Goal: Task Accomplishment & Management: Manage account settings

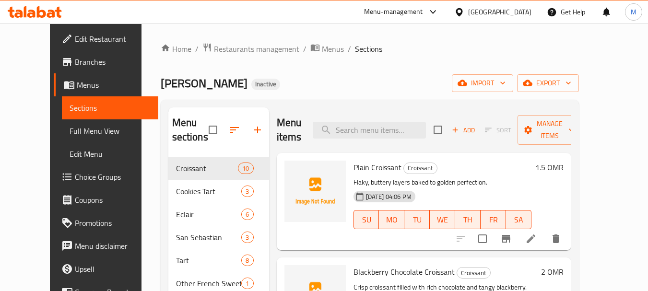
click at [532, 12] on div "Oman" at bounding box center [492, 11] width 93 height 23
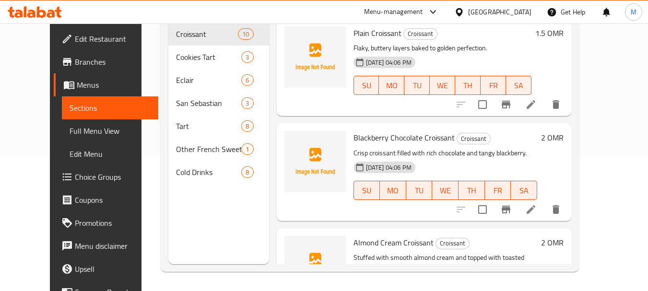
scroll to position [795, 0]
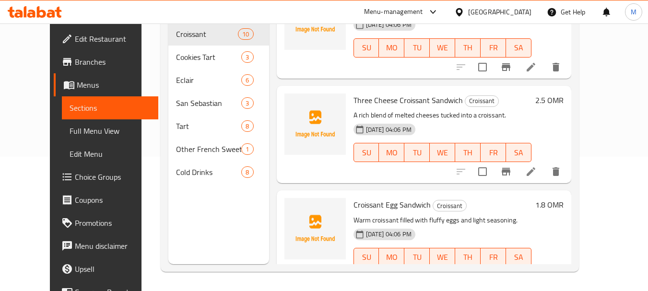
click at [521, 12] on div "Oman" at bounding box center [499, 12] width 63 height 11
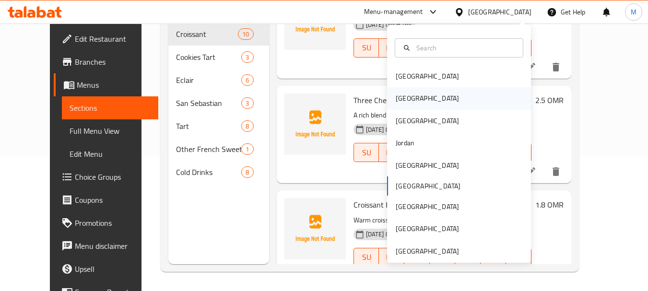
click at [398, 93] on div "Egypt" at bounding box center [427, 98] width 63 height 11
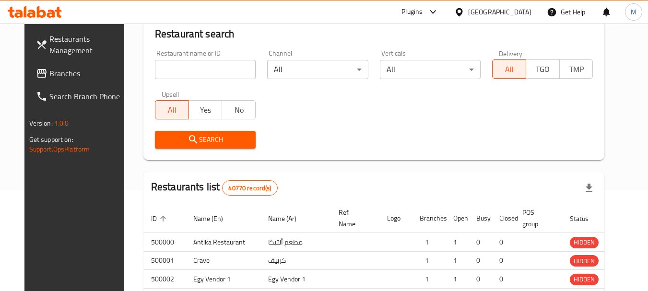
scroll to position [134, 0]
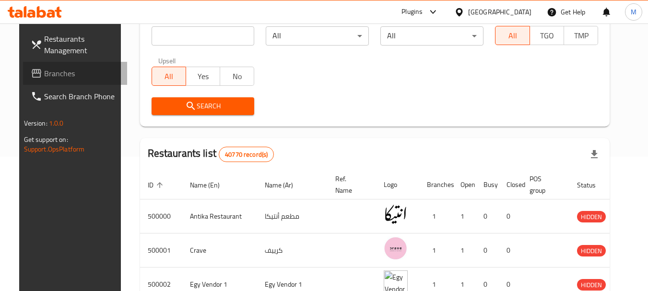
click at [44, 77] on span "Branches" at bounding box center [82, 74] width 76 height 12
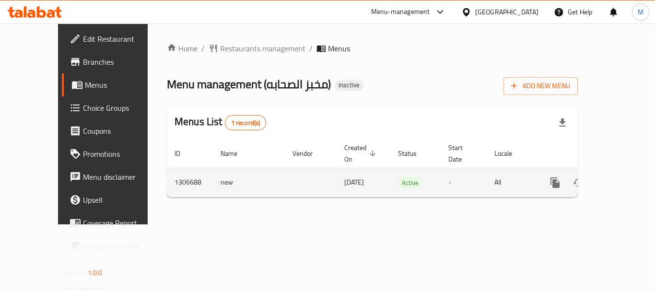
click at [626, 181] on div "enhanced table" at bounding box center [590, 182] width 92 height 23
click at [619, 177] on icon "enhanced table" at bounding box center [625, 183] width 12 height 12
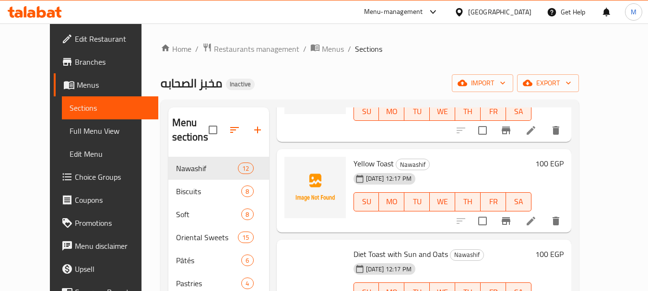
scroll to position [719, 0]
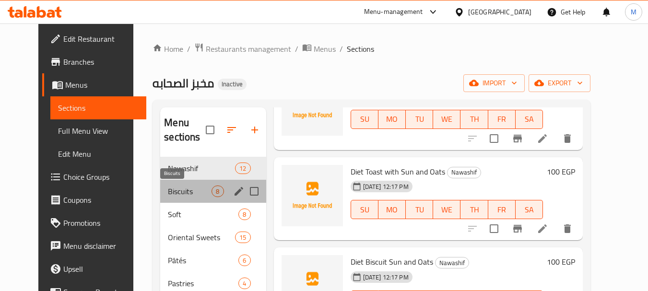
click at [168, 192] on span "Biscuits" at bounding box center [190, 192] width 44 height 12
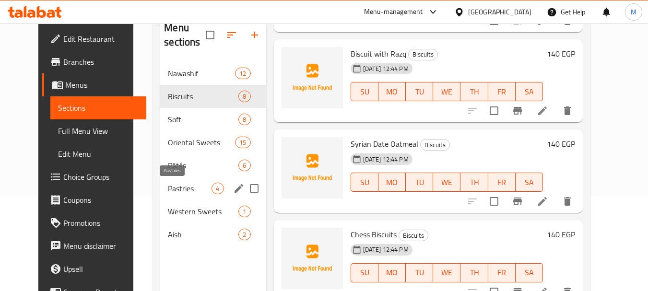
scroll to position [96, 0]
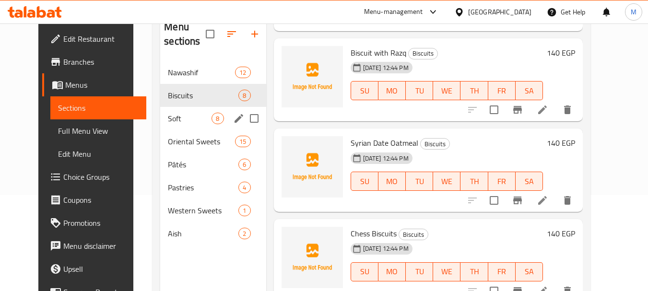
click at [160, 125] on div "Soft 8" at bounding box center [212, 118] width 105 height 23
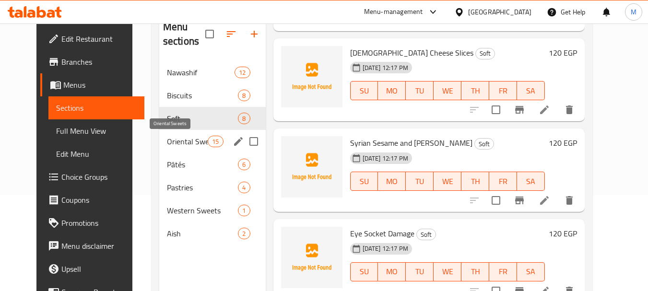
click at [167, 138] on span "Oriental Sweets" at bounding box center [187, 142] width 41 height 12
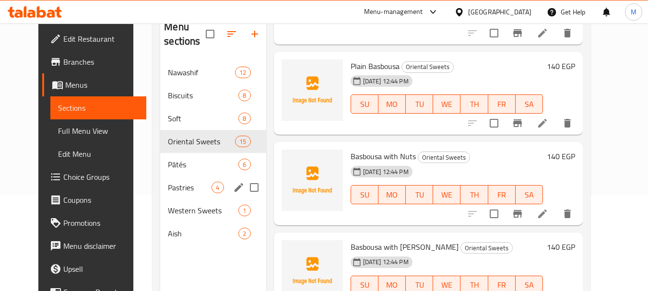
click at [166, 179] on div "Pastries 4" at bounding box center [212, 187] width 105 height 23
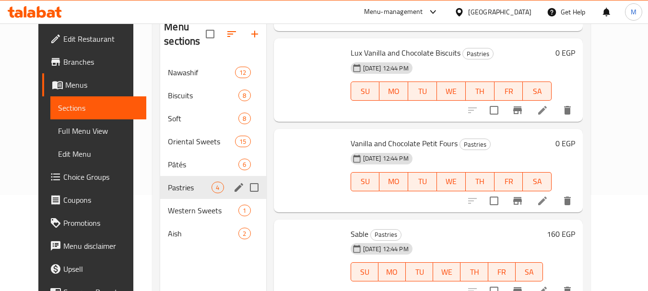
scroll to position [109, 0]
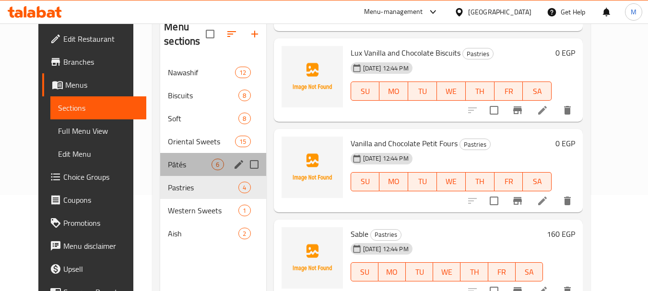
click at [167, 155] on div "Pâtés 6" at bounding box center [212, 164] width 105 height 23
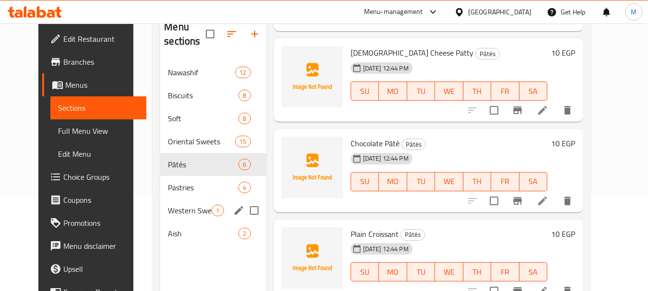
click at [163, 200] on div "Western Sweets 1" at bounding box center [212, 210] width 105 height 23
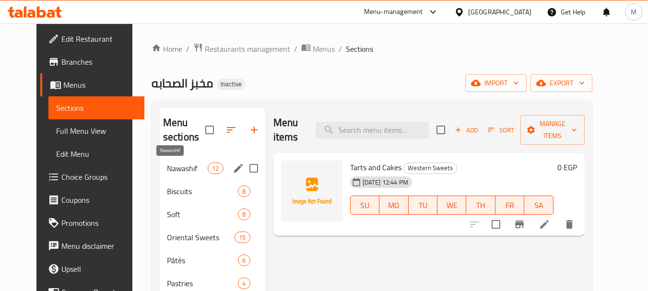
click at [175, 165] on span "Nawashif" at bounding box center [187, 169] width 41 height 12
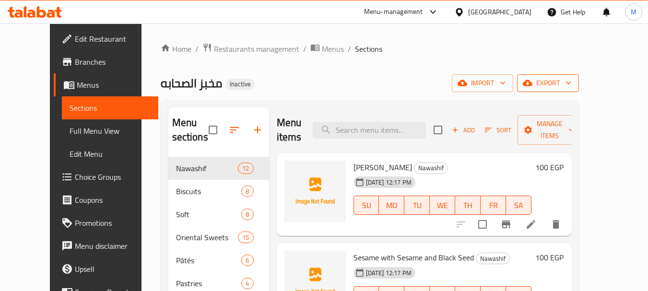
click at [571, 86] on span "export" at bounding box center [548, 83] width 47 height 12
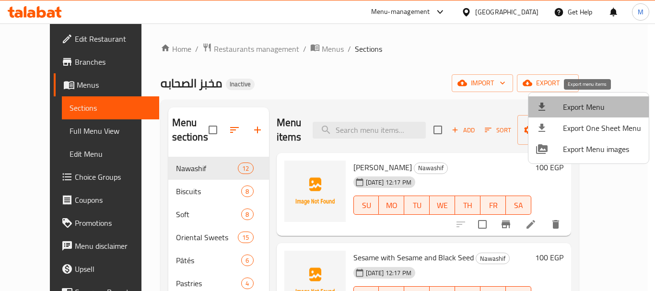
click at [601, 105] on span "Export Menu" at bounding box center [602, 107] width 78 height 12
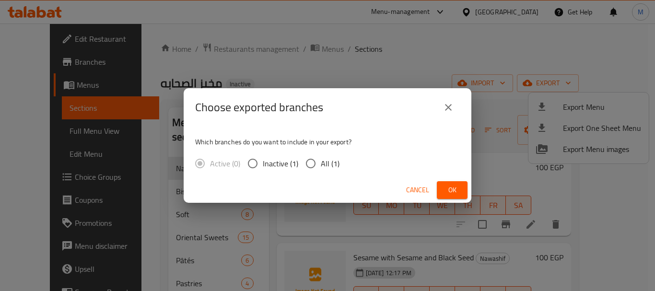
click at [307, 158] on input "All (1)" at bounding box center [311, 163] width 20 height 20
radio input "true"
click at [446, 187] on span "Ok" at bounding box center [451, 190] width 15 height 12
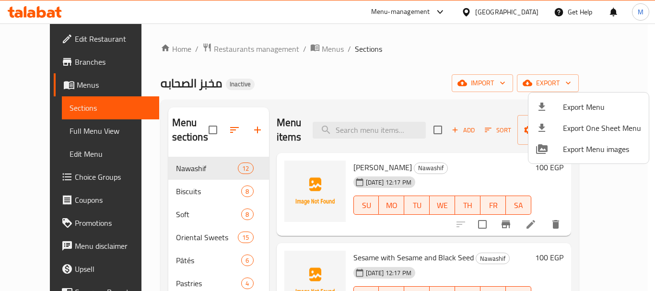
click at [32, 128] on div at bounding box center [327, 145] width 655 height 291
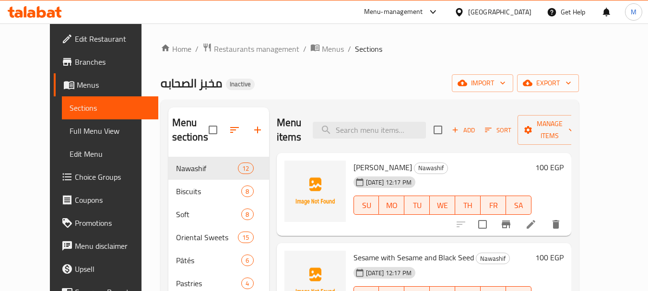
click at [70, 128] on span "Full Menu View" at bounding box center [110, 131] width 81 height 12
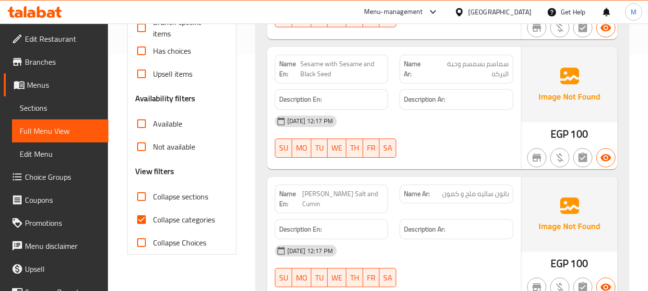
scroll to position [288, 0]
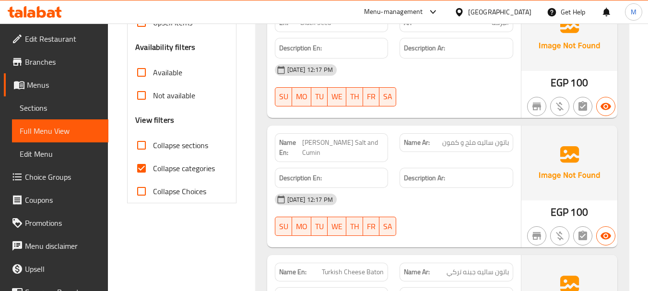
click at [141, 147] on input "Collapse sections" at bounding box center [141, 145] width 23 height 23
checkbox input "true"
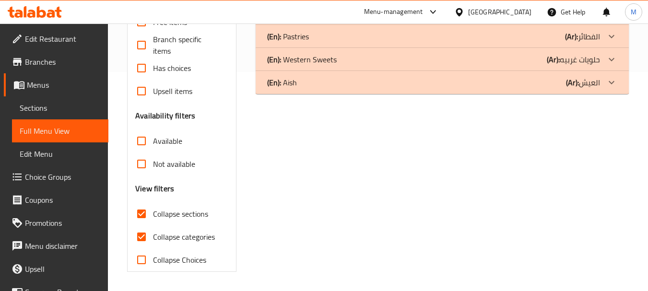
click at [143, 225] on input "Collapse categories" at bounding box center [141, 236] width 23 height 23
checkbox input "false"
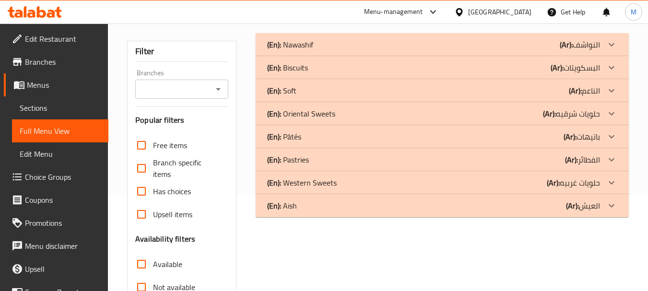
scroll to position [48, 0]
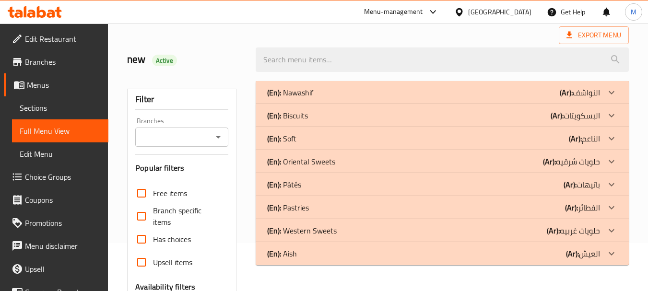
click at [322, 94] on div "(En): Nawashif (Ar): النواشف" at bounding box center [433, 93] width 333 height 12
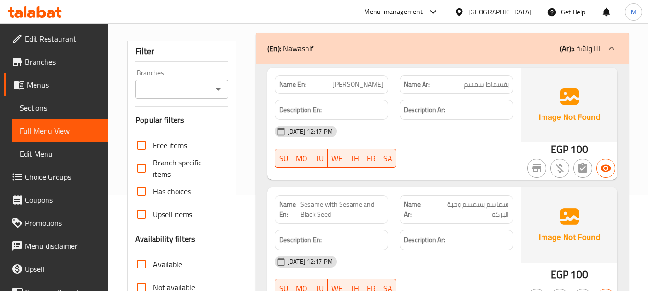
scroll to position [144, 0]
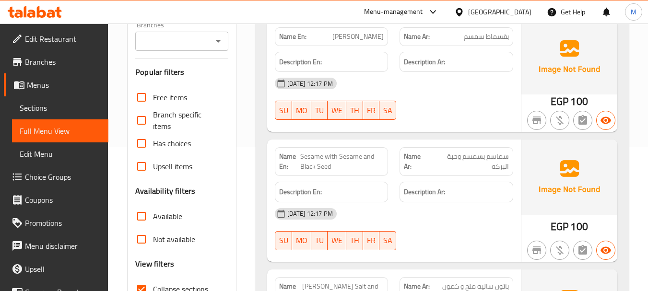
click at [324, 156] on span "Sesame with Sesame and Black Seed" at bounding box center [341, 162] width 83 height 20
copy span "Sesame with Sesame and Black Seed"
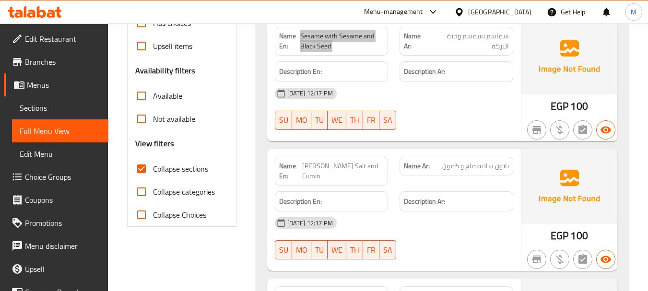
scroll to position [288, 0]
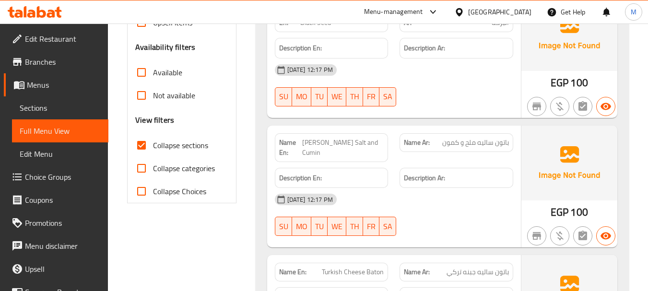
click at [502, 144] on span "باتون ساليه ملح و كمون" at bounding box center [475, 143] width 67 height 10
copy span "باتون"
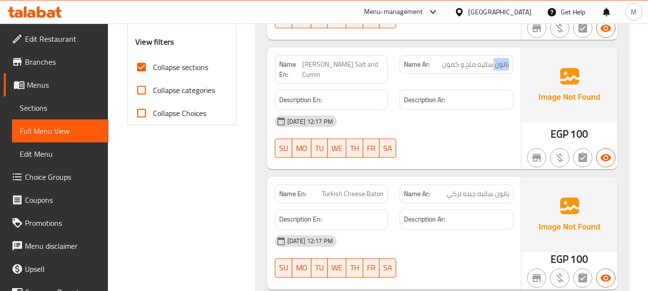
scroll to position [384, 0]
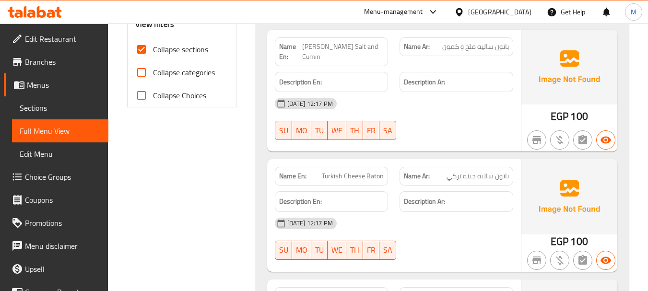
click at [362, 171] on span "Turkish Cheese Baton" at bounding box center [353, 176] width 62 height 10
copy span "Turkish Cheese Baton"
click at [342, 171] on span "Turkish Cheese Baton" at bounding box center [353, 176] width 62 height 10
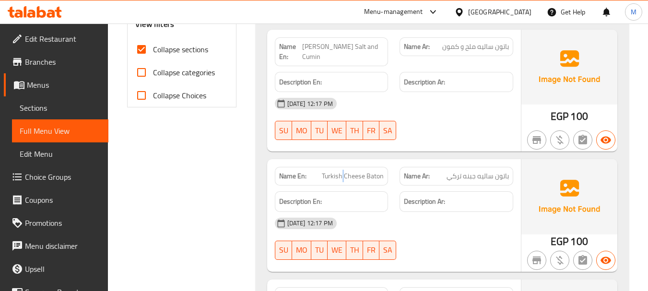
click at [342, 171] on span "Turkish Cheese Baton" at bounding box center [353, 176] width 62 height 10
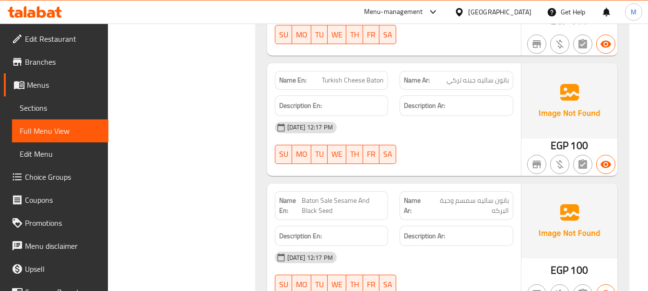
scroll to position [527, 0]
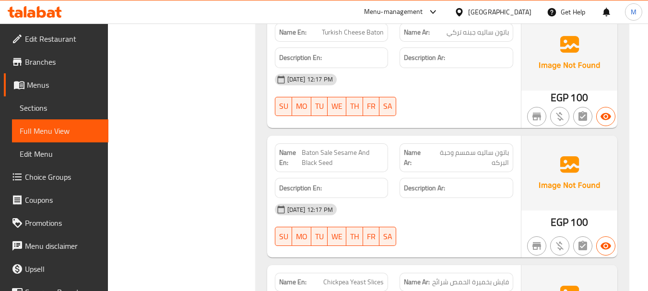
click at [496, 152] on span "باتون ساليه سمسم وحبة البركه" at bounding box center [468, 158] width 81 height 20
copy span "البركه"
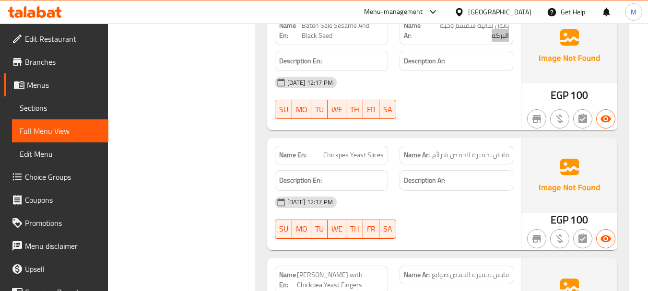
scroll to position [671, 0]
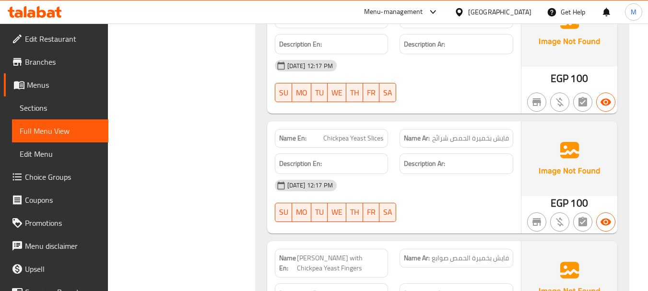
click at [351, 133] on span "Chickpea Yeast Slices" at bounding box center [353, 138] width 60 height 10
click at [350, 133] on span "Chickpea Yeast Slices" at bounding box center [353, 138] width 60 height 10
copy span "Chickpea Yeast Slices"
click at [416, 183] on div "20-08-2025 12:17 PM" at bounding box center [394, 185] width 250 height 23
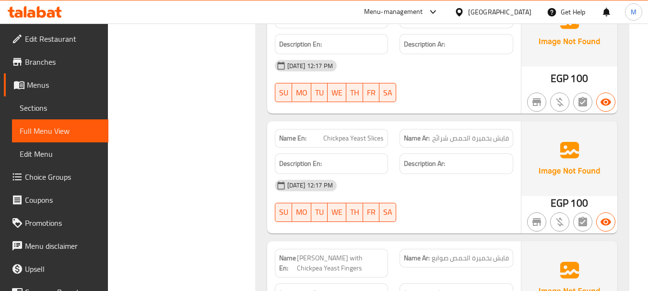
click at [505, 133] on span "فايش بخميرة الحمص شرائح" at bounding box center [470, 138] width 77 height 10
copy span "فايش"
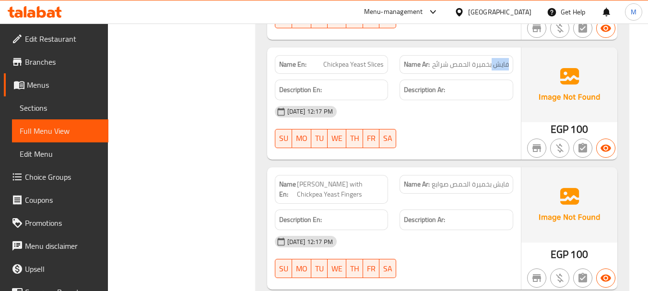
scroll to position [863, 0]
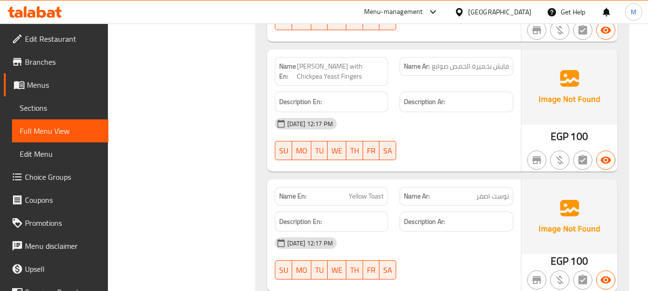
click at [307, 71] on span "Fayesh with Chickpea Yeast Fingers" at bounding box center [340, 71] width 87 height 20
copy span "Fayesh with Chickpea Yeast Fingers"
click at [487, 61] on span "فايش بخميرة الحمص صوابع" at bounding box center [470, 66] width 77 height 10
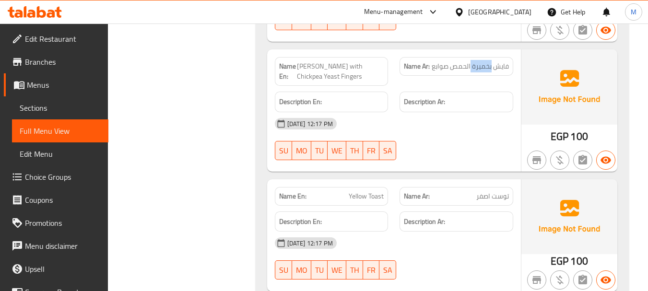
click at [487, 61] on span "فايش بخميرة الحمص صوابع" at bounding box center [470, 66] width 77 height 10
copy span "فايش بخميرة الحمص صوابع"
click at [337, 61] on span "Fayesh with Chickpea Yeast Fingers" at bounding box center [340, 71] width 87 height 20
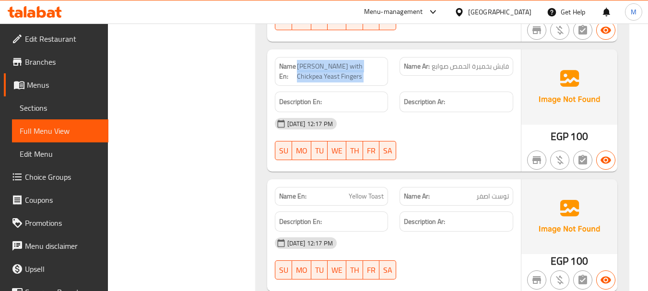
click at [337, 61] on span "Fayesh with Chickpea Yeast Fingers" at bounding box center [340, 71] width 87 height 20
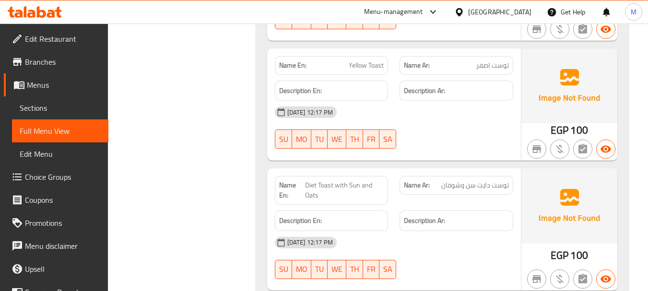
scroll to position [1055, 0]
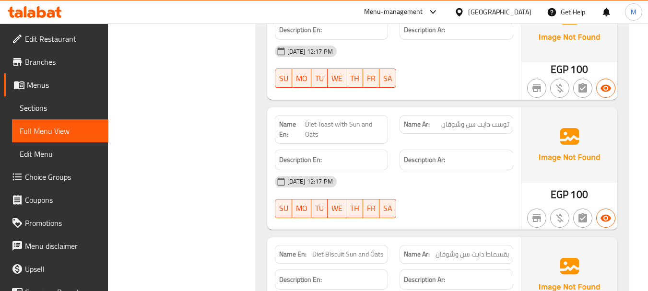
click at [469, 119] on span "توست دايت سن وشوفان" at bounding box center [475, 124] width 68 height 10
copy span "سن"
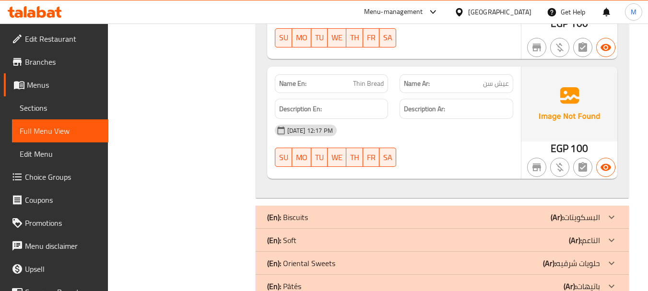
scroll to position [1486, 0]
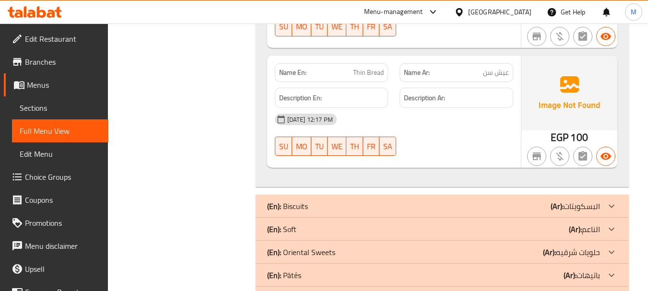
click at [360, 68] on span "Thin Bread" at bounding box center [368, 73] width 31 height 10
copy span "Thin Bread"
click at [389, 112] on div "20-08-2025 12:17 PM" at bounding box center [394, 119] width 250 height 23
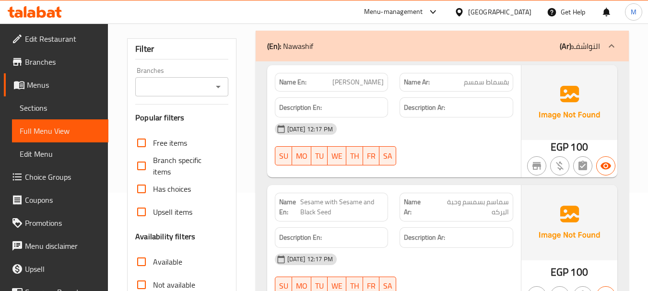
scroll to position [0, 0]
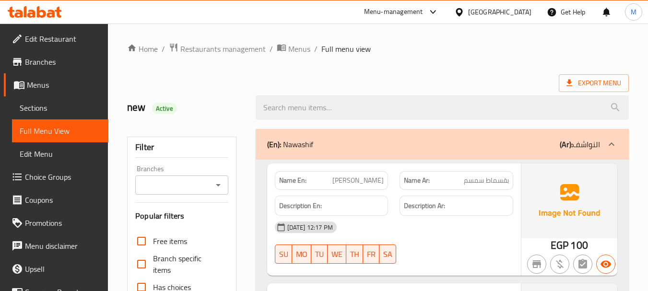
click at [368, 137] on div "(En): Nawashif (Ar): النواشف" at bounding box center [442, 144] width 373 height 31
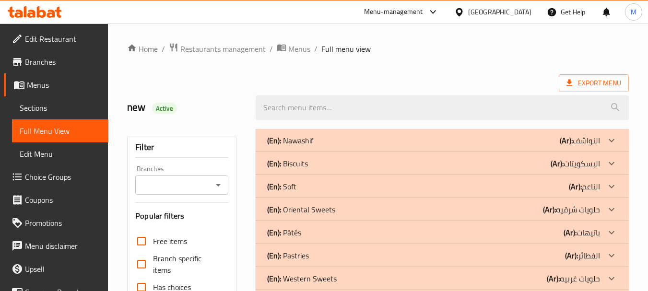
click at [330, 152] on div "(En): Biscuits (Ar): البسكويتات" at bounding box center [442, 140] width 373 height 23
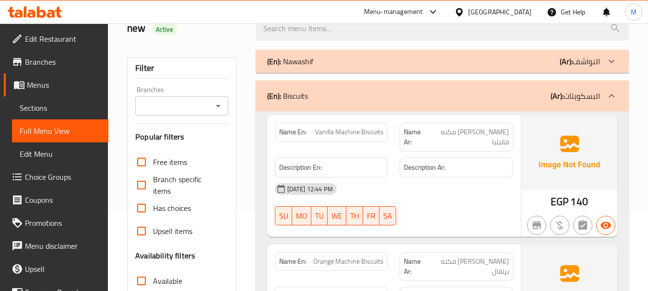
scroll to position [96, 0]
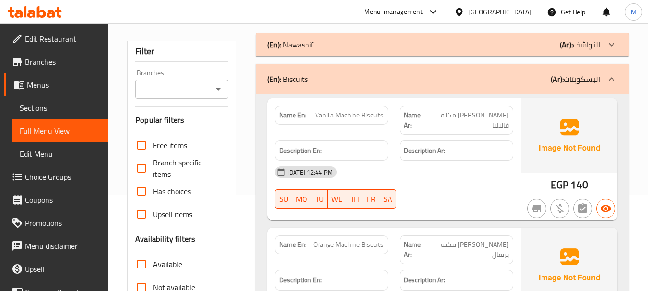
click at [366, 69] on div "(En): Biscuits (Ar): البسكويتات" at bounding box center [442, 79] width 373 height 31
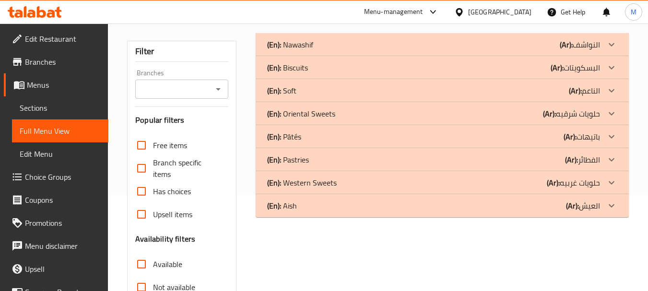
click at [301, 50] on div "(En): Soft (Ar): الناعم" at bounding box center [433, 45] width 333 height 12
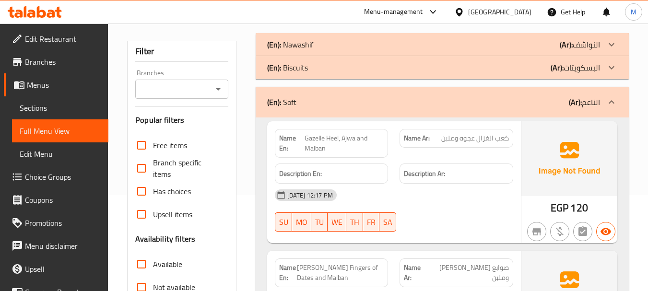
click at [502, 136] on span "كعب الغزال عجوه وملبن" at bounding box center [475, 138] width 68 height 10
drag, startPoint x: 338, startPoint y: 135, endPoint x: 301, endPoint y: 143, distance: 37.8
click at [301, 143] on p "Name En: Gazelle Heel, Ajwa and Malban" at bounding box center [331, 143] width 105 height 20
click at [315, 147] on span "Gazelle Heel, Ajwa and Malban" at bounding box center [344, 143] width 80 height 20
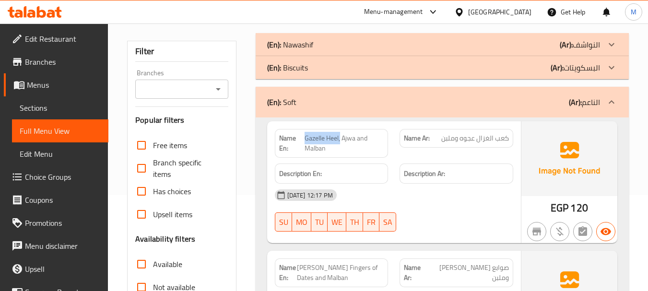
drag, startPoint x: 308, startPoint y: 136, endPoint x: 339, endPoint y: 131, distance: 31.5
click at [339, 131] on div "Name En: Gazelle Heel, Ajwa and Malban" at bounding box center [332, 143] width 114 height 29
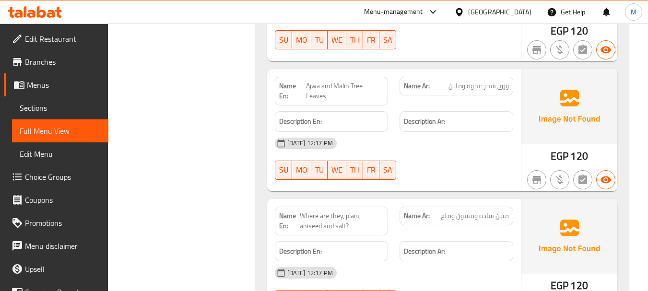
scroll to position [384, 0]
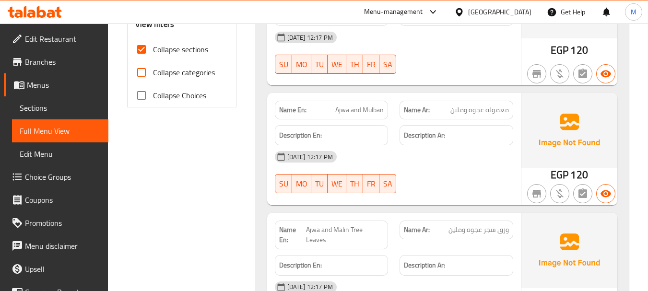
click at [373, 112] on span "Ajwa and Mulban" at bounding box center [359, 110] width 48 height 10
click at [387, 153] on div "20-08-2025 12:17 PM" at bounding box center [394, 156] width 250 height 23
click at [500, 107] on span "معموله عجوه وملبن" at bounding box center [479, 110] width 58 height 10
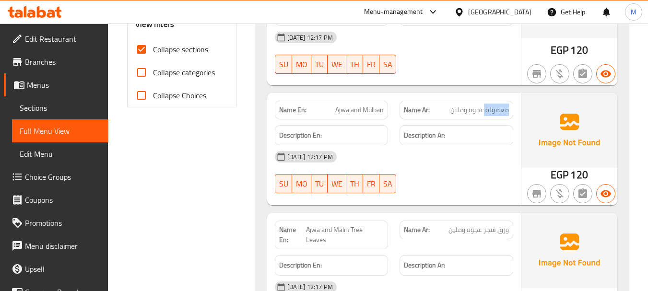
click at [500, 107] on span "معموله عجوه وملبن" at bounding box center [479, 110] width 58 height 10
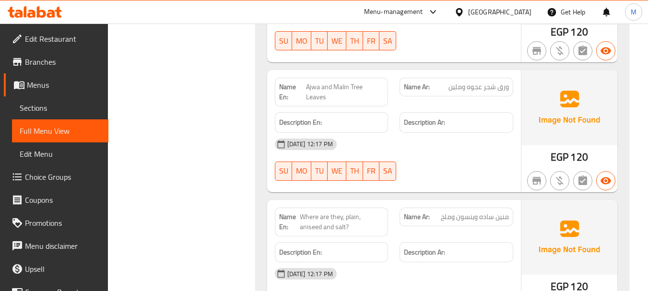
scroll to position [527, 0]
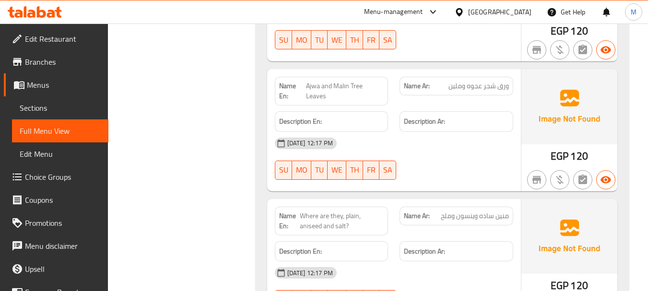
click at [463, 87] on span "ورق شجر عجوه وملين" at bounding box center [478, 86] width 60 height 10
click at [336, 87] on span "Ajwa and Malin Tree Leaves" at bounding box center [345, 91] width 78 height 20
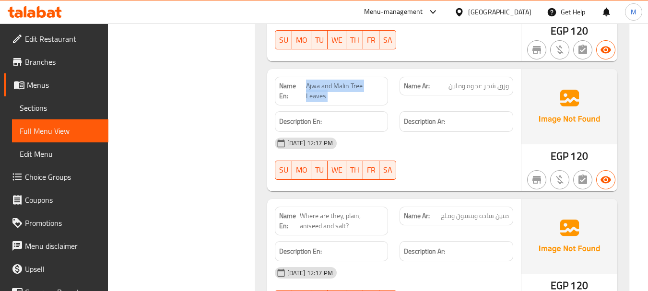
click at [336, 87] on span "Ajwa and Malin Tree Leaves" at bounding box center [345, 91] width 78 height 20
click at [428, 137] on div "20-08-2025 12:17 PM" at bounding box center [394, 143] width 250 height 23
click at [55, 38] on span "Edit Restaurant" at bounding box center [63, 39] width 76 height 12
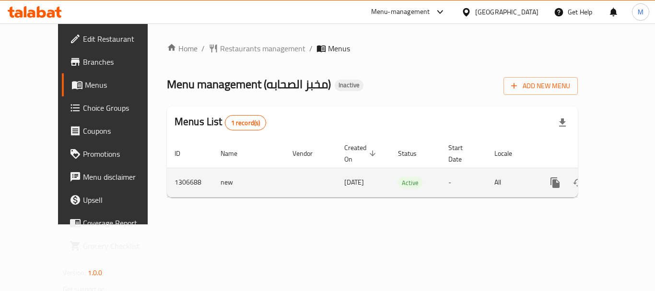
click at [620, 178] on icon "enhanced table" at bounding box center [624, 182] width 9 height 9
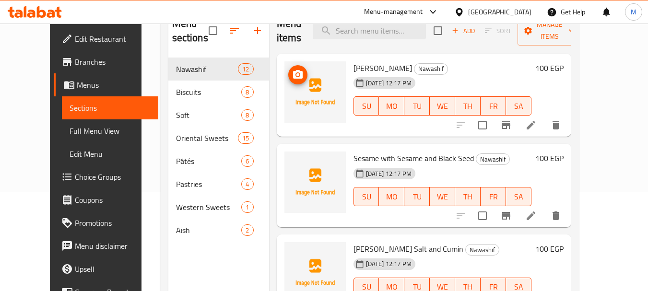
scroll to position [86, 0]
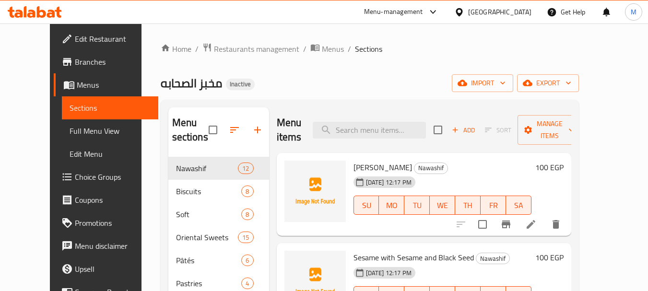
scroll to position [86, 0]
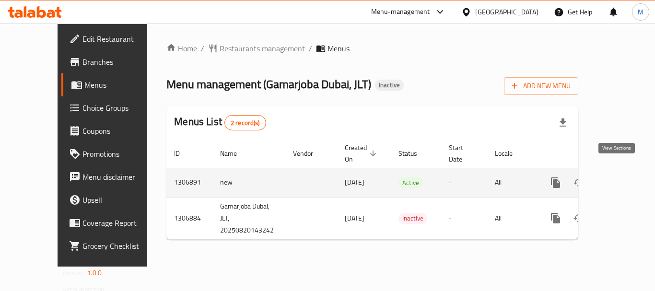
click at [619, 177] on icon "enhanced table" at bounding box center [625, 183] width 12 height 12
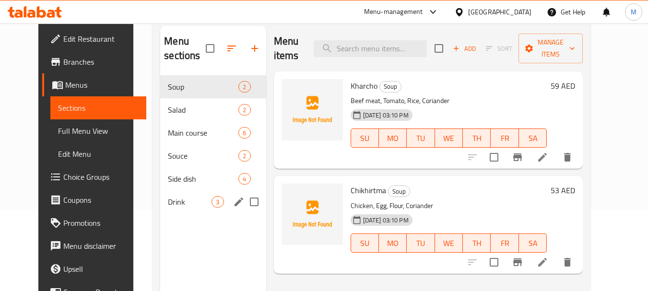
scroll to position [38, 0]
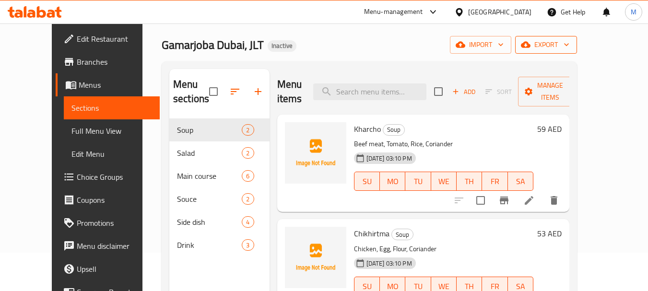
click at [569, 40] on span "export" at bounding box center [546, 45] width 47 height 12
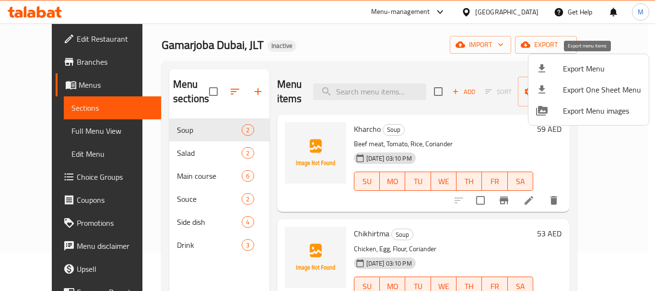
click at [587, 60] on li "Export Menu" at bounding box center [588, 68] width 120 height 21
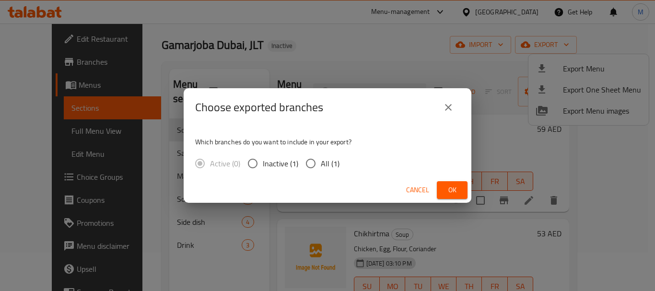
click at [315, 161] on input "All (1)" at bounding box center [311, 163] width 20 height 20
radio input "true"
click at [468, 191] on div "Cancel Ok" at bounding box center [328, 189] width 288 height 25
click at [455, 193] on span "Ok" at bounding box center [451, 190] width 15 height 12
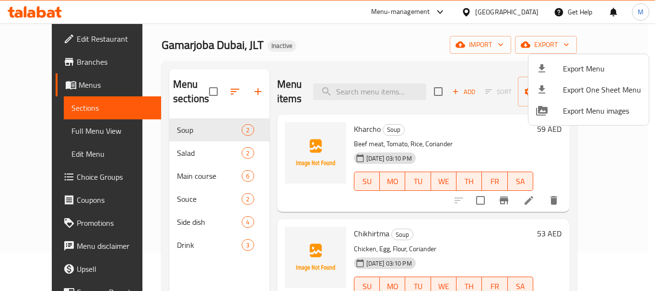
click at [28, 133] on div at bounding box center [327, 145] width 655 height 291
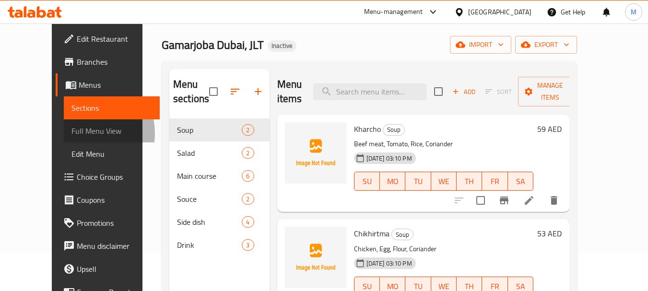
click at [71, 133] on span "Full Menu View" at bounding box center [111, 131] width 81 height 12
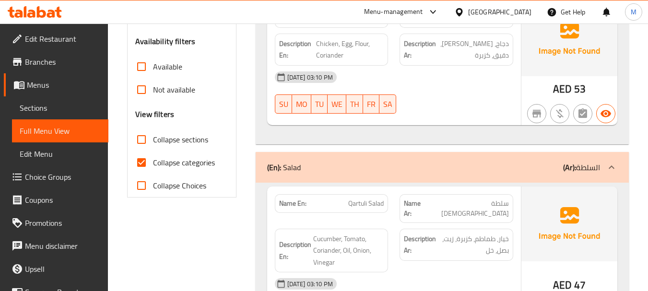
scroll to position [374, 0]
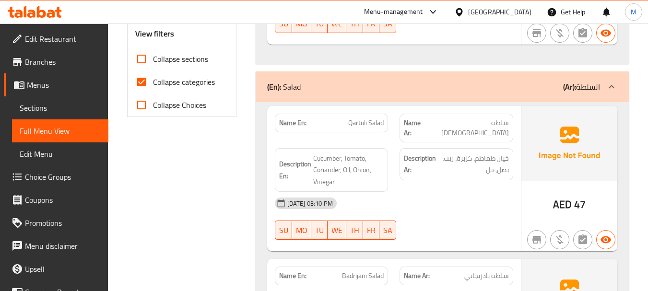
click at [153, 58] on input "Collapse sections" at bounding box center [141, 58] width 23 height 23
checkbox input "true"
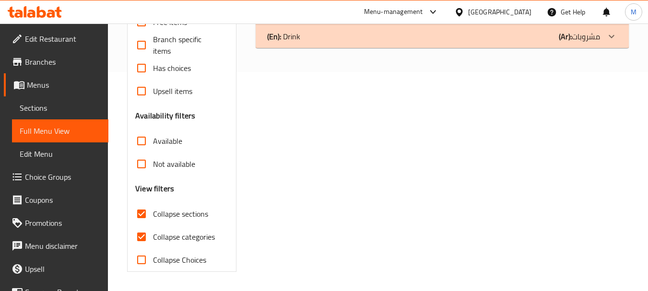
click at [158, 84] on div "Free items Branch specific items Has choices Upsell items Availability filters …" at bounding box center [181, 141] width 93 height 261
click at [168, 226] on label "Collapse categories" at bounding box center [172, 236] width 85 height 23
click at [153, 226] on input "Collapse categories" at bounding box center [141, 236] width 23 height 23
checkbox input "false"
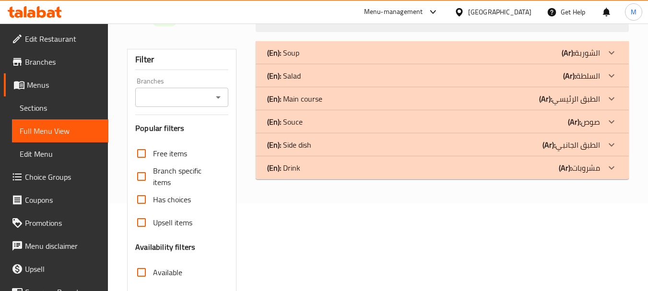
scroll to position [0, 0]
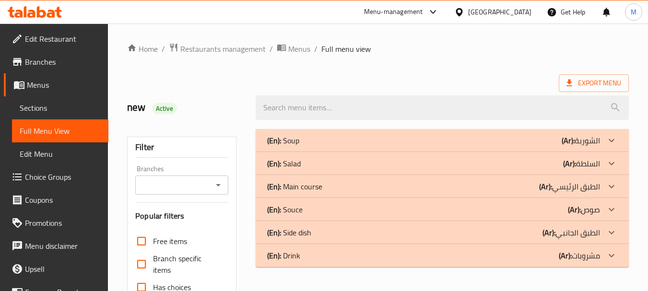
click at [314, 133] on div "(En): Soup (Ar): الشوربة" at bounding box center [442, 140] width 373 height 23
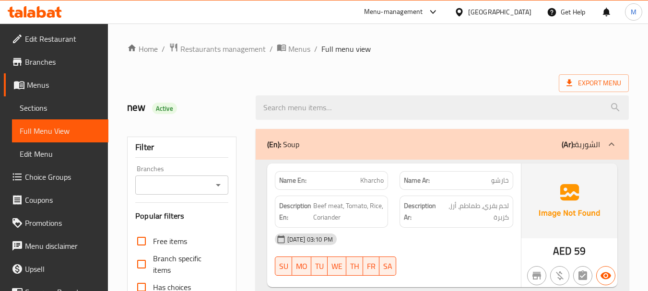
click at [379, 155] on div "(En): Soup (Ar): الشوربة" at bounding box center [442, 144] width 373 height 31
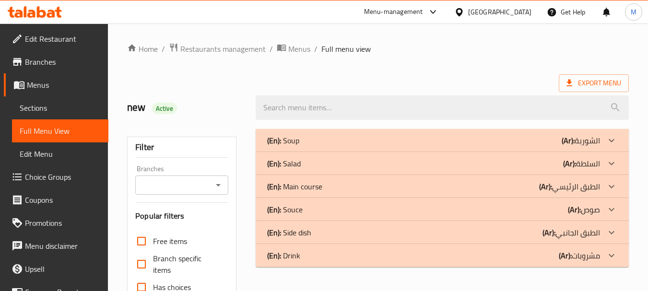
click at [351, 146] on div "(En): Salad (Ar): السلطة" at bounding box center [433, 141] width 333 height 12
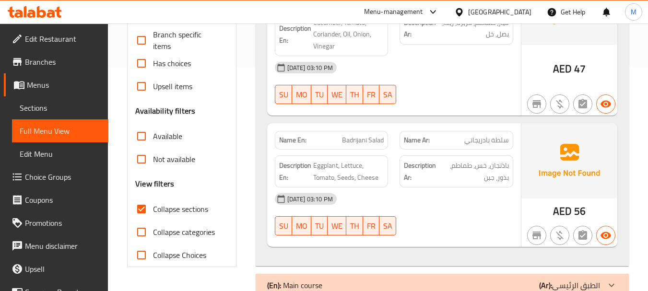
scroll to position [240, 0]
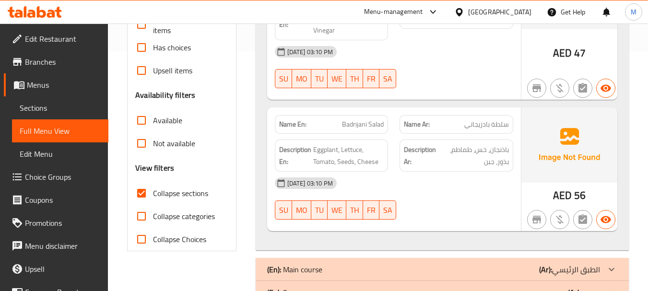
click at [464, 180] on div "20-08-2025 03:10 PM" at bounding box center [394, 183] width 250 height 23
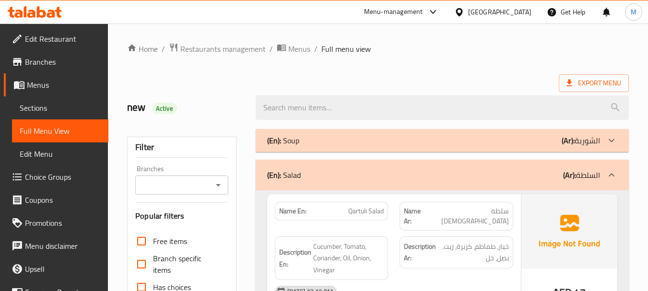
click at [431, 180] on div "(En): Salad (Ar): السلطة" at bounding box center [433, 175] width 333 height 12
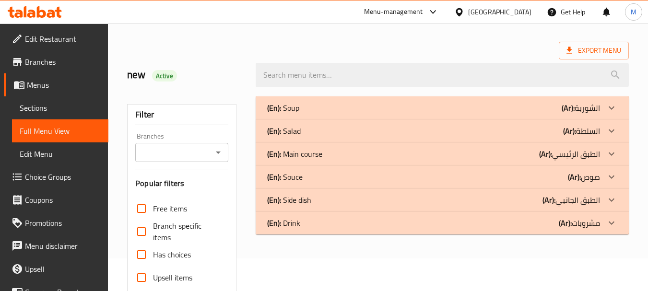
scroll to position [48, 0]
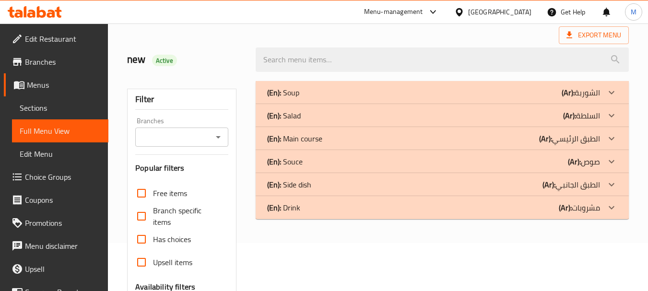
click at [293, 98] on p "(En): Main course" at bounding box center [283, 93] width 32 height 12
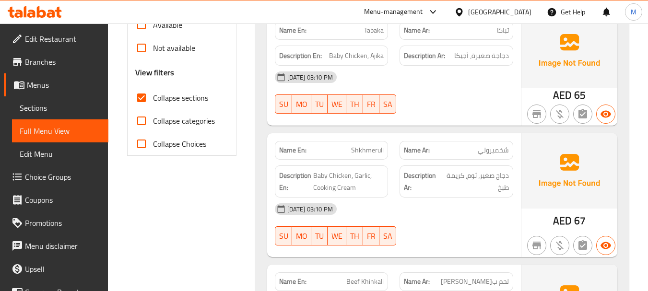
scroll to position [336, 0]
click at [348, 53] on span "Baby Chicken, Ajika" at bounding box center [356, 55] width 55 height 12
click at [332, 55] on span "Baby Chicken, Ajika" at bounding box center [356, 55] width 55 height 12
copy span "Baby"
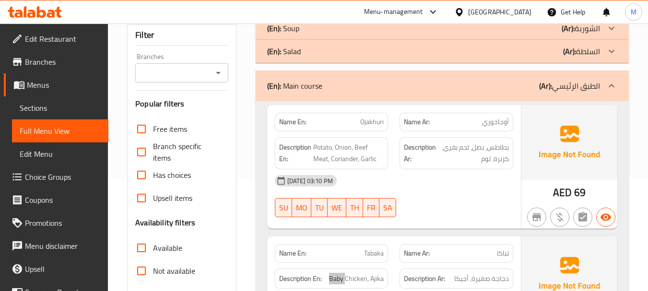
scroll to position [0, 0]
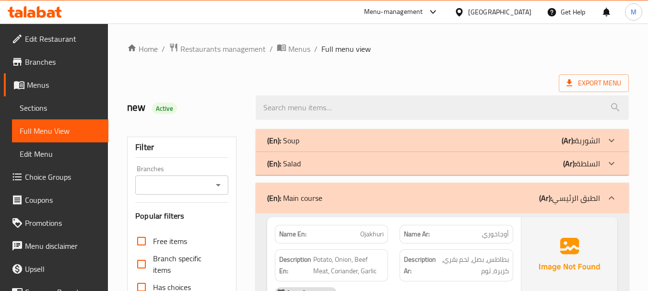
click at [400, 205] on div "(En): Main course (Ar): الطبق الرئيسي" at bounding box center [442, 198] width 373 height 31
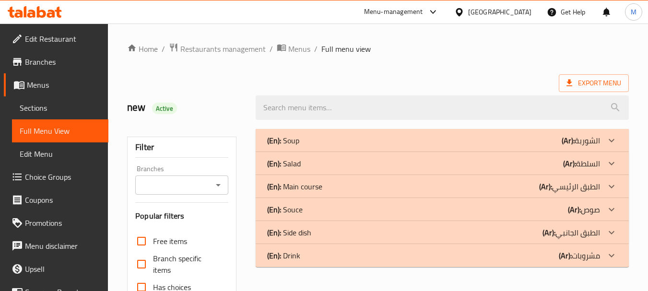
click at [323, 146] on div "(En): Souce (Ar): صوص" at bounding box center [433, 141] width 333 height 12
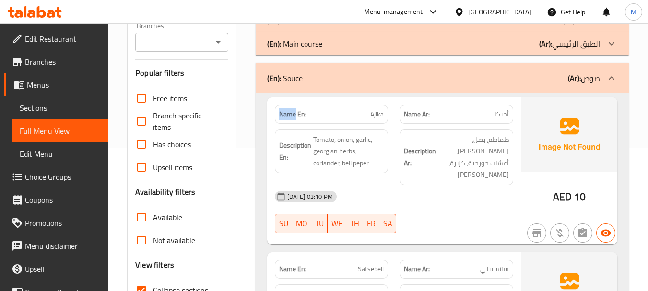
scroll to position [144, 0]
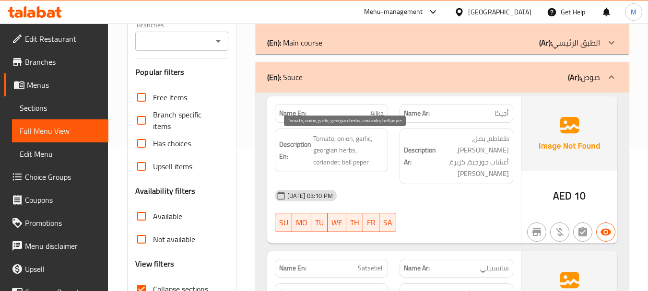
click at [345, 161] on span "Tomato, onion, garlic, georgian herbs, coriander, bell peper" at bounding box center [348, 150] width 71 height 35
copy span "bell"
click at [327, 154] on span "Tomato, onion, garlic, georgian herbs, coriander, bell peper" at bounding box center [348, 150] width 71 height 35
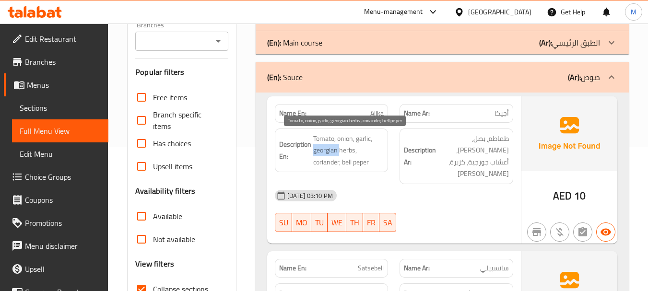
copy span "georgian"
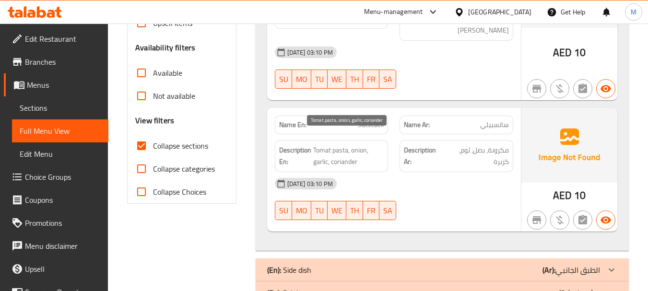
scroll to position [288, 0]
click at [372, 119] on span "Satsebeli" at bounding box center [371, 124] width 26 height 10
copy span "Satsebeli"
drag, startPoint x: 313, startPoint y: 137, endPoint x: 347, endPoint y: 135, distance: 34.1
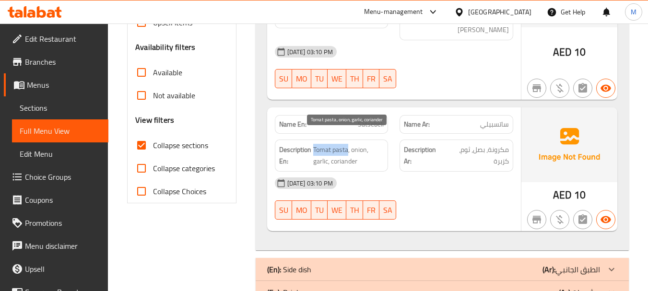
click at [347, 144] on span "Tomat pasta, onion, garlic, coriander" at bounding box center [348, 155] width 71 height 23
copy span "Tomat pasta"
click at [155, 252] on div "Filter Branches Branches Popular filters Free items Branch specific items Has c…" at bounding box center [185, 73] width 128 height 474
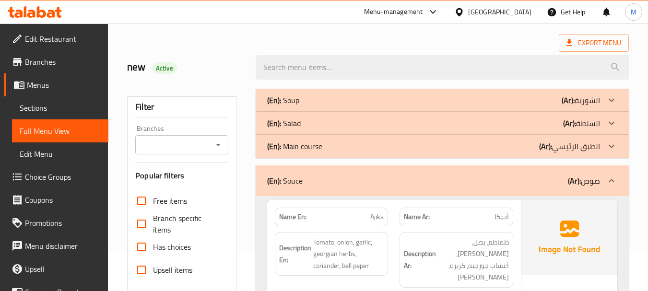
scroll to position [96, 0]
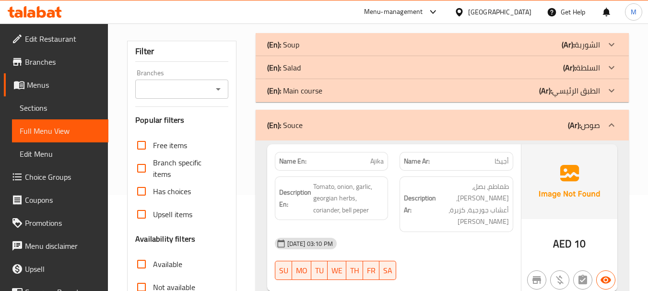
click at [315, 132] on div "(En): Souce (Ar): صوص" at bounding box center [442, 125] width 373 height 31
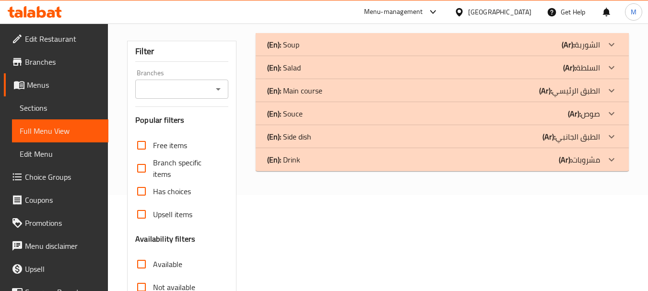
click at [313, 50] on div "(En): Side dish (Ar): الطبق الجانبي" at bounding box center [433, 45] width 333 height 12
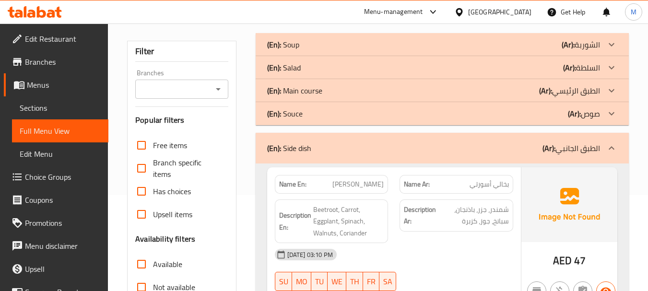
click at [383, 56] on div "(En): Souce (Ar): صوص" at bounding box center [442, 44] width 373 height 23
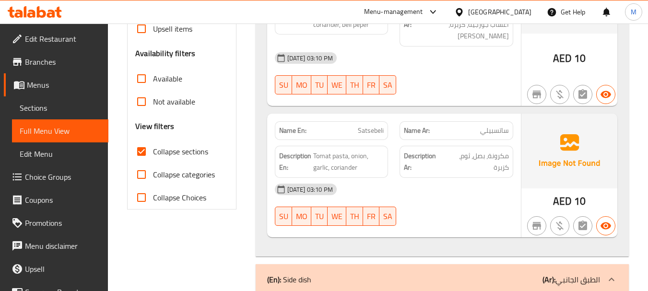
scroll to position [144, 0]
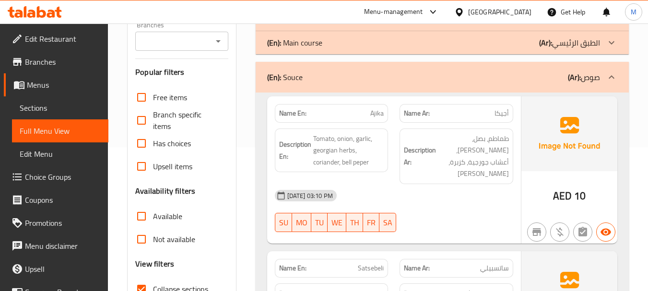
click at [358, 82] on div "(En): Souce (Ar): صوص" at bounding box center [433, 77] width 333 height 12
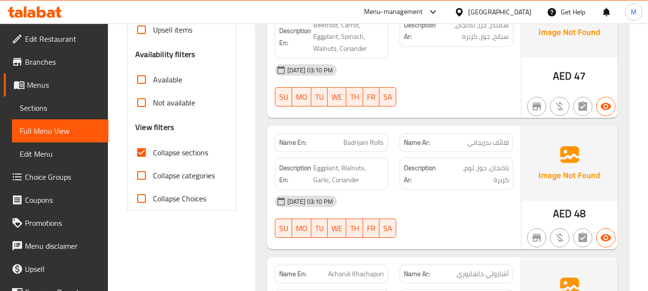
scroll to position [288, 0]
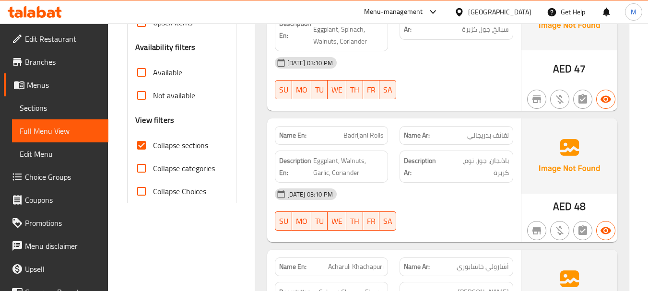
click at [368, 137] on span "Badrijani Rolls" at bounding box center [363, 135] width 40 height 10
copy span "Badrijani Rolls"
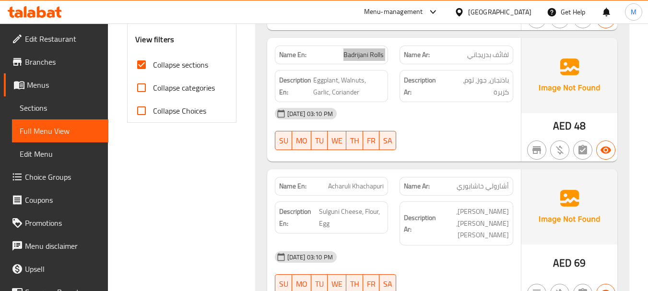
scroll to position [384, 0]
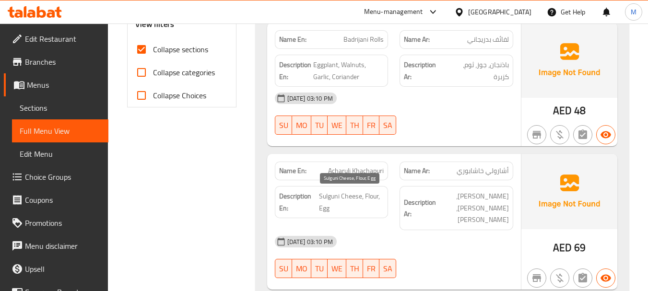
click at [321, 196] on span "Sulguni Cheese, Flour, Egg" at bounding box center [351, 201] width 65 height 23
copy span "Sulguni"
click at [350, 198] on span "Sulguni Cheese, Flour, Egg" at bounding box center [351, 201] width 65 height 23
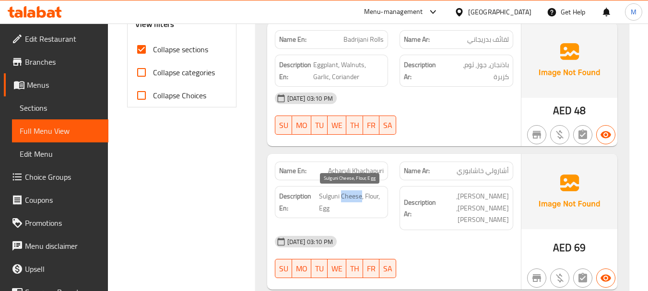
copy span "Cheese"
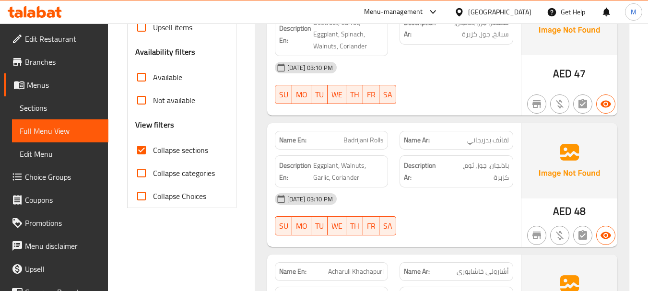
scroll to position [91, 0]
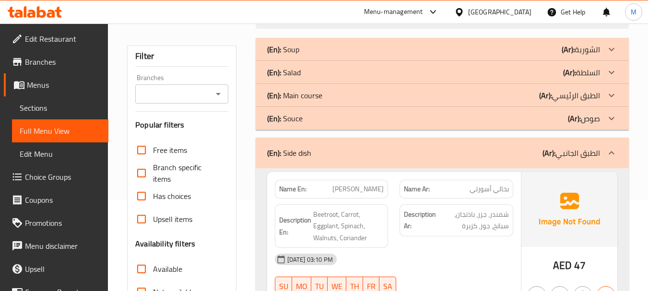
click at [412, 166] on div "(En): Side dish (Ar): الطبق الجانبي" at bounding box center [442, 153] width 373 height 31
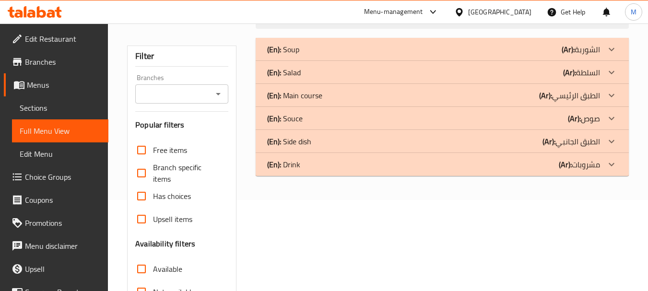
click at [376, 61] on div "(En): Drink (Ar): مشروبات" at bounding box center [442, 49] width 373 height 23
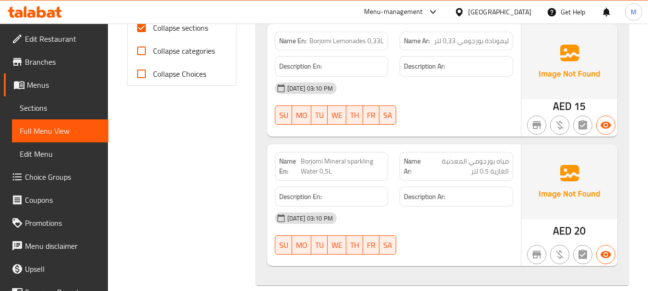
scroll to position [407, 0]
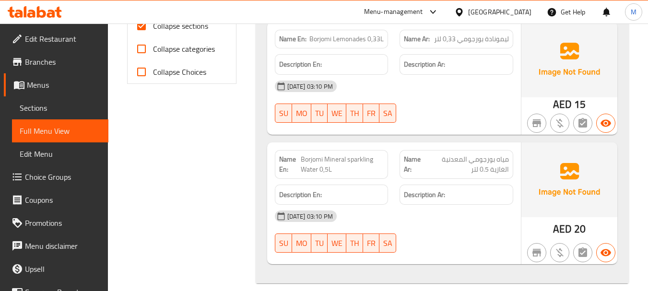
click at [359, 154] on span "Borjomi Mineral sparkling Water 0,5L" at bounding box center [342, 164] width 83 height 20
copy span "Borjomi Mineral sparkling Water 0,5L"
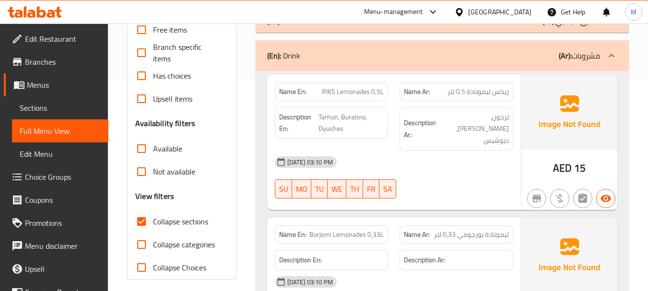
scroll to position [119, 0]
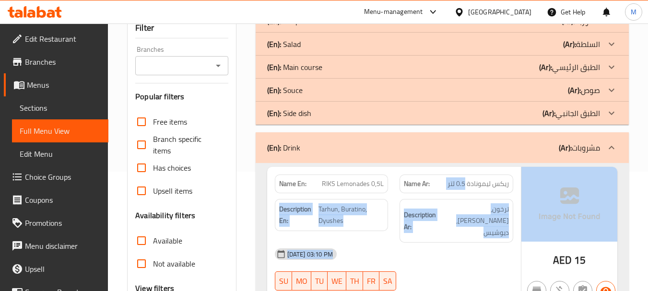
drag, startPoint x: 465, startPoint y: 186, endPoint x: 524, endPoint y: 176, distance: 60.3
click at [524, 176] on div "Name En: RIKS Lemonades 0,5L Name Ar: ريكس ليمونادة 0.5 لتر Description En: Tar…" at bounding box center [442, 235] width 350 height 136
copy div "0.5 لتر Description En: Tarhun, Buratino, Dyushes Description Ar: ترخون، بوراتي…"
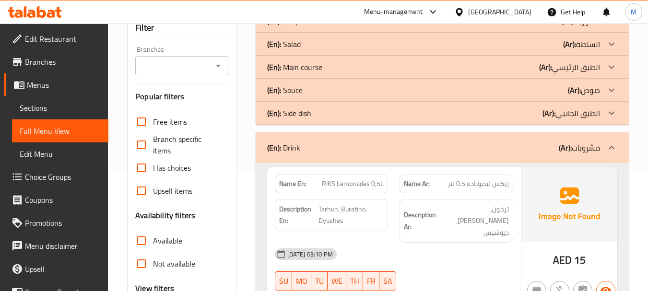
click at [474, 192] on div "Name Ar: ريكس ليمونادة 0.5 لتر" at bounding box center [456, 184] width 114 height 19
click at [472, 191] on div "Name Ar: ريكس ليمونادة 0.5 لتر" at bounding box center [456, 184] width 114 height 19
click at [472, 183] on span "ريكس ليمونادة 0.5 لتر" at bounding box center [477, 184] width 61 height 10
click at [472, 182] on span "ريكس ليمونادة 0.5 لتر" at bounding box center [477, 184] width 61 height 10
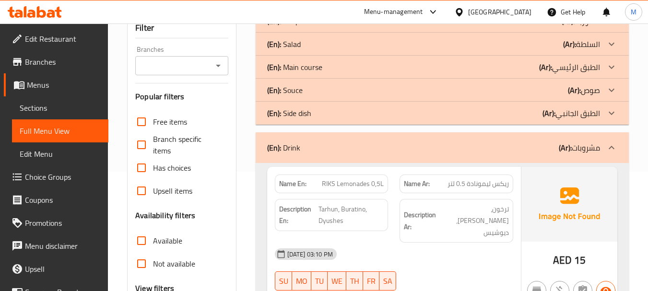
click at [336, 179] on span "RIKS Lemonades 0,5L" at bounding box center [353, 184] width 62 height 10
click at [335, 179] on span "RIKS Lemonades 0,5L" at bounding box center [353, 184] width 62 height 10
click at [327, 185] on span "RIKS Lemonades 0,5L" at bounding box center [353, 184] width 62 height 10
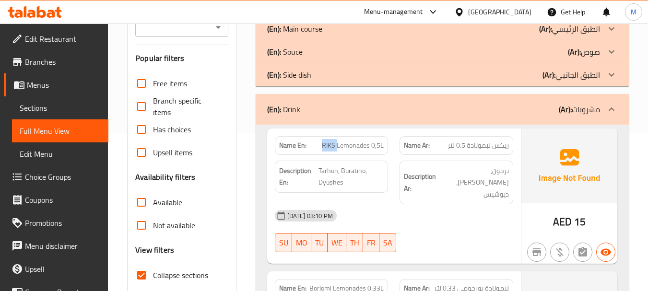
scroll to position [215, 0]
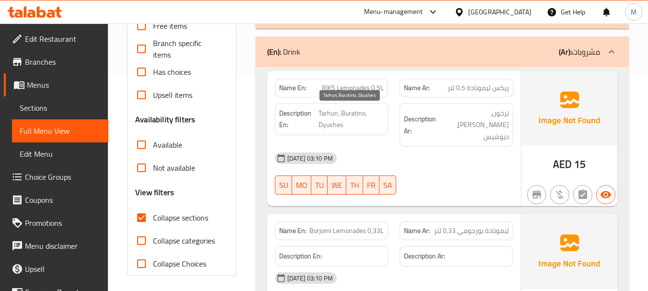
click at [327, 114] on span "Tarhun, Buratino, Dyushes" at bounding box center [351, 118] width 66 height 23
click at [325, 111] on span "Tarhun, Buratino, Dyushes" at bounding box center [351, 118] width 66 height 23
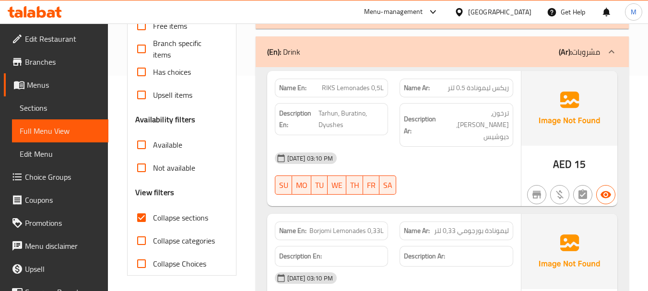
click at [347, 103] on div "Description En: Tarhun, Buratino, Dyushes" at bounding box center [332, 119] width 114 height 32
click at [349, 109] on span "Tarhun, Buratino, Dyushes" at bounding box center [351, 118] width 66 height 23
click at [331, 125] on span "Tarhun, Buratino, Dyushes" at bounding box center [351, 118] width 66 height 23
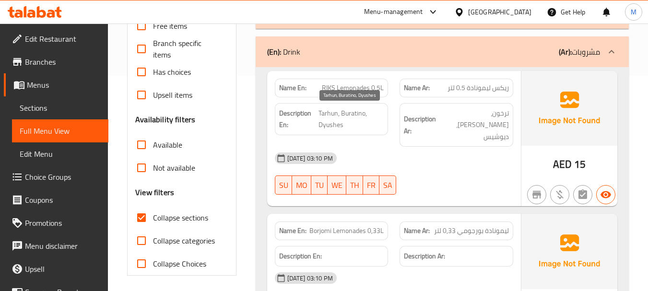
click at [328, 107] on span "Tarhun, Buratino, Dyushes" at bounding box center [351, 118] width 66 height 23
click at [323, 86] on span "RIKS Lemonades 0,5L" at bounding box center [353, 88] width 62 height 10
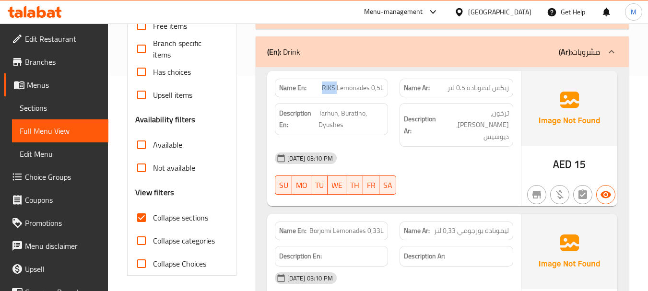
click at [320, 92] on p "Name En: RIKS Lemonades 0,5L" at bounding box center [331, 88] width 105 height 10
drag, startPoint x: 319, startPoint y: 88, endPoint x: 369, endPoint y: 81, distance: 50.0
click at [369, 81] on div "Name En: RIKS Lemonades 0,5L" at bounding box center [332, 88] width 114 height 19
click at [327, 115] on span "Tarhun, Buratino, Dyushes" at bounding box center [351, 118] width 66 height 23
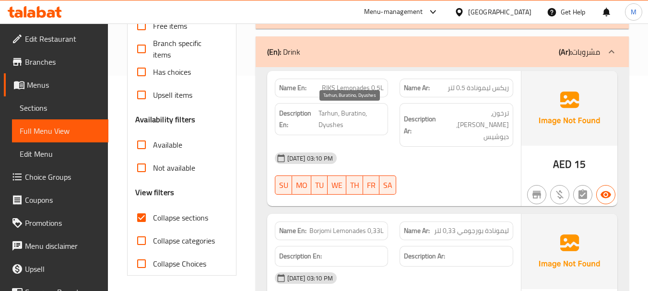
click at [355, 112] on span "Tarhun, Buratino, Dyushes" at bounding box center [351, 118] width 66 height 23
click at [339, 111] on span "Tarhun, Buratino, Dyushes" at bounding box center [351, 118] width 66 height 23
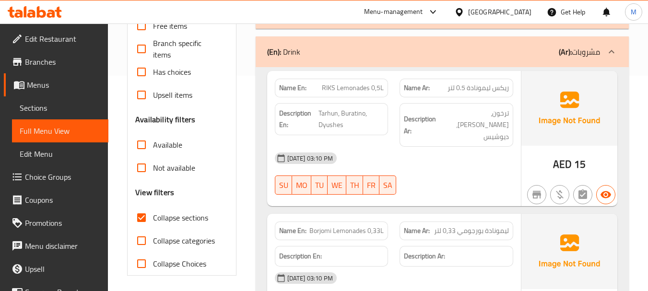
click at [431, 155] on div "20-08-2025 03:10 PM" at bounding box center [394, 158] width 250 height 23
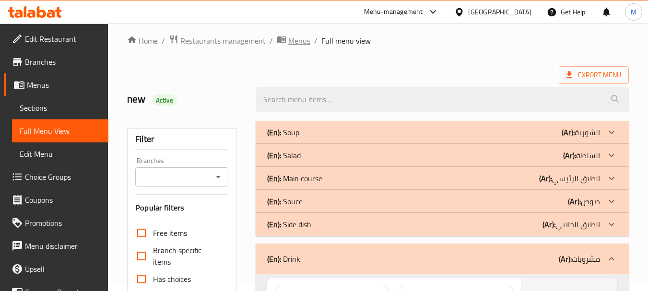
scroll to position [0, 0]
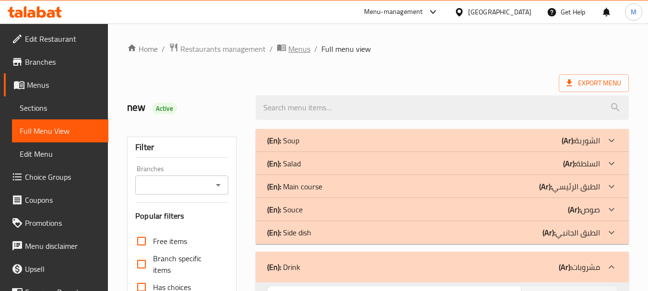
click at [288, 43] on span "Menus" at bounding box center [299, 49] width 22 height 12
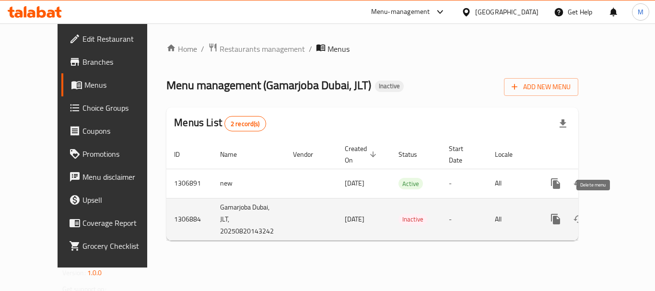
click at [596, 213] on icon "enhanced table" at bounding box center [602, 219] width 12 height 12
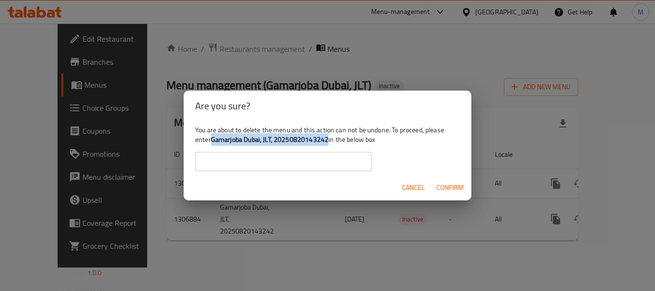
drag, startPoint x: 213, startPoint y: 139, endPoint x: 329, endPoint y: 137, distance: 116.1
click at [329, 137] on div "You are about to delete the menu and this action can not be undone. To proceed,…" at bounding box center [328, 148] width 288 height 54
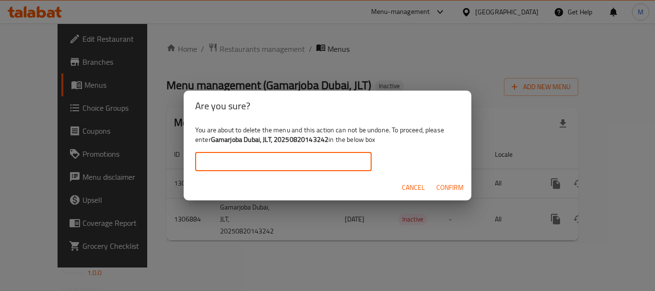
click at [286, 167] on input "text" at bounding box center [283, 161] width 176 height 19
paste input "Gamarjoba Dubai, JLT, 20250820143242"
type input "Gamarjoba Dubai, JLT, 20250820143242"
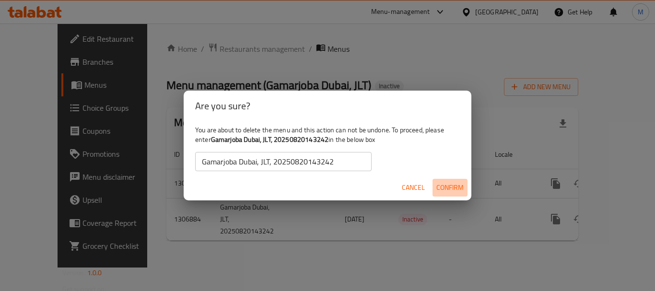
click at [458, 190] on span "Confirm" at bounding box center [449, 188] width 27 height 12
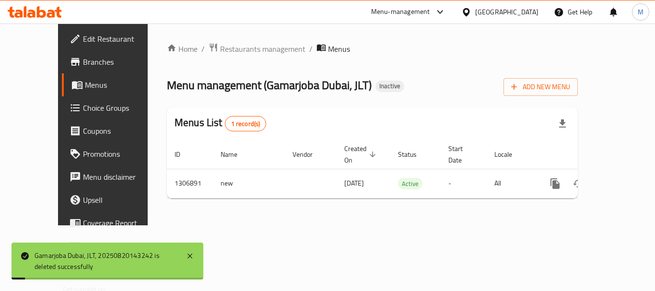
click at [578, 96] on div "Home / Restaurants management / Menus Menu management ( Gamarjoba Dubai, JLT ) …" at bounding box center [372, 124] width 411 height 163
click at [570, 84] on span "Add New Menu" at bounding box center [540, 87] width 59 height 12
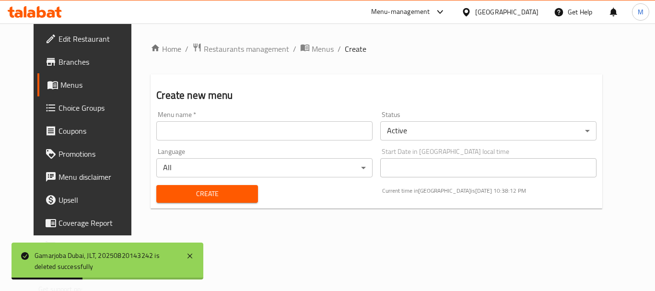
click at [344, 137] on input "text" at bounding box center [264, 130] width 216 height 19
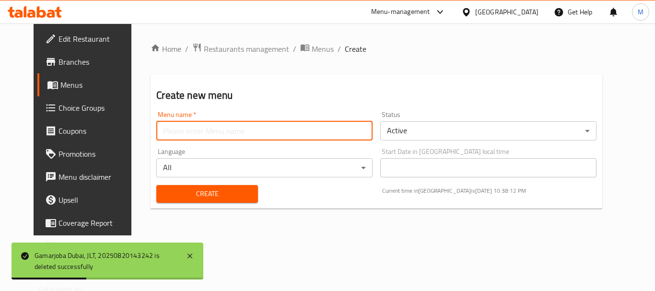
paste input "340979225"
type input "340979225"
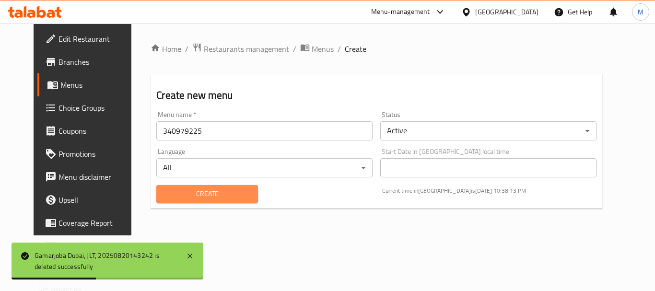
click at [176, 190] on span "Create" at bounding box center [207, 194] width 86 height 12
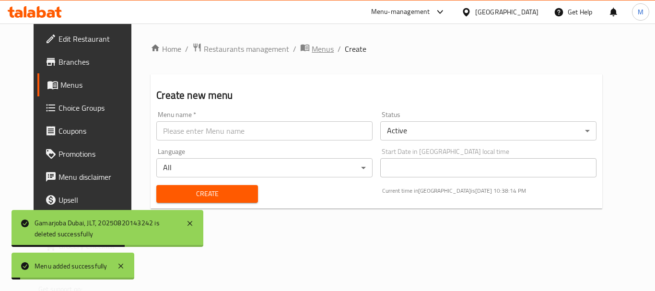
click at [312, 47] on span "Menus" at bounding box center [323, 49] width 22 height 12
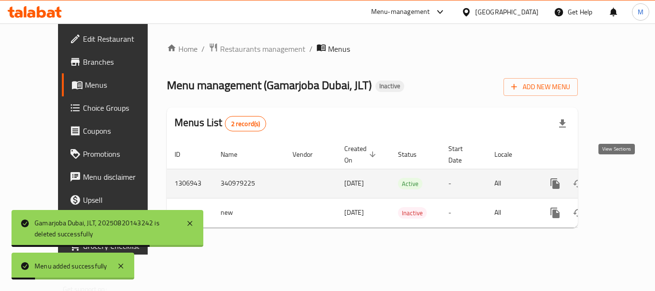
click at [619, 178] on icon "enhanced table" at bounding box center [625, 184] width 12 height 12
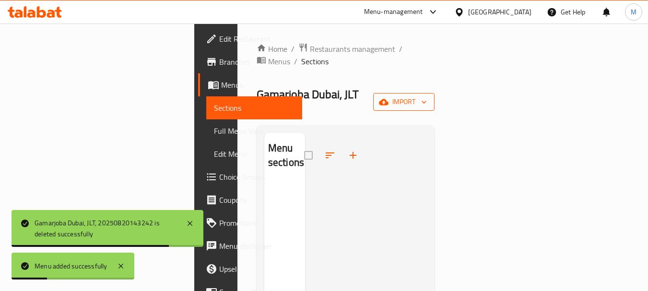
click at [427, 96] on span "import" at bounding box center [404, 102] width 46 height 12
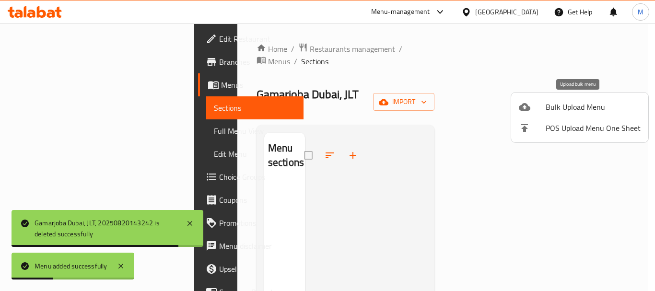
click at [584, 105] on span "Bulk Upload Menu" at bounding box center [593, 107] width 95 height 12
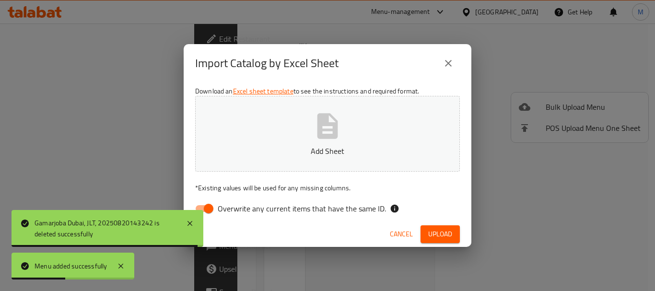
click at [276, 205] on span "Overwrite any current items that have the same ID." at bounding box center [302, 209] width 168 height 12
click at [236, 205] on input "Overwrite any current items that have the same ID." at bounding box center [208, 208] width 55 height 18
checkbox input "false"
click at [277, 146] on p "Add Sheet" at bounding box center [327, 151] width 235 height 12
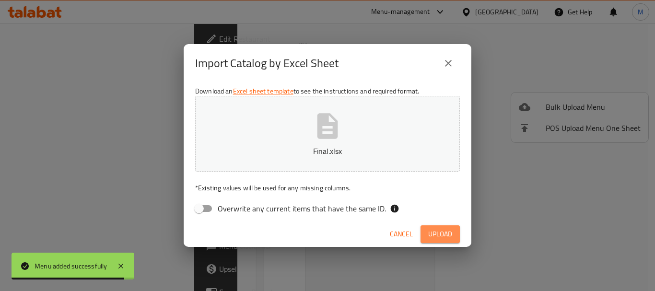
click at [442, 235] on span "Upload" at bounding box center [440, 234] width 24 height 12
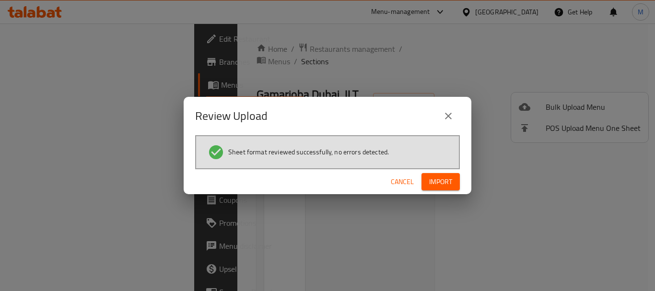
click at [432, 189] on button "Import" at bounding box center [440, 182] width 38 height 18
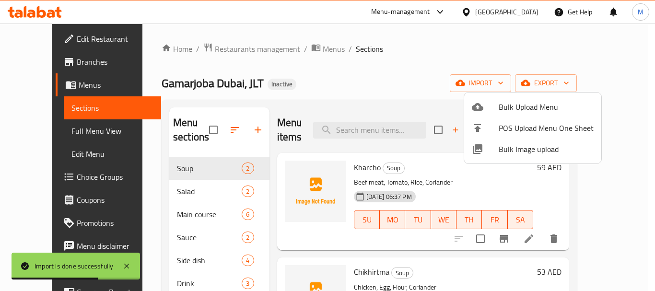
click at [127, 172] on div at bounding box center [327, 145] width 655 height 291
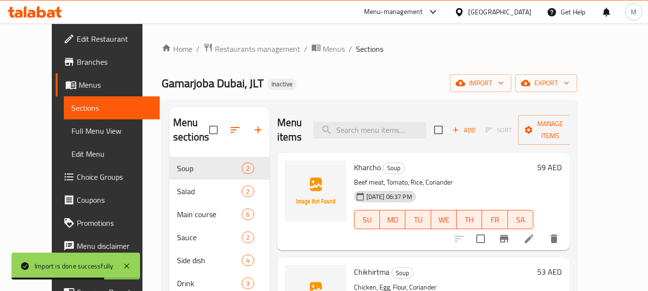
scroll to position [134, 0]
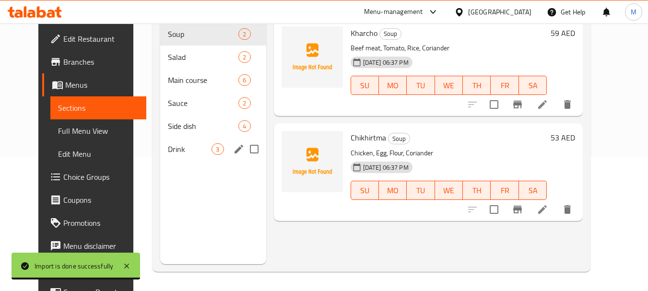
click at [182, 155] on div "Drink 3" at bounding box center [212, 149] width 105 height 23
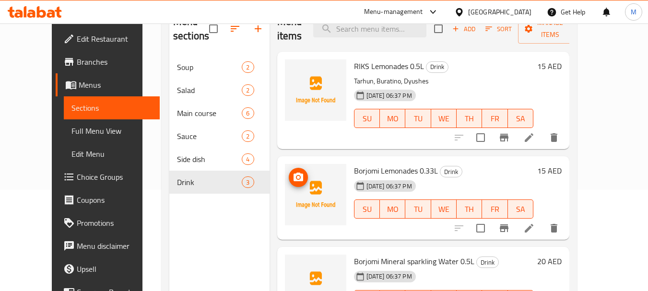
scroll to position [38, 0]
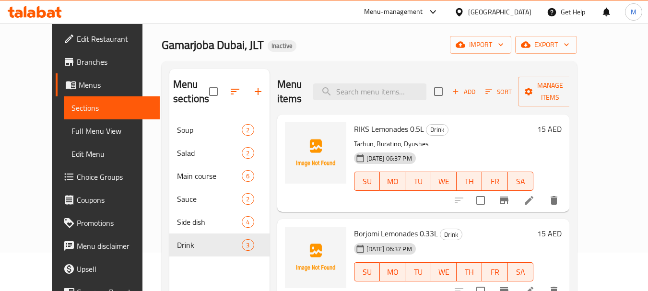
click at [403, 141] on p "Tarhun, Buratino, Dyushes" at bounding box center [444, 144] width 180 height 12
click at [533, 201] on icon at bounding box center [529, 200] width 9 height 9
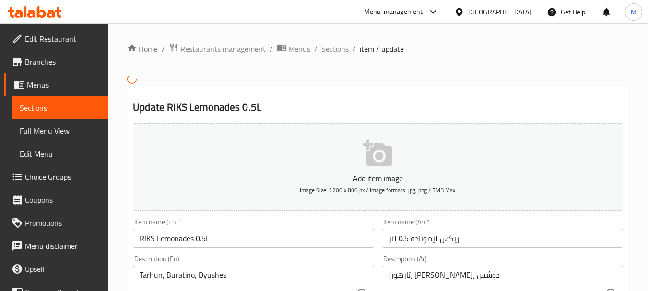
scroll to position [96, 0]
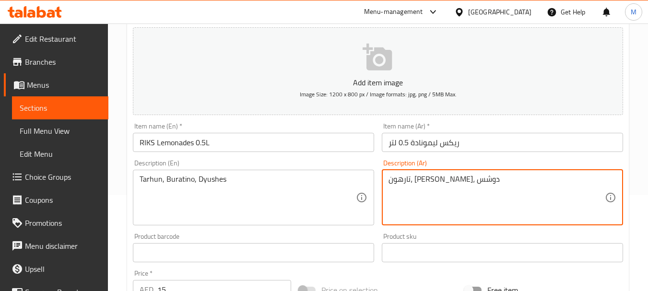
click at [455, 178] on textarea "تارهون، بوراتينو، دوشس" at bounding box center [496, 198] width 216 height 46
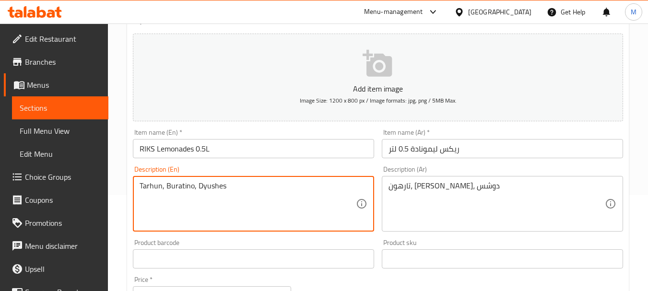
click at [181, 183] on textarea "Tarhun, Buratino, Dyushes" at bounding box center [248, 204] width 216 height 46
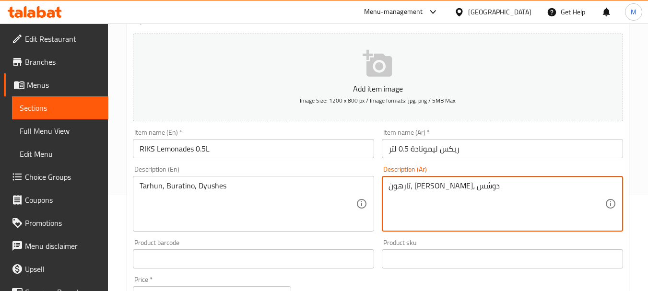
click at [422, 192] on textarea "تارهون، بوراتينو، دوشس" at bounding box center [496, 204] width 216 height 46
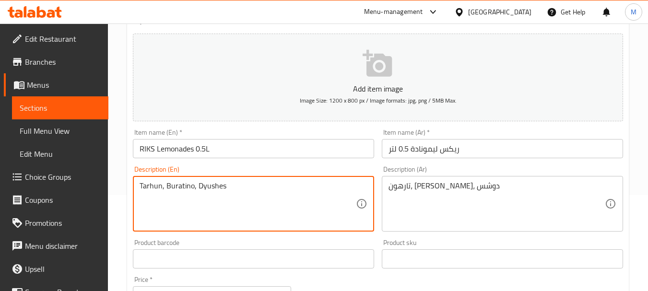
click at [208, 186] on textarea "Tarhun, Buratino, Dyushes" at bounding box center [248, 204] width 216 height 46
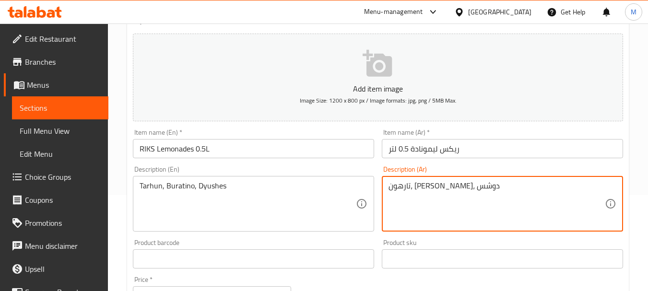
click at [400, 191] on textarea "تارهون، بوراتينو، دوشس" at bounding box center [496, 204] width 216 height 46
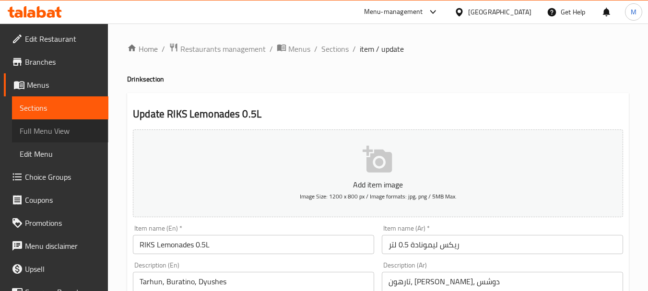
click at [68, 133] on span "Full Menu View" at bounding box center [60, 131] width 81 height 12
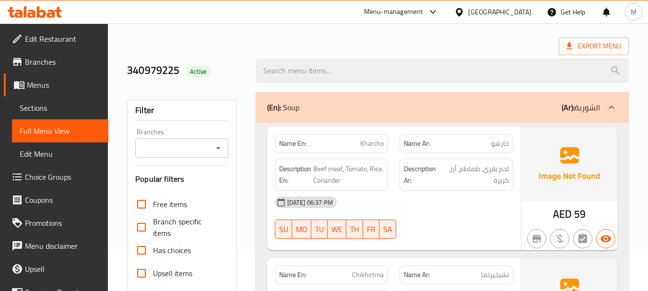
scroll to position [48, 0]
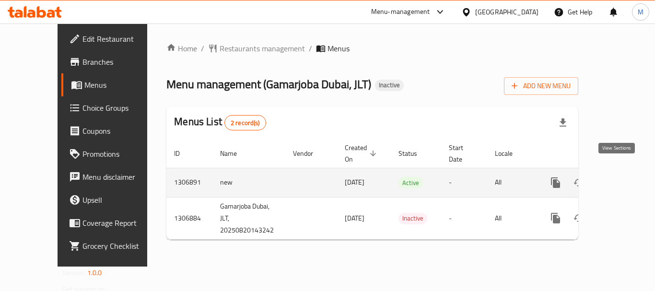
click at [619, 177] on icon "enhanced table" at bounding box center [625, 183] width 12 height 12
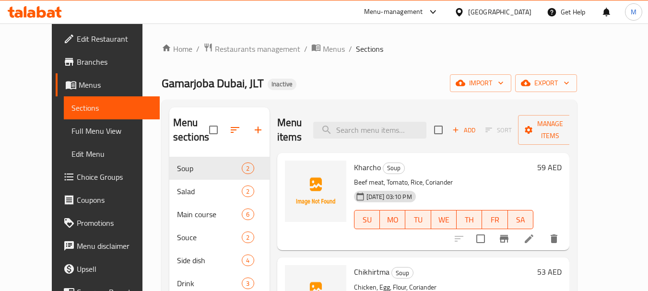
click at [77, 172] on span "Choice Groups" at bounding box center [115, 177] width 76 height 12
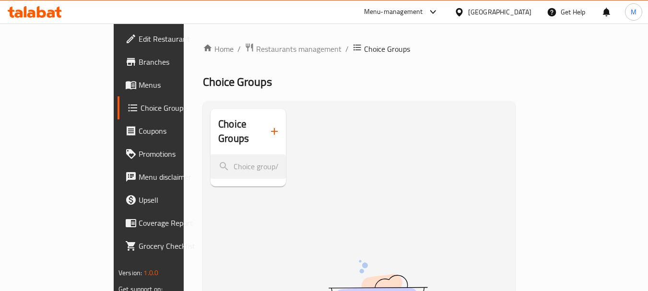
click at [263, 132] on button "button" at bounding box center [274, 131] width 23 height 23
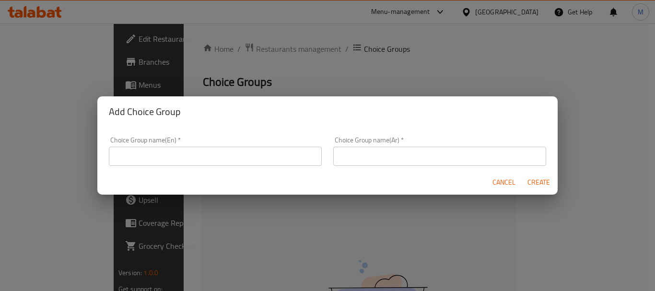
drag, startPoint x: 255, startPoint y: 158, endPoint x: 250, endPoint y: 162, distance: 6.5
click at [255, 158] on input "text" at bounding box center [215, 156] width 213 height 19
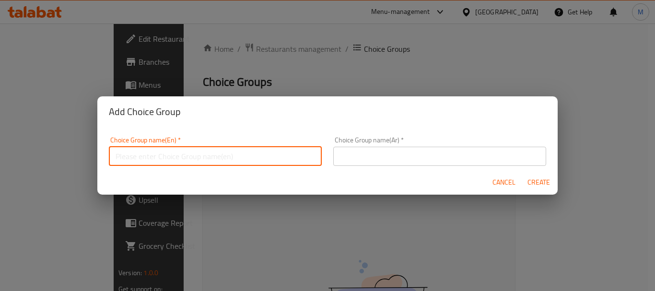
type input "Your Choice Of:"
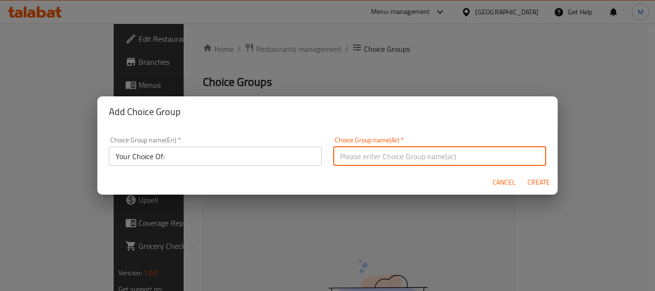
click at [354, 157] on input "text" at bounding box center [439, 156] width 213 height 19
type input "إختيارك من:"
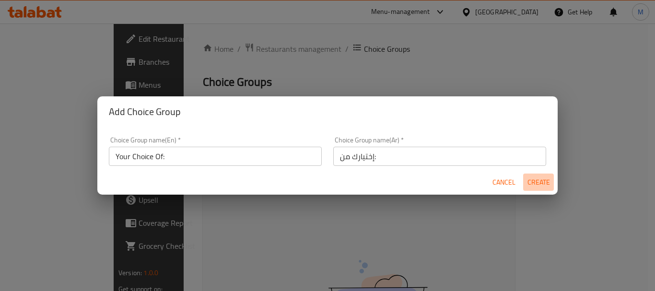
click at [543, 184] on span "Create" at bounding box center [538, 182] width 23 height 12
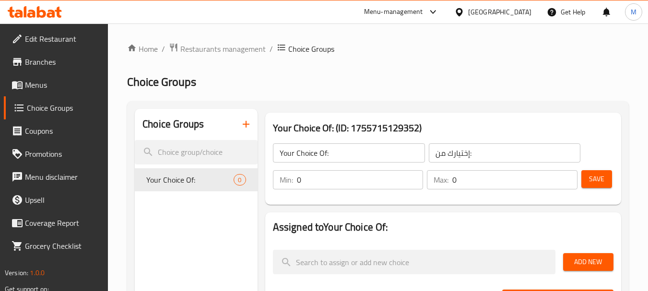
click at [351, 178] on input "0" at bounding box center [360, 179] width 127 height 19
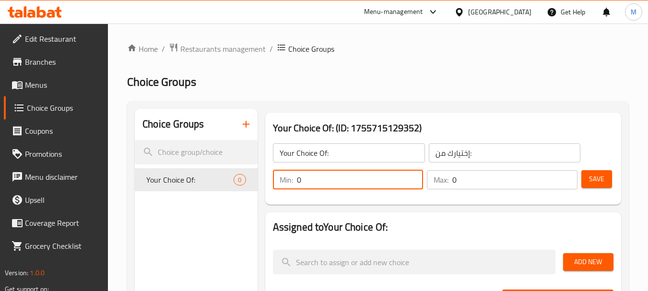
click at [351, 178] on input "0" at bounding box center [360, 179] width 127 height 19
type input "1"
click at [456, 173] on input "0" at bounding box center [514, 179] width 125 height 19
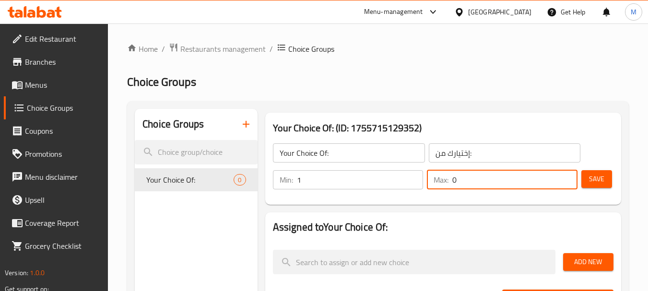
click at [456, 173] on input "0" at bounding box center [514, 179] width 125 height 19
type input "1"
click at [606, 179] on button "Save" at bounding box center [596, 179] width 31 height 18
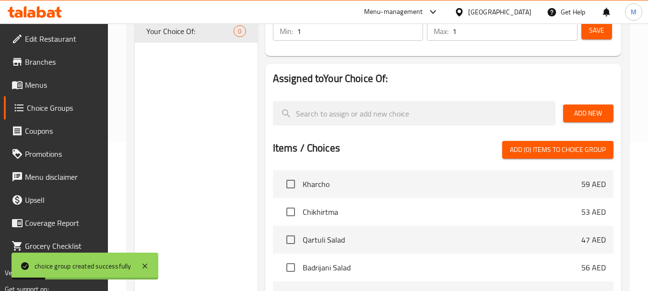
scroll to position [48, 0]
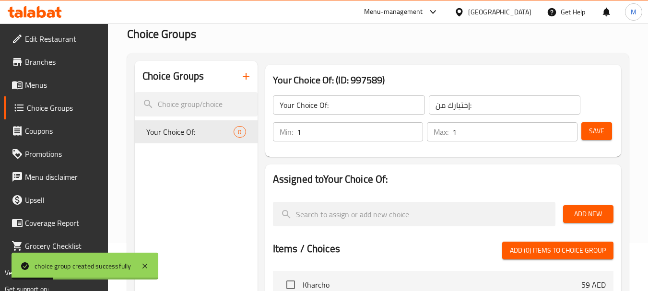
click at [594, 209] on span "Add New" at bounding box center [588, 214] width 35 height 12
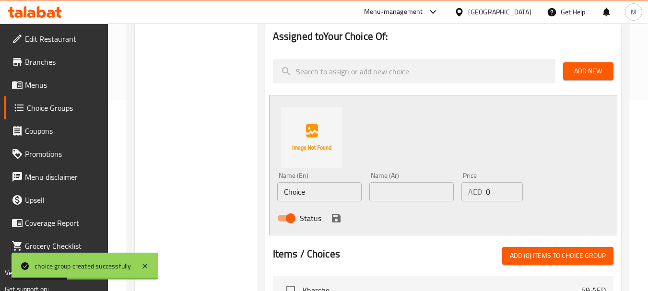
scroll to position [192, 0]
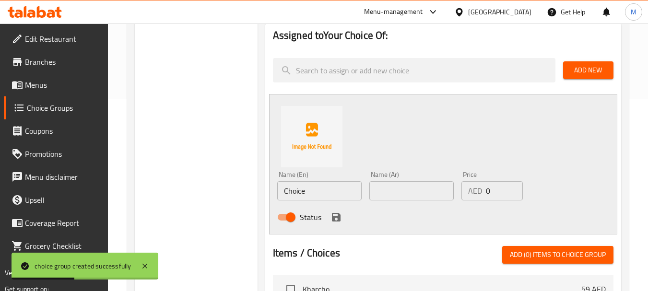
click at [297, 189] on input "Choice" at bounding box center [319, 190] width 84 height 19
paste input "Tarhun, Buratino, Dyushes"
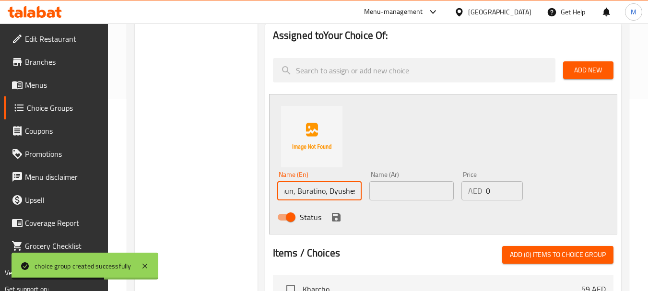
scroll to position [0, 14]
drag, startPoint x: 294, startPoint y: 193, endPoint x: 400, endPoint y: 186, distance: 106.2
click at [400, 186] on div "Name (En) Tarhun, Buratino, Dyushes Name (En) Name (Ar) Name (Ar) Price AED 0 P…" at bounding box center [411, 198] width 277 height 63
type input "Tarhun"
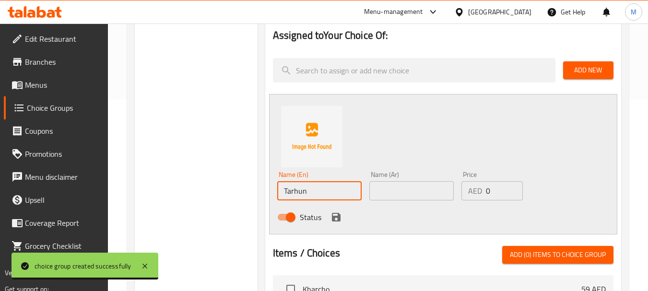
click at [384, 193] on input "text" at bounding box center [411, 190] width 84 height 19
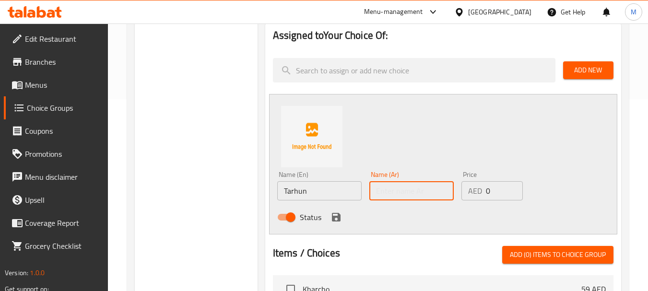
paste input "تارهون"
type input "تارهون"
click at [334, 215] on icon "save" at bounding box center [336, 217] width 12 height 12
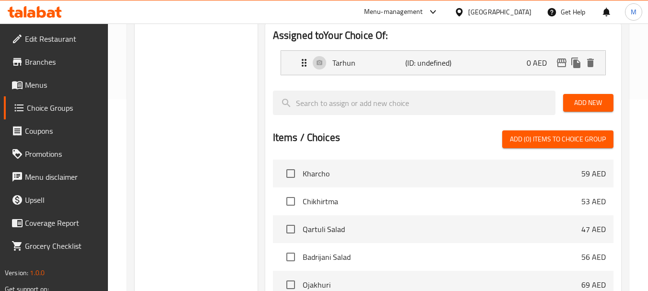
click at [593, 105] on span "Add New" at bounding box center [588, 103] width 35 height 12
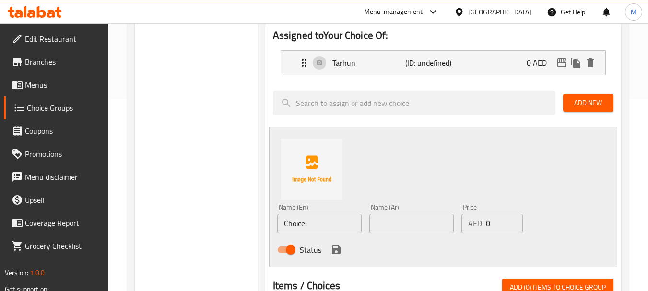
click at [284, 225] on input "Choice" at bounding box center [319, 223] width 84 height 19
paste input "Buratino"
type input "Buratino"
click at [383, 237] on div "Status" at bounding box center [411, 250] width 277 height 26
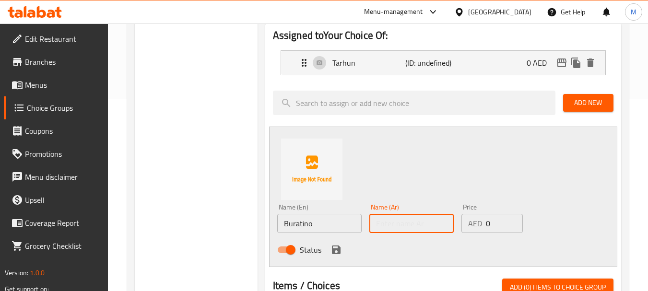
click at [380, 231] on input "text" at bounding box center [411, 223] width 84 height 19
paste input "بوراتينو"
type input "بوراتينو"
click at [337, 257] on div "Status" at bounding box center [411, 250] width 277 height 26
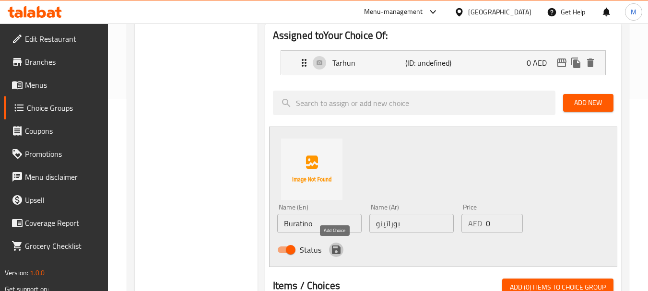
click at [333, 250] on icon "save" at bounding box center [336, 249] width 9 height 9
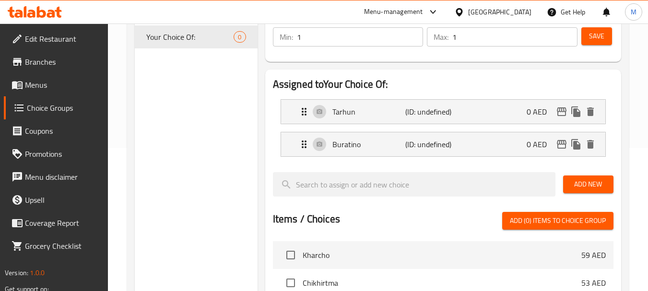
scroll to position [144, 0]
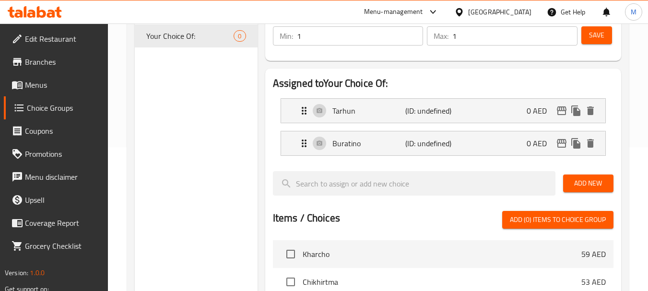
click at [591, 190] on button "Add New" at bounding box center [588, 184] width 50 height 18
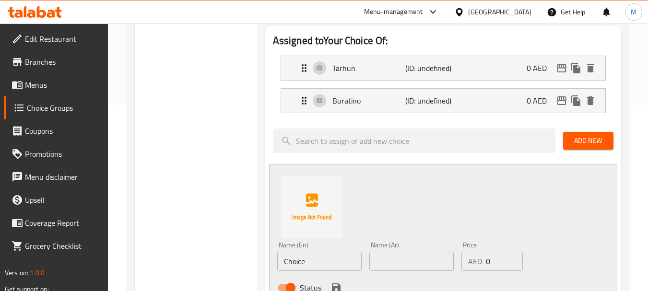
scroll to position [240, 0]
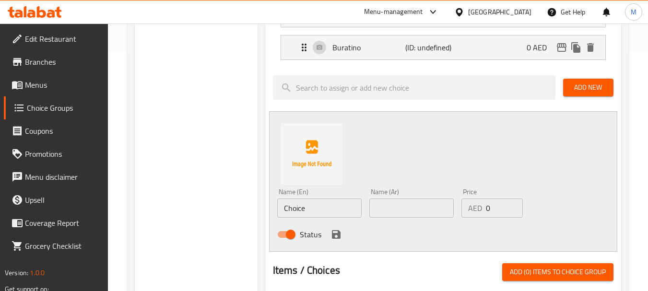
click at [296, 213] on input "Choice" at bounding box center [319, 207] width 84 height 19
paste input "Dyushes"
type input "Dyushes"
click at [411, 213] on input "text" at bounding box center [411, 207] width 84 height 19
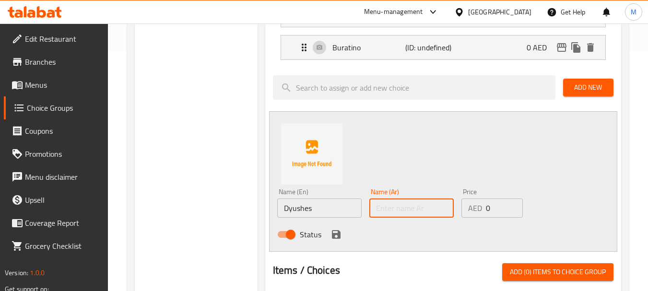
paste input "دوشس"
type input "دوشس"
click at [335, 238] on icon "save" at bounding box center [336, 234] width 9 height 9
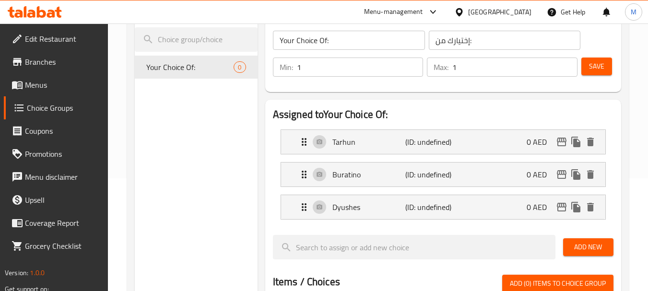
scroll to position [96, 0]
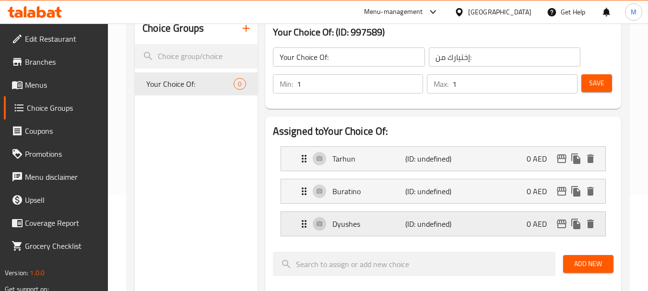
click at [360, 230] on div "Dyushes (ID: undefined) 0 AED" at bounding box center [445, 224] width 295 height 24
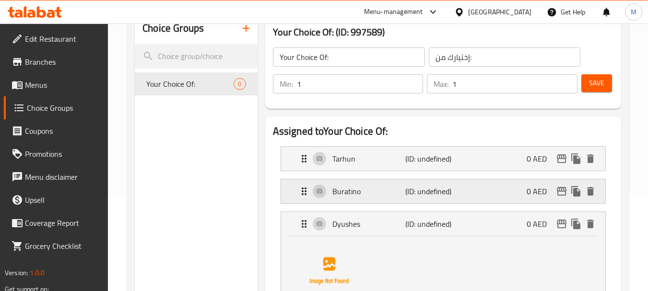
click at [362, 190] on p "Buratino" at bounding box center [368, 192] width 73 height 12
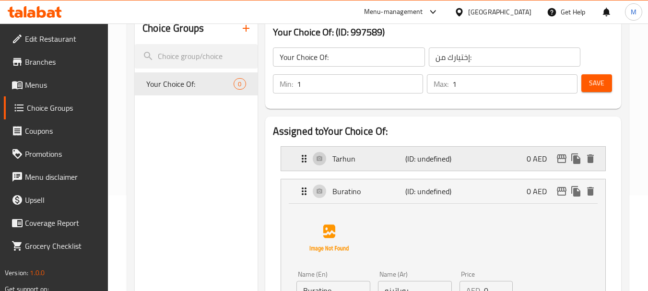
click at [366, 159] on p "Tarhun" at bounding box center [368, 159] width 73 height 12
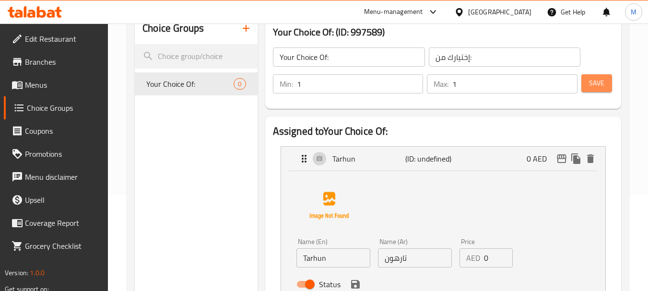
click at [600, 82] on span "Save" at bounding box center [596, 83] width 15 height 12
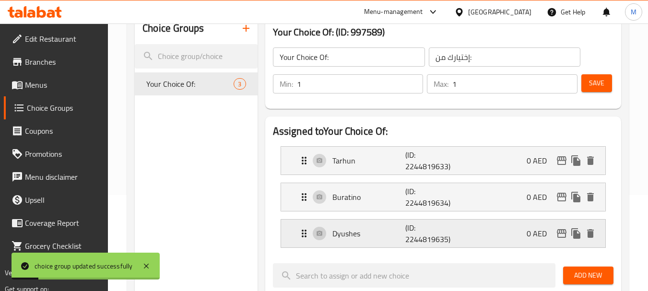
click at [358, 225] on div "Dyushes (ID: 2244819635) 0 AED" at bounding box center [445, 234] width 295 height 28
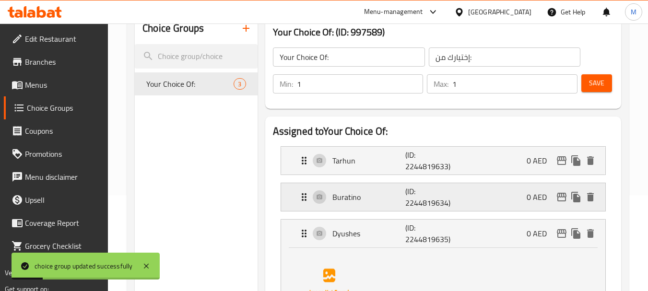
click at [356, 191] on p "Buratino" at bounding box center [368, 197] width 73 height 12
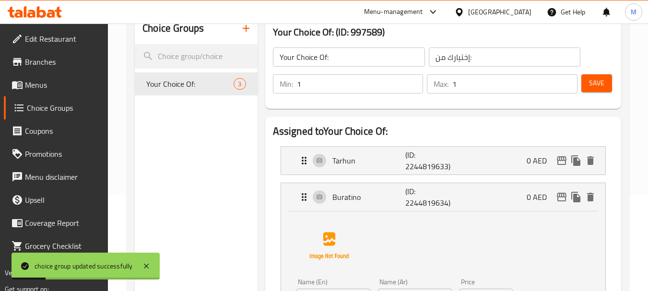
click at [364, 146] on li "Tarhun (ID: 2244819633) 0 AED Name (En) Tarhun Name (En) Name (Ar) تارهون Name …" at bounding box center [443, 160] width 340 height 36
click at [348, 163] on p "Tarhun" at bounding box center [368, 161] width 73 height 12
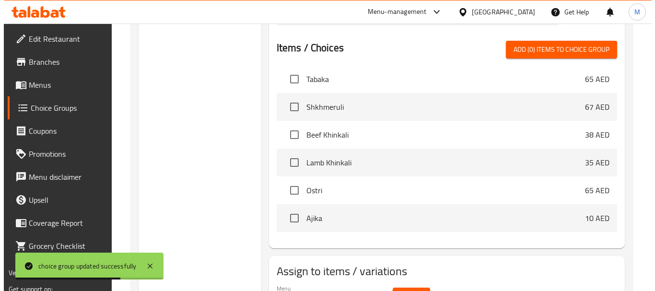
scroll to position [799, 0]
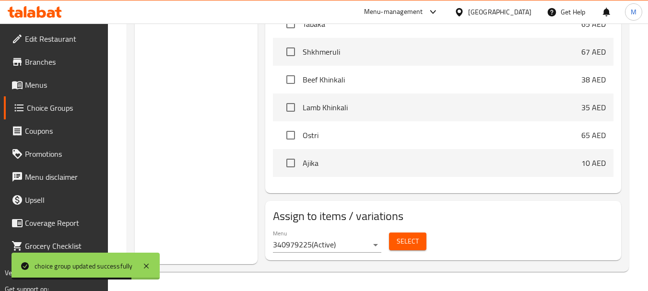
click at [405, 247] on span "Select" at bounding box center [408, 241] width 22 height 12
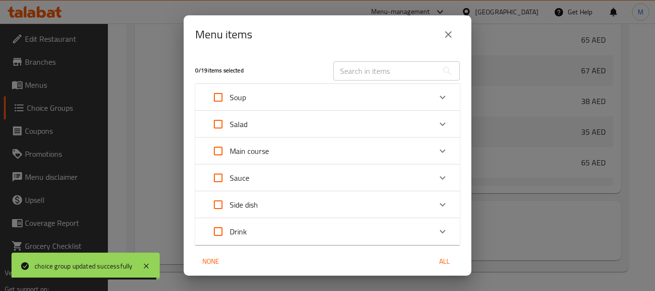
click at [266, 232] on div "Drink" at bounding box center [319, 231] width 224 height 23
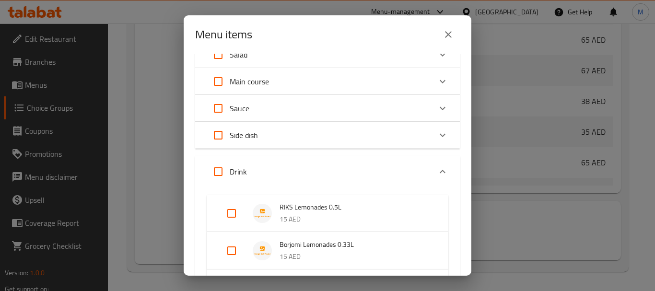
scroll to position [144, 0]
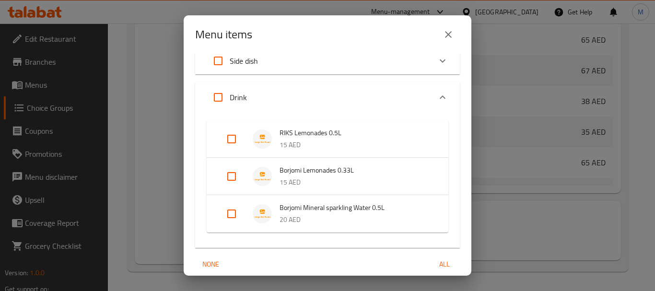
click at [231, 139] on input "Expand" at bounding box center [231, 139] width 23 height 23
checkbox input "true"
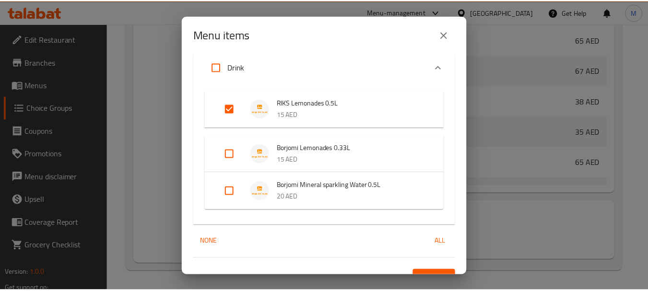
scroll to position [190, 0]
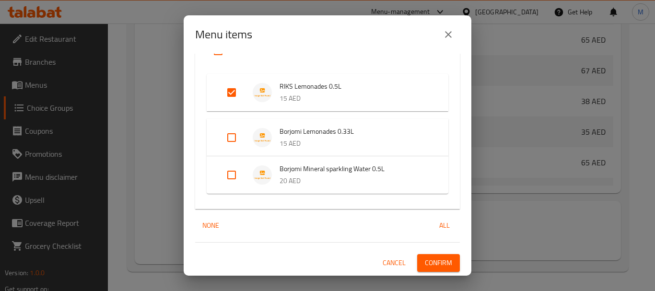
click at [425, 257] on span "Confirm" at bounding box center [438, 263] width 27 height 12
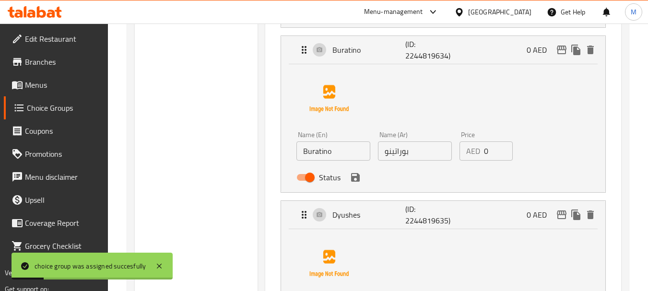
scroll to position [367, 0]
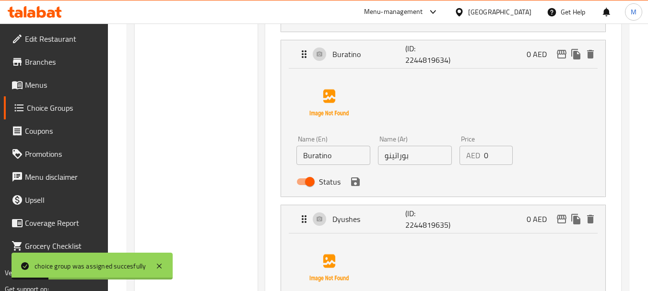
click at [32, 86] on span "Menus" at bounding box center [63, 85] width 76 height 12
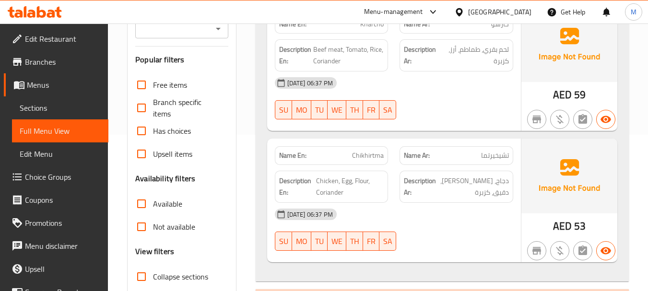
scroll to position [192, 0]
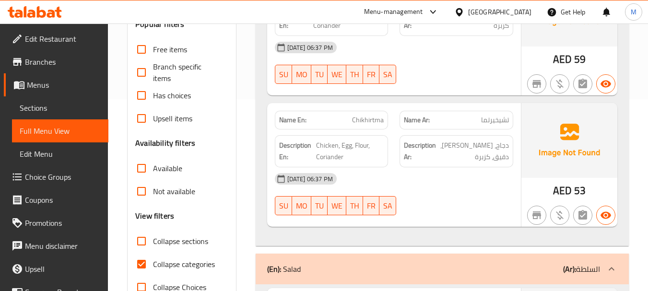
click at [145, 244] on input "Collapse sections" at bounding box center [141, 241] width 23 height 23
checkbox input "true"
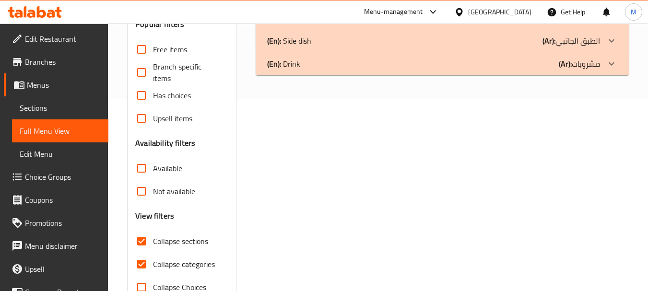
click at [146, 265] on input "Collapse categories" at bounding box center [141, 264] width 23 height 23
checkbox input "false"
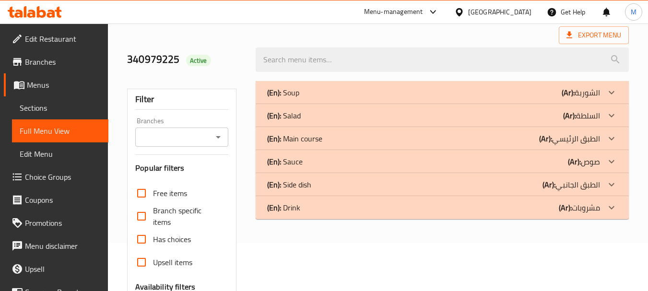
click at [284, 98] on p "(En): Drink" at bounding box center [283, 93] width 32 height 12
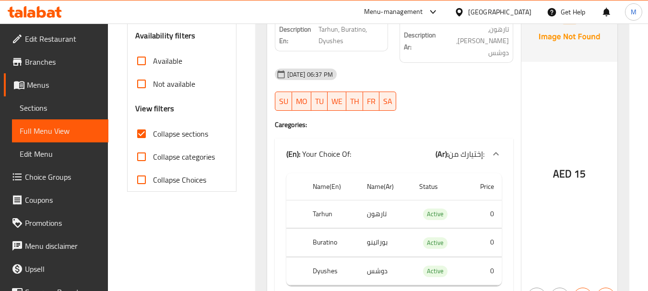
scroll to position [240, 0]
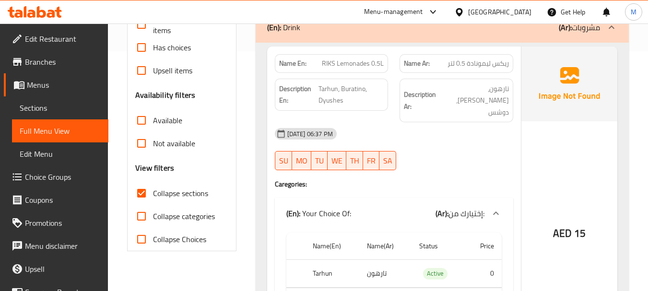
click at [178, 191] on span "Collapse sections" at bounding box center [180, 193] width 55 height 12
click at [153, 191] on input "Collapse sections" at bounding box center [141, 193] width 23 height 23
checkbox input "false"
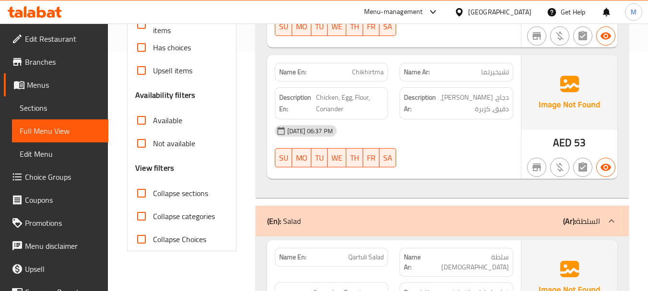
scroll to position [0, 0]
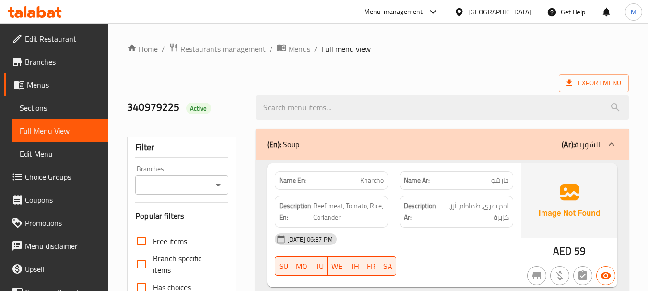
click at [364, 90] on div at bounding box center [442, 108] width 385 height 36
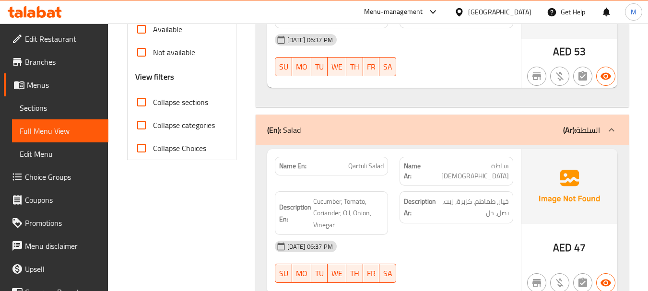
scroll to position [0, 0]
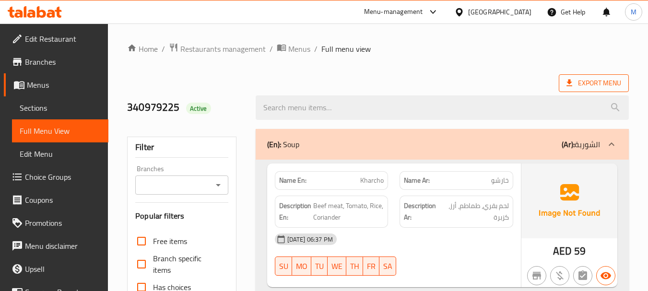
click at [591, 82] on span "Export Menu" at bounding box center [593, 83] width 55 height 12
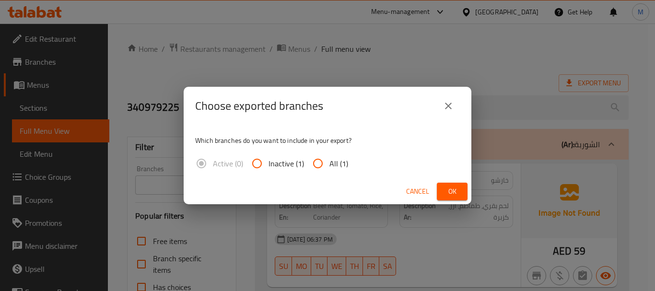
click at [315, 167] on input "All (1)" at bounding box center [317, 163] width 23 height 23
radio input "true"
click at [453, 186] on span "Ok" at bounding box center [451, 192] width 15 height 12
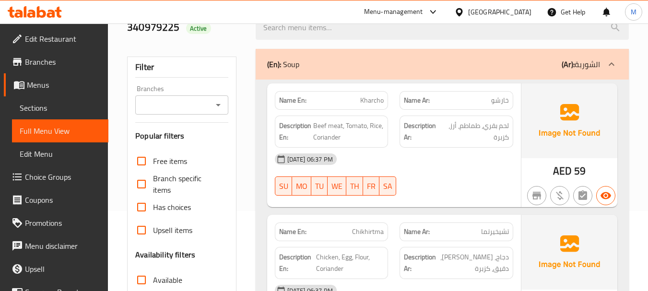
scroll to position [96, 0]
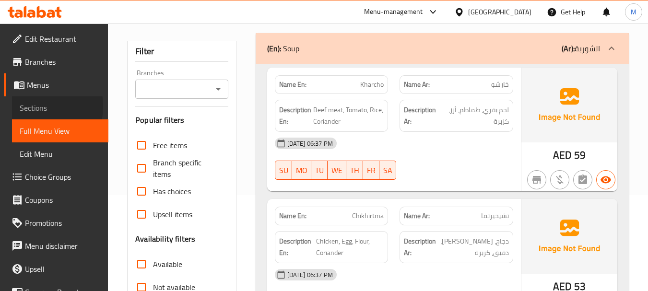
click at [32, 106] on span "Sections" at bounding box center [60, 108] width 81 height 12
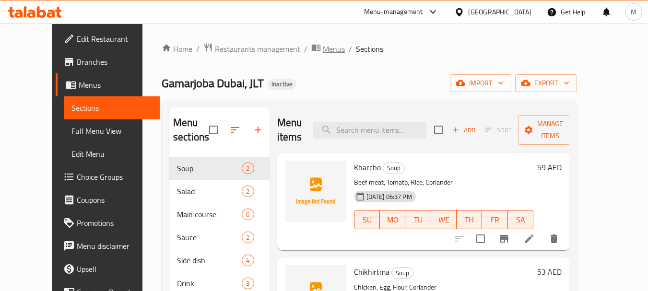
click at [323, 49] on span "Menus" at bounding box center [334, 49] width 22 height 12
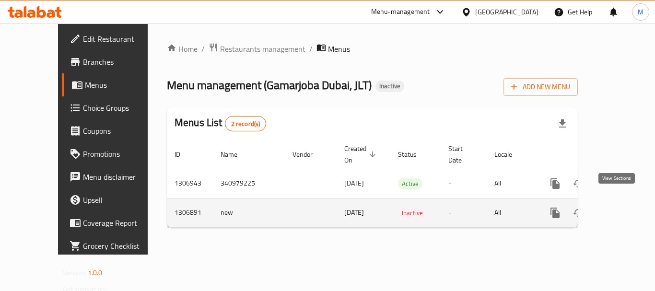
click at [619, 207] on icon "enhanced table" at bounding box center [625, 213] width 12 height 12
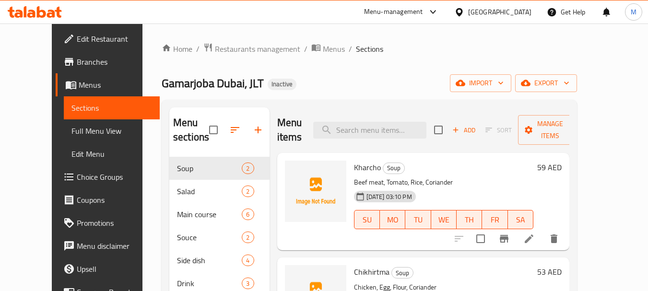
click at [71, 134] on span "Full Menu View" at bounding box center [111, 131] width 81 height 12
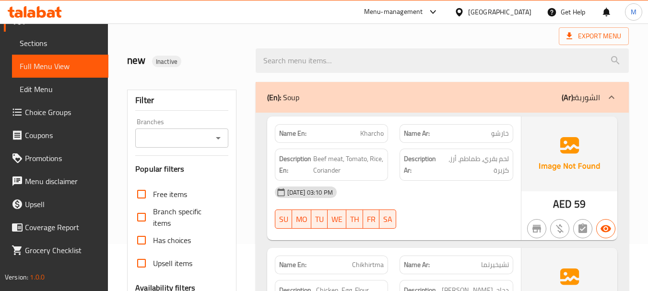
scroll to position [192, 0]
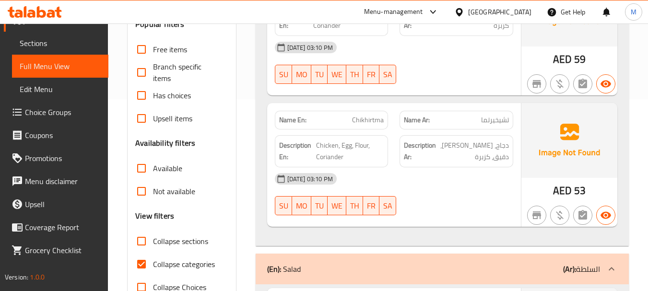
click at [138, 239] on input "Collapse sections" at bounding box center [141, 241] width 23 height 23
checkbox input "true"
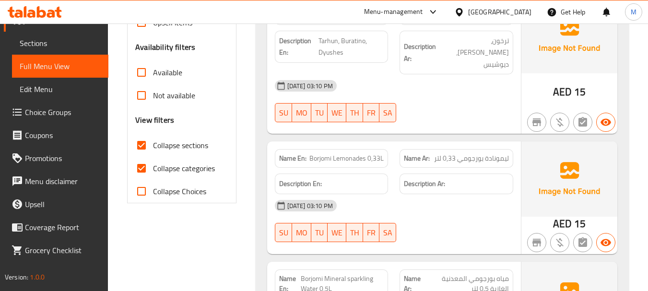
scroll to position [407, 0]
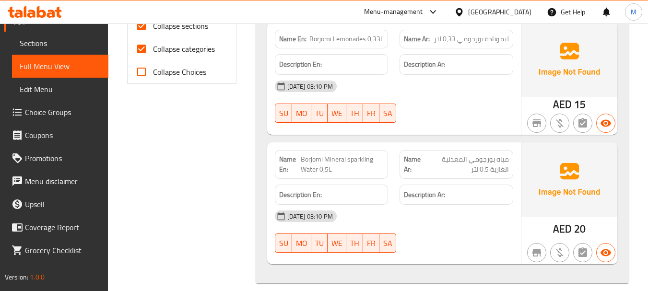
click at [354, 154] on span "Borjomi Mineral sparkling Water 0,5L" at bounding box center [342, 164] width 83 height 20
click span "Borjomi Mineral sparkling Water 0,5L"
copy span "sparkling"
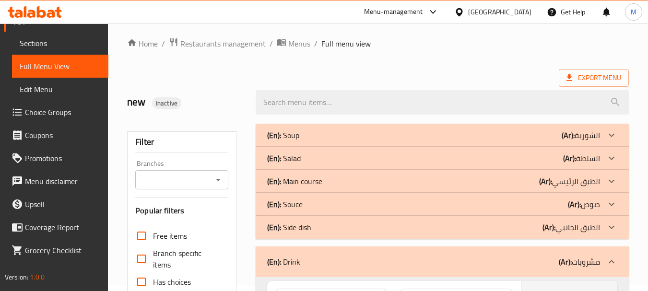
scroll to position [0, 0]
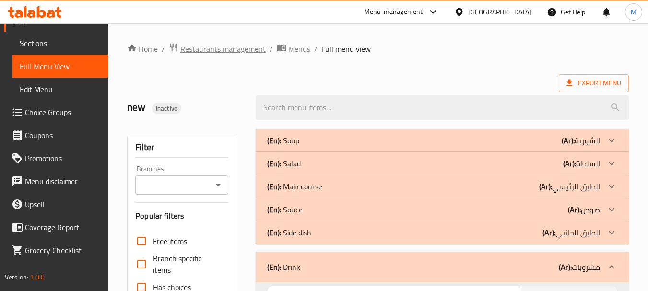
click span "Restaurants management"
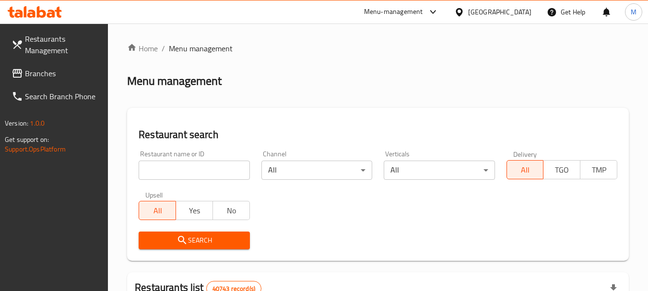
click span "Branches"
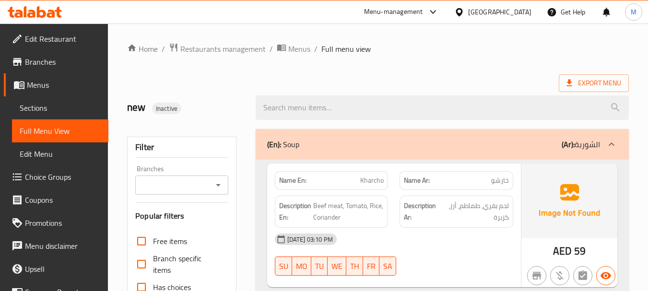
drag, startPoint x: 0, startPoint y: 0, endPoint x: 306, endPoint y: 71, distance: 314.0
click at [292, 46] on span "Menus" at bounding box center [299, 49] width 22 height 12
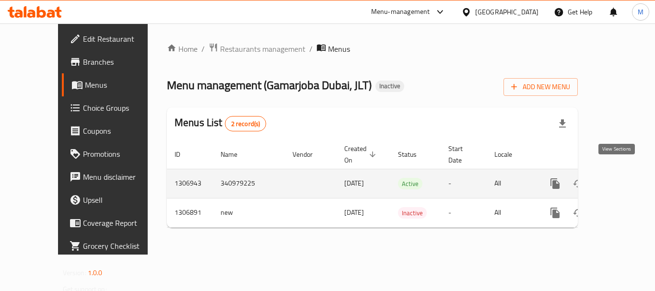
click at [619, 178] on icon "enhanced table" at bounding box center [625, 184] width 12 height 12
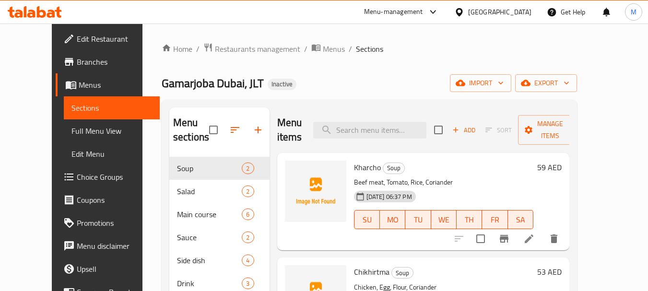
click at [77, 42] on span "Edit Restaurant" at bounding box center [115, 39] width 76 height 12
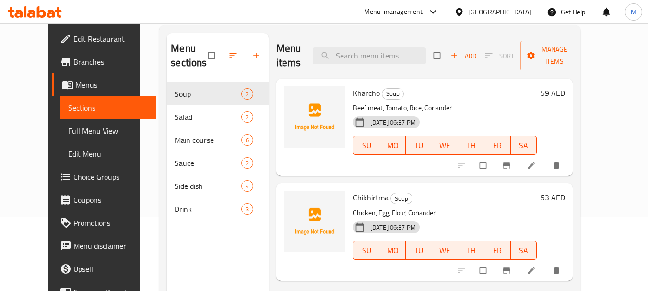
scroll to position [96, 0]
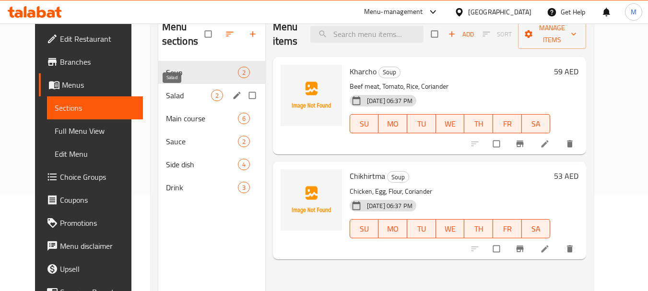
click at [171, 96] on span "Salad" at bounding box center [188, 96] width 45 height 12
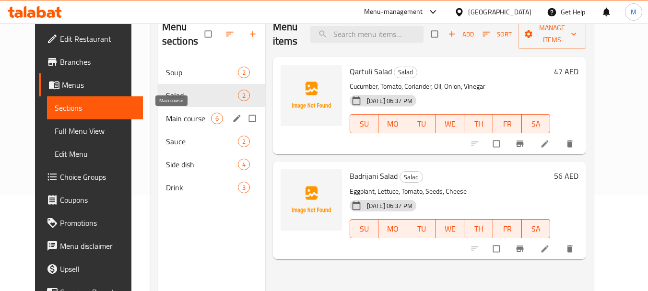
click at [174, 118] on span "Main course" at bounding box center [188, 119] width 45 height 12
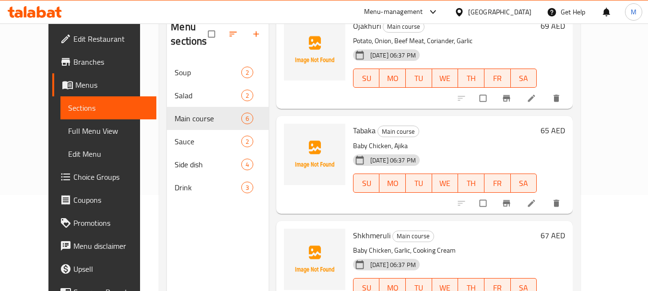
scroll to position [192, 0]
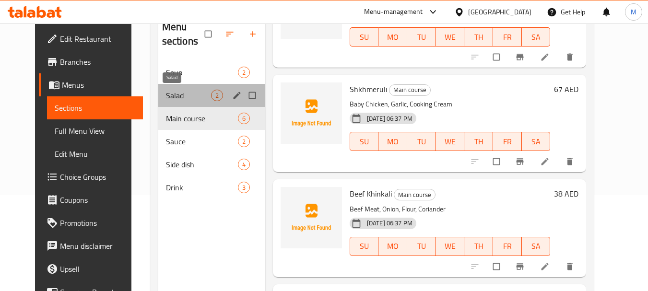
click at [166, 96] on span "Salad" at bounding box center [188, 96] width 45 height 12
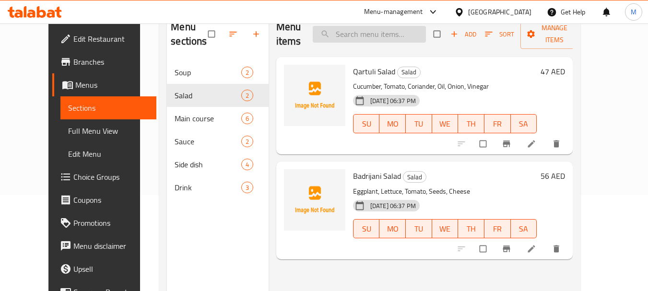
click at [369, 39] on input "search" at bounding box center [369, 34] width 113 height 17
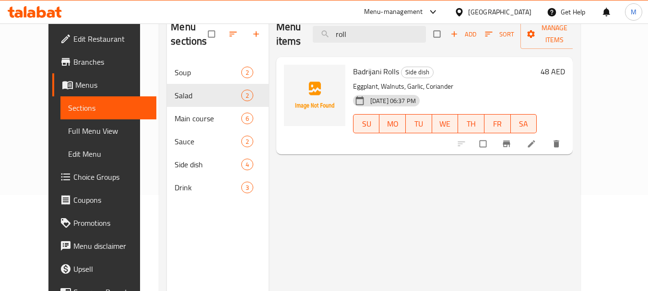
type input "roll"
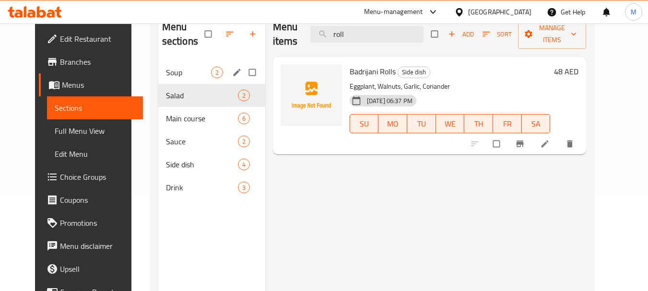
click at [187, 70] on span "Soup" at bounding box center [188, 73] width 45 height 12
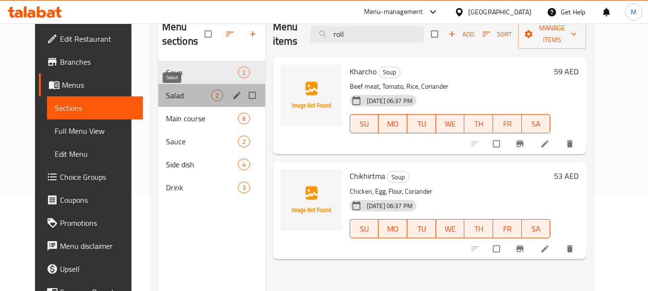
click at [168, 91] on span "Salad" at bounding box center [188, 96] width 45 height 12
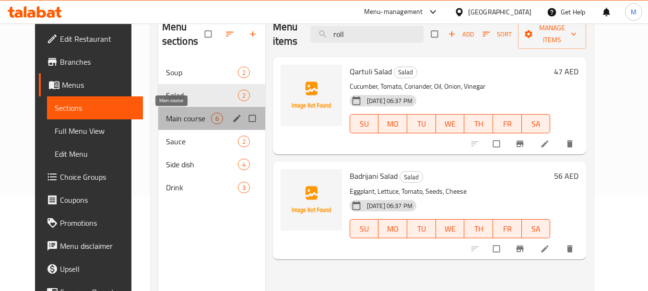
click at [166, 115] on span "Main course" at bounding box center [188, 119] width 45 height 12
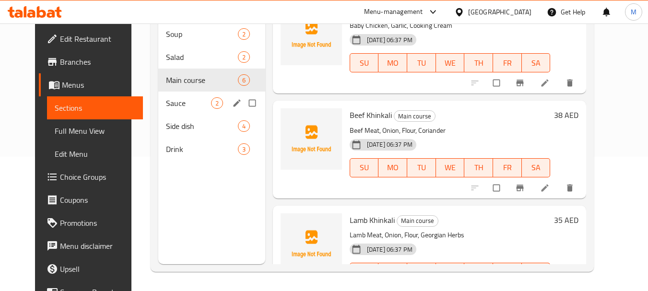
scroll to position [38, 0]
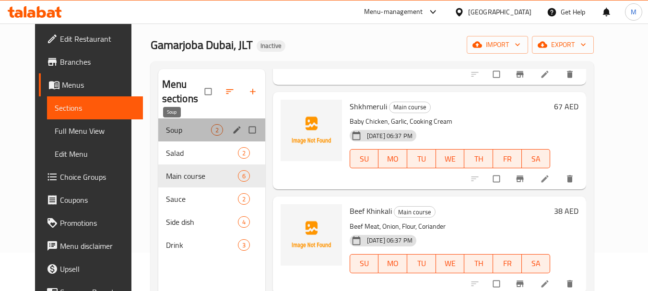
click at [172, 132] on span "Soup" at bounding box center [188, 130] width 45 height 12
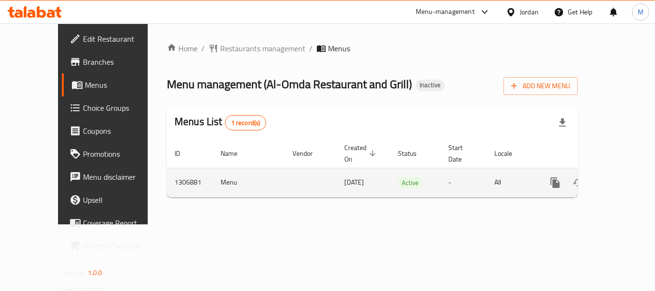
click at [620, 178] on icon "enhanced table" at bounding box center [624, 182] width 9 height 9
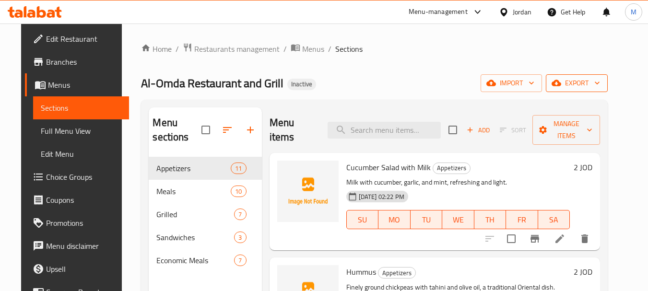
click at [607, 91] on button "export" at bounding box center [577, 83] width 62 height 18
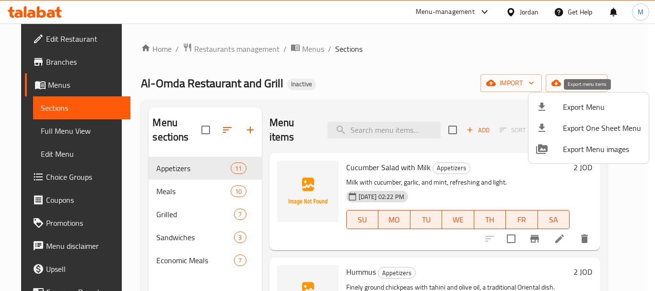
click at [591, 102] on span "Export Menu" at bounding box center [602, 107] width 78 height 12
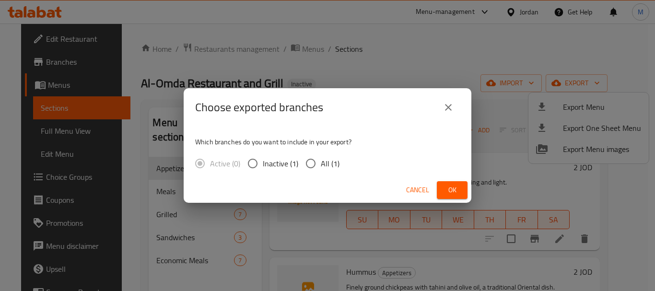
click at [328, 165] on span "All (1)" at bounding box center [330, 164] width 19 height 12
click at [321, 165] on input "All (1)" at bounding box center [311, 163] width 20 height 20
radio input "true"
click at [450, 181] on button "Ok" at bounding box center [452, 190] width 31 height 18
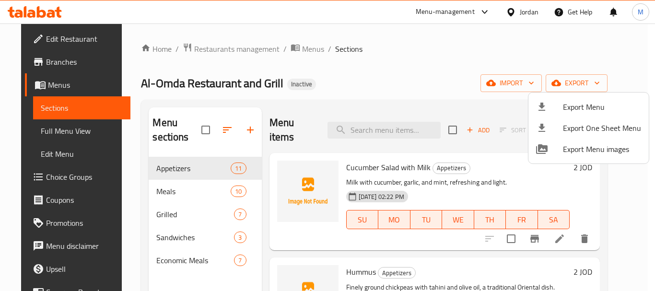
click at [53, 138] on div at bounding box center [327, 145] width 655 height 291
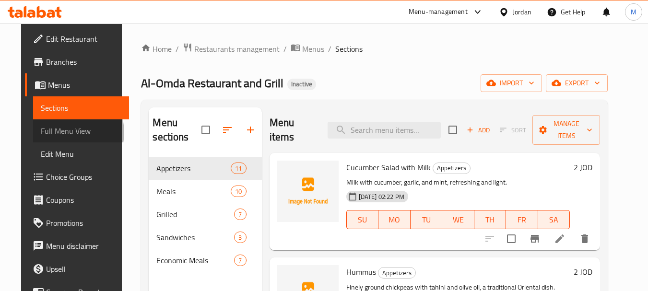
click at [43, 132] on span "Full Menu View" at bounding box center [81, 131] width 81 height 12
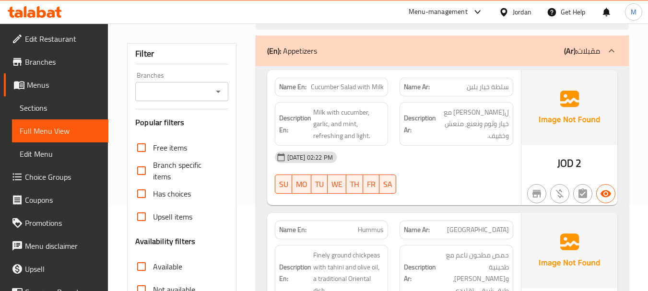
scroll to position [240, 0]
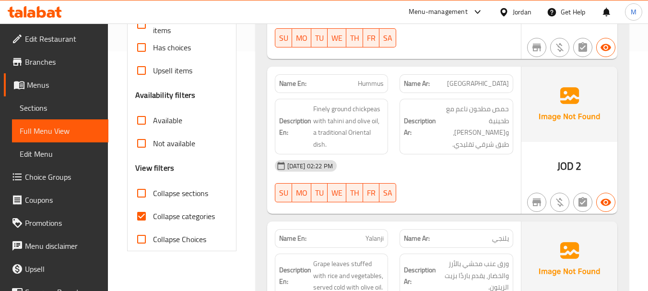
click at [142, 194] on input "Collapse sections" at bounding box center [141, 193] width 23 height 23
checkbox input "true"
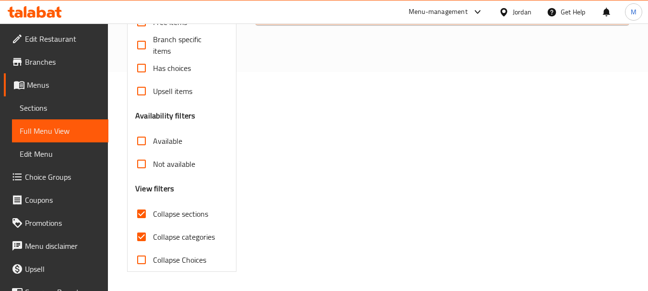
click at [135, 225] on input "Collapse categories" at bounding box center [141, 236] width 23 height 23
checkbox input "false"
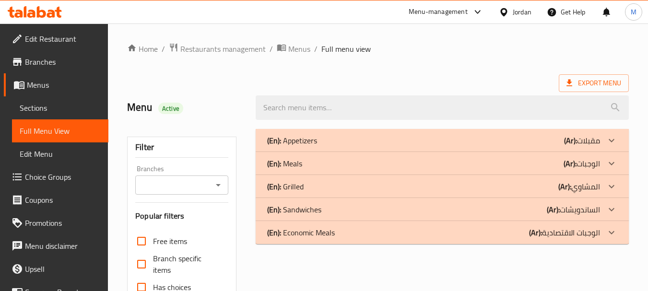
click at [301, 138] on p "(En): Appetizers" at bounding box center [292, 141] width 50 height 12
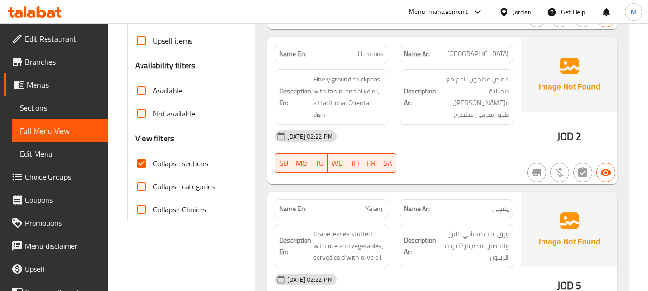
scroll to position [48, 0]
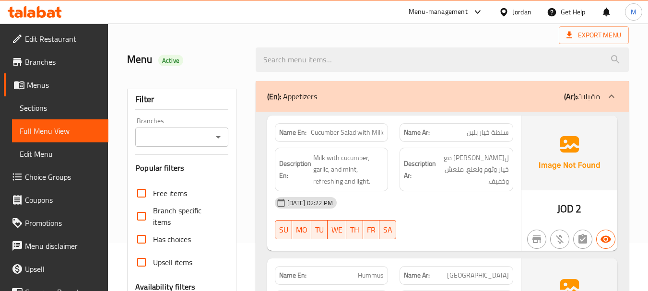
click at [343, 129] on span "Cucumber Salad with Milk" at bounding box center [347, 133] width 73 height 10
copy span "Cucumber Salad with Milk"
click at [348, 42] on div at bounding box center [442, 60] width 385 height 36
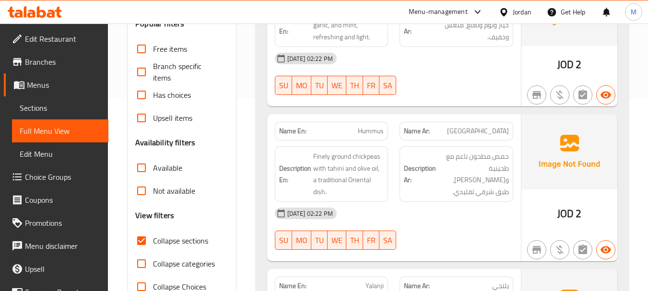
scroll to position [192, 0]
click at [447, 71] on div "[DATE] 02:22 PM SU MO TU WE TH FR SA" at bounding box center [394, 74] width 250 height 54
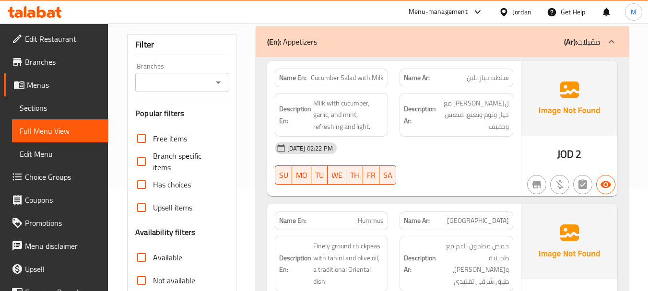
scroll to position [96, 0]
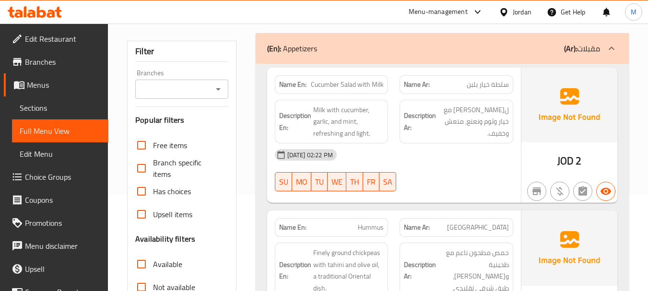
click at [344, 80] on span "Cucumber Salad with Milk" at bounding box center [347, 85] width 73 height 10
click at [493, 106] on span "ل[PERSON_NAME] مع خيار وثوم ونعنع، منعش وخفيف." at bounding box center [473, 121] width 71 height 35
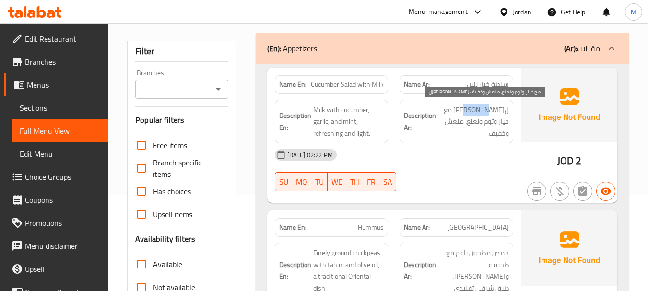
click at [493, 106] on span "ل[PERSON_NAME] مع خيار وثوم ونعنع، منعش وخفيف." at bounding box center [473, 121] width 71 height 35
copy span "زبادي"
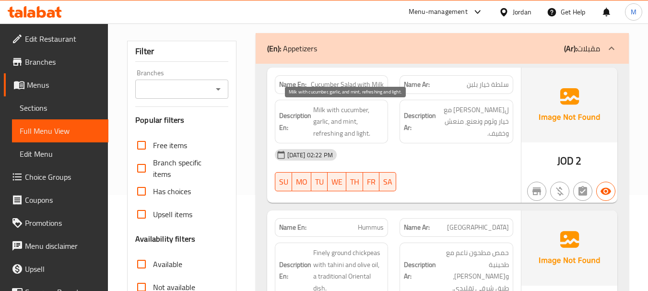
click at [338, 120] on span "Milk with cucumber, garlic, and mint, refreshing and light." at bounding box center [348, 121] width 71 height 35
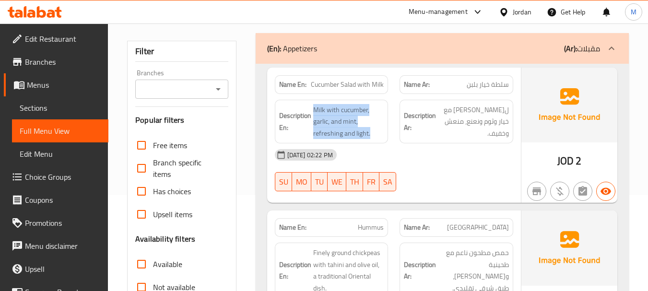
copy span "Milk with cucumber, garlic, and mint, refreshing and light."
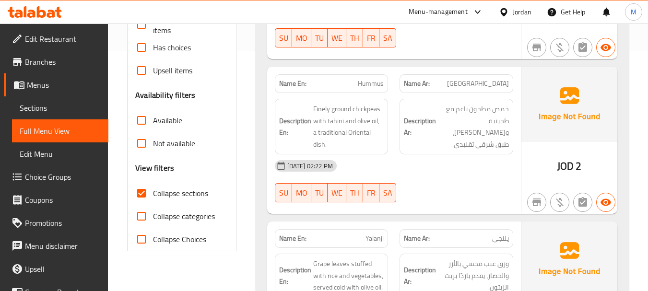
click at [446, 171] on div "[DATE] 02:22 PM SU MO TU WE TH FR SA" at bounding box center [394, 181] width 250 height 54
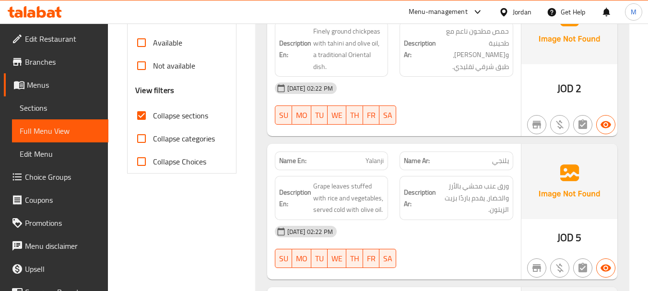
scroll to position [336, 0]
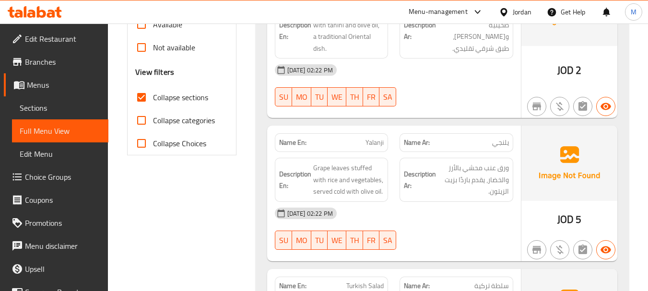
click at [457, 206] on div "[DATE] 02:22 PM" at bounding box center [394, 213] width 250 height 23
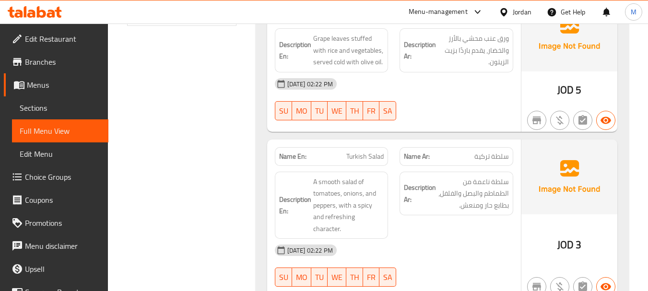
scroll to position [479, 0]
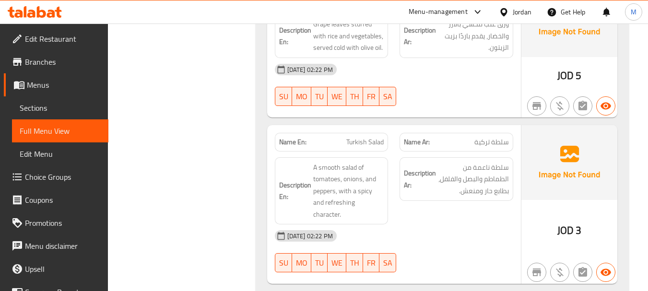
click at [419, 198] on div "Description Ar: سلطة ناعمة من الطماطم والبصل والفلفل، بطابع حار ومنعش." at bounding box center [456, 191] width 125 height 79
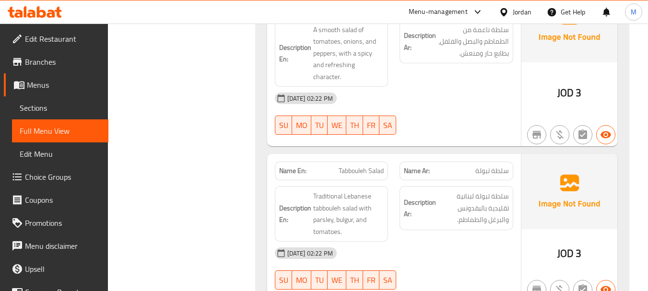
scroll to position [623, 0]
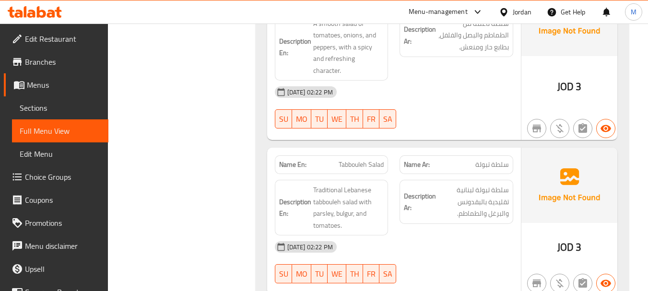
click at [427, 235] on div "[DATE] 02:22 PM" at bounding box center [394, 246] width 250 height 23
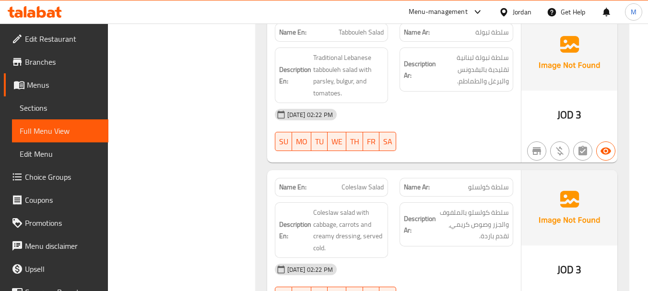
scroll to position [767, 0]
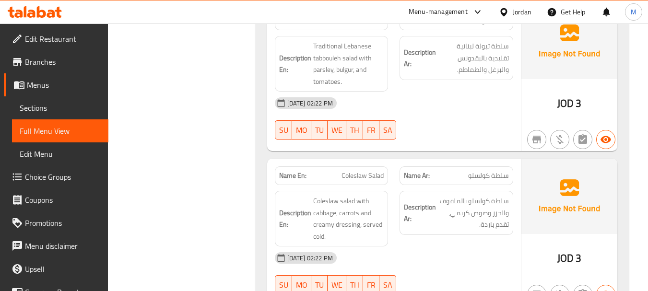
click at [432, 246] on div "[DATE] 02:22 PM" at bounding box center [394, 257] width 250 height 23
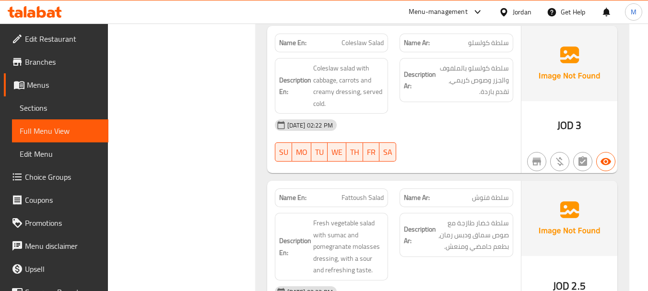
scroll to position [959, 0]
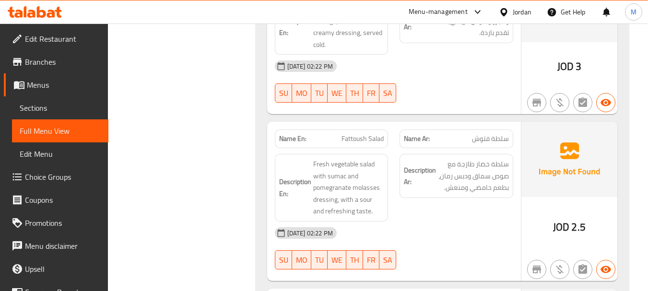
click at [443, 222] on div "[DATE] 02:22 PM" at bounding box center [394, 233] width 250 height 23
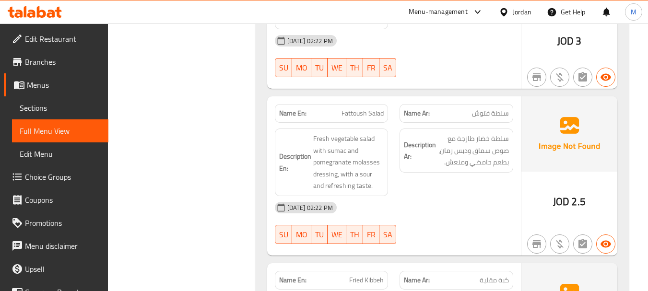
scroll to position [1055, 0]
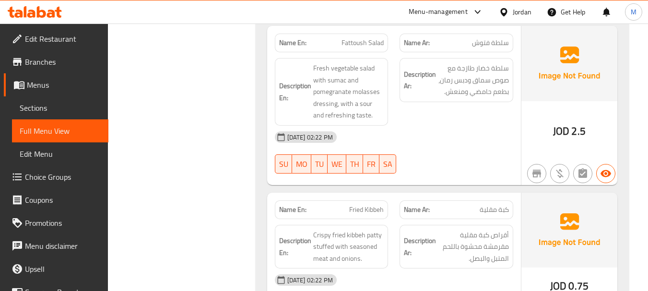
click at [409, 268] on div "[DATE] 02:22 PM" at bounding box center [394, 279] width 250 height 23
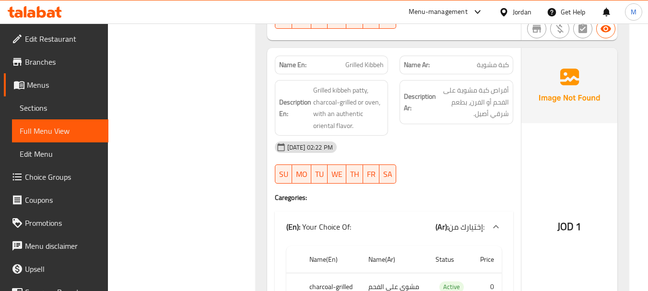
scroll to position [1247, 0]
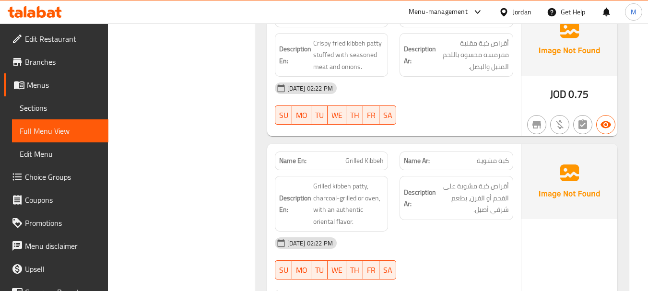
click at [415, 204] on div "Description Ar: أقراص كبة مشوية على الفحم أو الفرن، بطعم شرقي أصيل." at bounding box center [456, 203] width 125 height 67
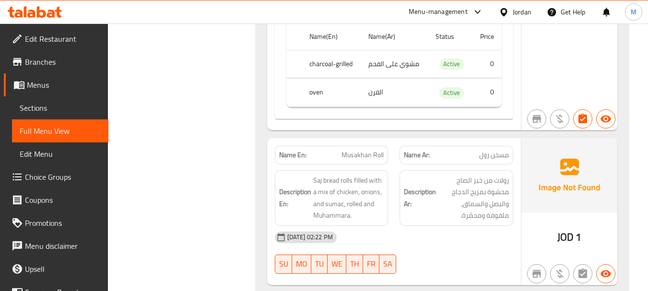
scroll to position [1582, 0]
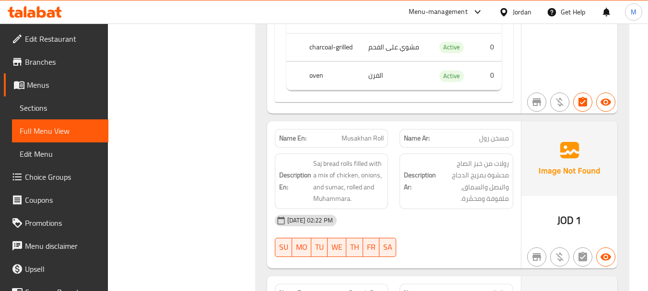
click at [427, 209] on div "[DATE] 02:22 PM" at bounding box center [394, 220] width 250 height 23
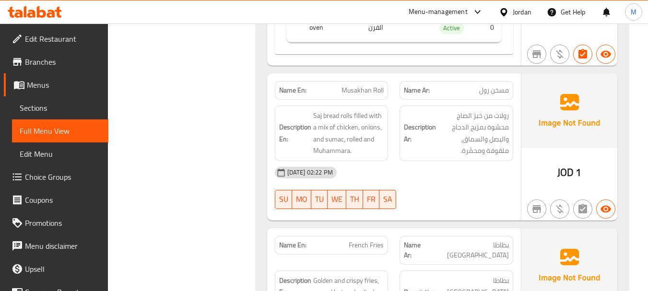
scroll to position [1678, 0]
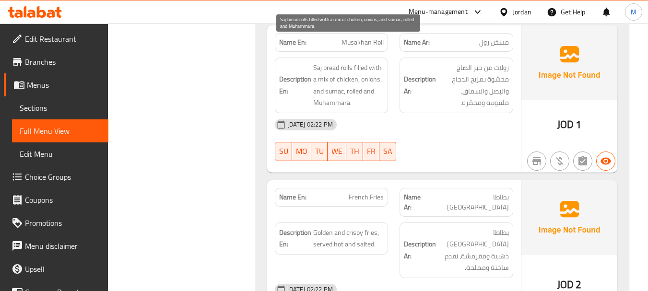
click at [327, 79] on span "Saj bread rolls filled with a mix of chicken, onions, and sumac, rolled and Muh…" at bounding box center [348, 85] width 71 height 47
copy span "Muhammara"
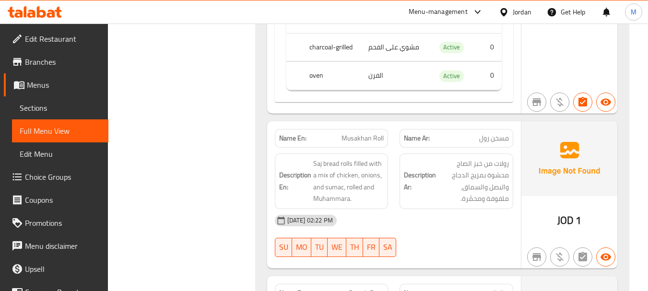
click at [351, 133] on span "Musakhan Roll" at bounding box center [362, 138] width 42 height 10
copy span "Musakhan Roll"
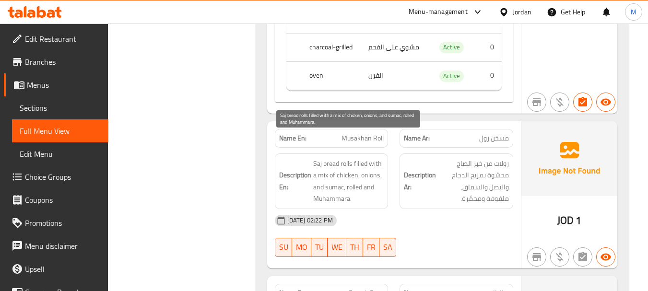
click at [331, 173] on span "Saj bread rolls filled with a mix of chicken, onions, and sumac, rolled and Muh…" at bounding box center [348, 181] width 71 height 47
copy span "Muhammara"
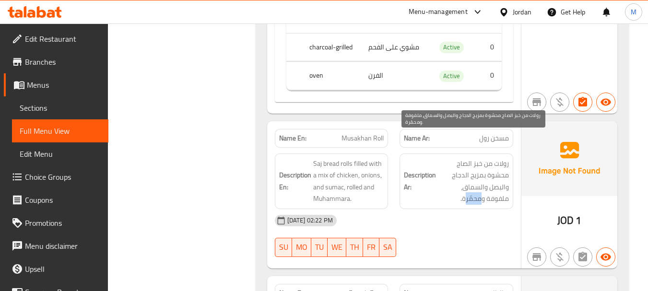
drag, startPoint x: 466, startPoint y: 177, endPoint x: 482, endPoint y: 175, distance: 16.0
click at [482, 175] on span "رولات من خبز الصاج محشوة بمزيج الدجاج والبصل والسماق، ملفوفة ومحمّرة." at bounding box center [473, 181] width 71 height 47
copy span "محمّر"
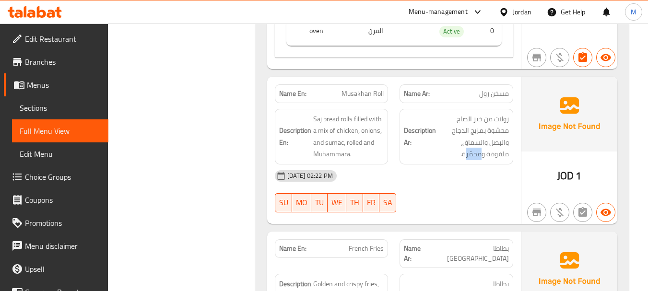
scroll to position [1726, 0]
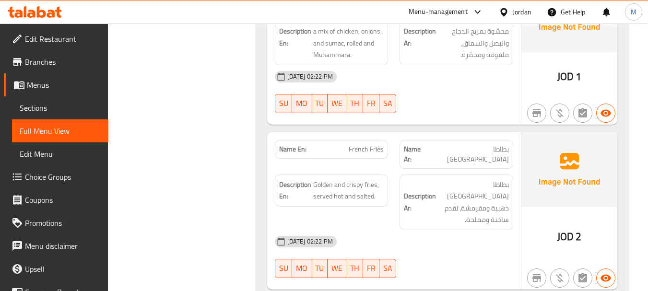
click at [423, 230] on div "[DATE] 02:22 PM" at bounding box center [394, 241] width 250 height 23
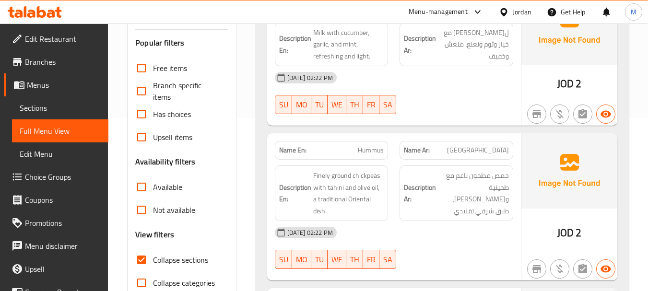
scroll to position [96, 0]
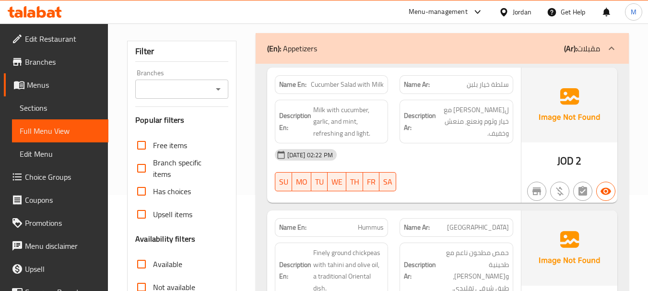
click at [404, 48] on div "(En): Appetizers (Ar): مقبلات" at bounding box center [433, 49] width 333 height 12
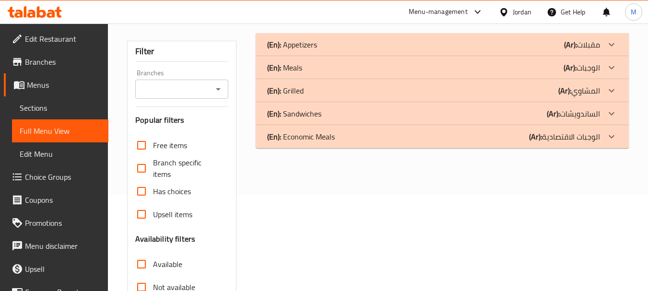
click at [356, 50] on div "(En): Meals (Ar): الوجبات" at bounding box center [433, 45] width 333 height 12
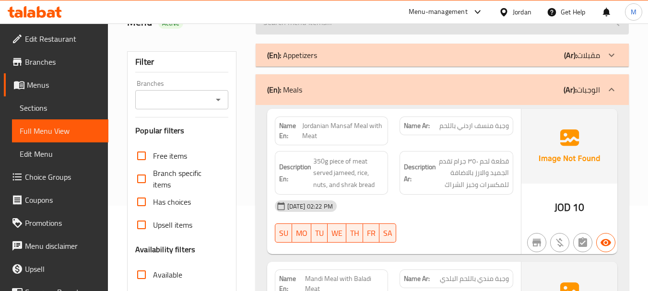
scroll to position [144, 0]
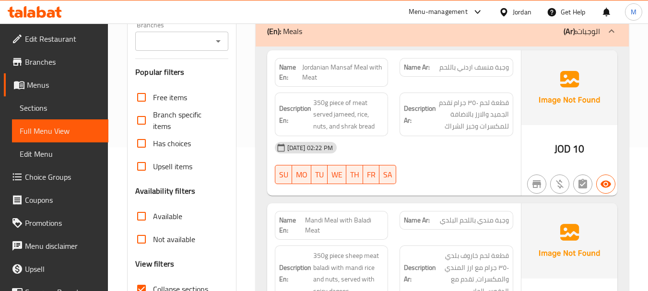
click at [395, 150] on div "[DATE] 02:22 PM" at bounding box center [394, 147] width 250 height 23
click at [353, 70] on span "Jordanian Mansaf Meal with Meat" at bounding box center [343, 72] width 82 height 20
copy span "Jordanian Mansaf Meal with Meat"
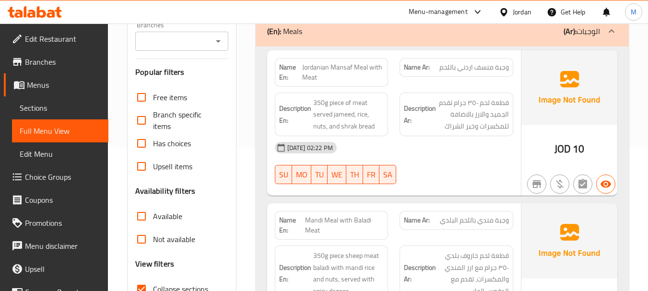
click at [400, 149] on div "[DATE] 02:22 PM" at bounding box center [394, 147] width 250 height 23
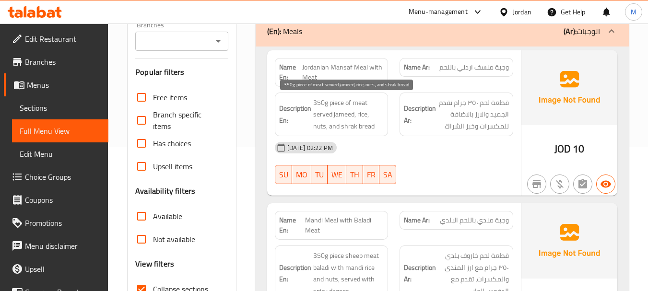
click at [350, 126] on span "350g piece of meat served jameed, rice, nuts, and shrak bread" at bounding box center [348, 114] width 71 height 35
copy span "350g piece of meat served jameed, rice, nuts, and shrak bread"
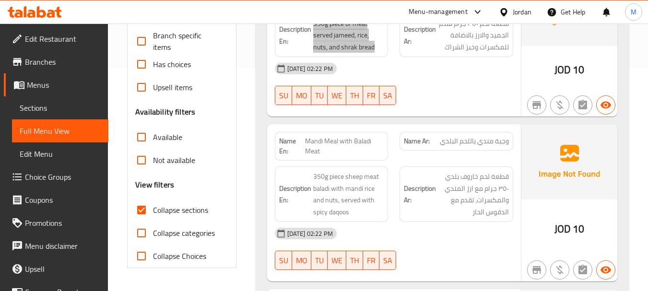
scroll to position [240, 0]
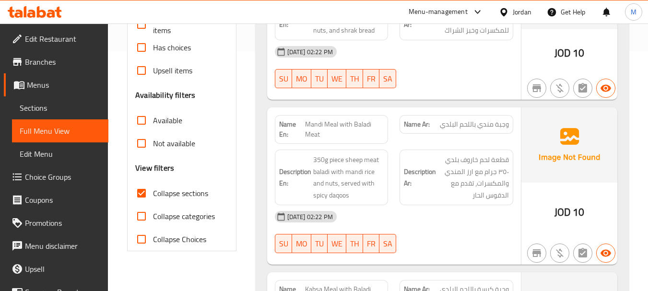
click at [421, 237] on div "[DATE] 02:22 PM SU MO TU WE TH FR SA" at bounding box center [394, 232] width 250 height 54
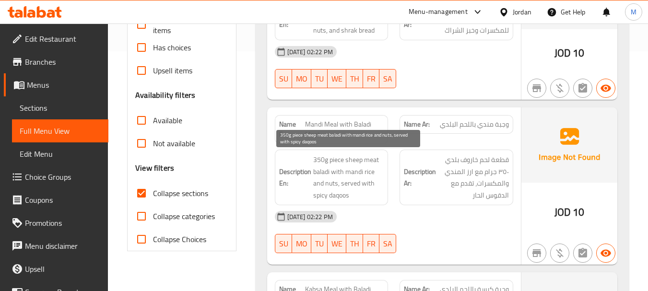
click at [353, 180] on span "350g piece sheep meat baladi with mandi rice and nuts, served with spicy daqoos" at bounding box center [348, 177] width 71 height 47
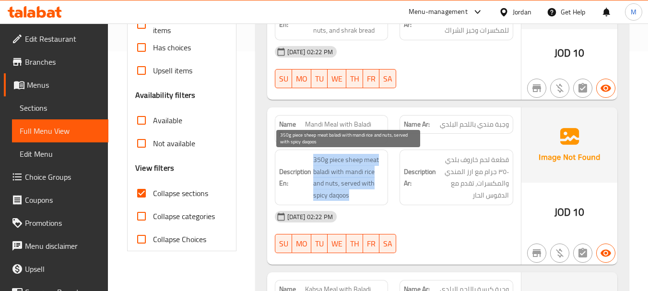
click at [353, 180] on span "350g piece sheep meat baladi with mandi rice and nuts, served with spicy daqoos" at bounding box center [348, 177] width 71 height 47
copy span "350g piece sheep meat baladi with mandi rice and nuts, served with spicy daqoos"
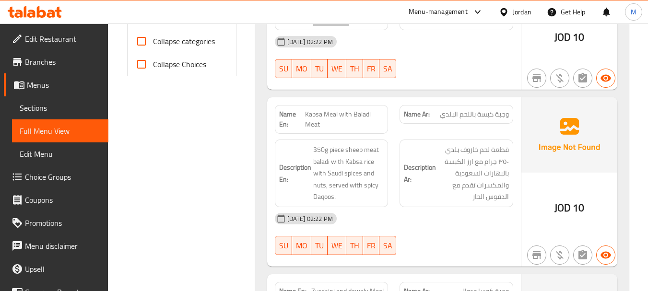
scroll to position [432, 0]
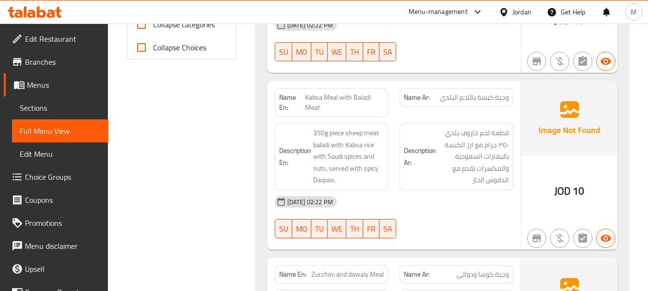
click at [407, 199] on div "[DATE] 02:22 PM" at bounding box center [394, 201] width 250 height 23
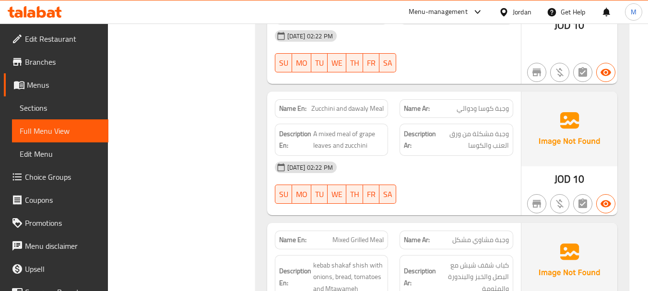
scroll to position [598, 0]
click at [429, 178] on div "[DATE] 02:22 PM SU MO TU WE TH FR SA" at bounding box center [394, 182] width 250 height 54
drag, startPoint x: 459, startPoint y: 110, endPoint x: 473, endPoint y: 113, distance: 14.2
click at [473, 113] on span "وجبة كوسا ودوالي" at bounding box center [482, 108] width 52 height 10
click at [459, 108] on span "وجبة كوسا ودوالي" at bounding box center [482, 108] width 52 height 10
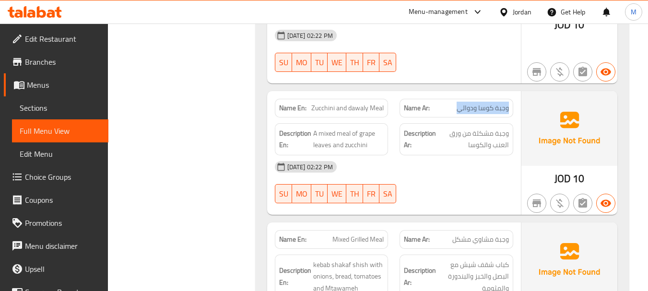
drag, startPoint x: 455, startPoint y: 108, endPoint x: 514, endPoint y: 99, distance: 60.2
click at [514, 99] on div "Name Ar: [PERSON_NAME] ودوالي" at bounding box center [456, 108] width 125 height 30
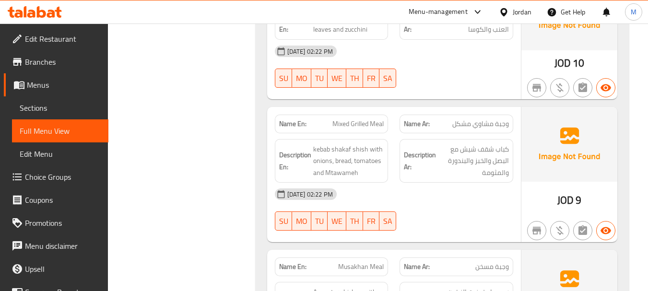
scroll to position [742, 0]
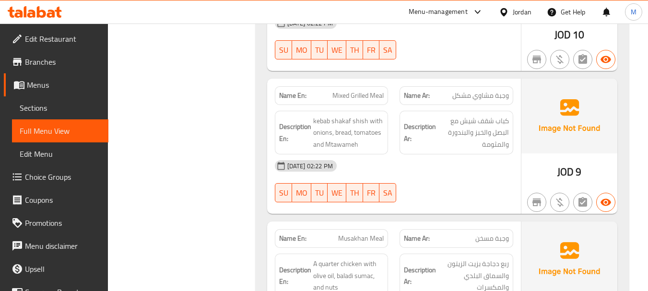
click at [424, 172] on div "[DATE] 02:22 PM" at bounding box center [394, 165] width 250 height 23
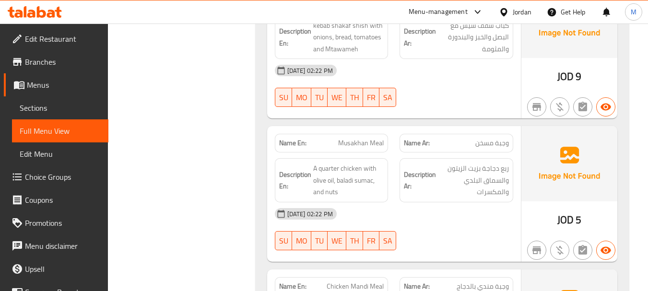
scroll to position [838, 0]
click at [412, 216] on div "[DATE] 02:22 PM" at bounding box center [394, 213] width 250 height 23
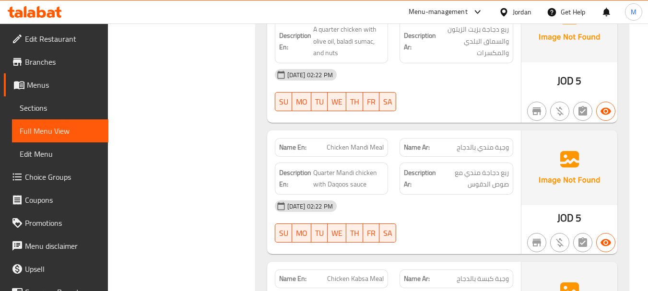
scroll to position [981, 0]
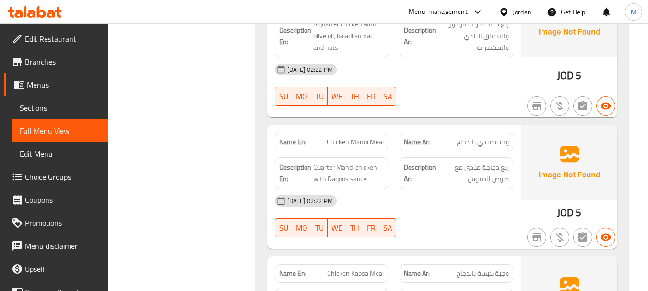
click at [442, 216] on div "[DATE] 02:22 PM SU MO TU WE TH FR SA" at bounding box center [394, 216] width 250 height 54
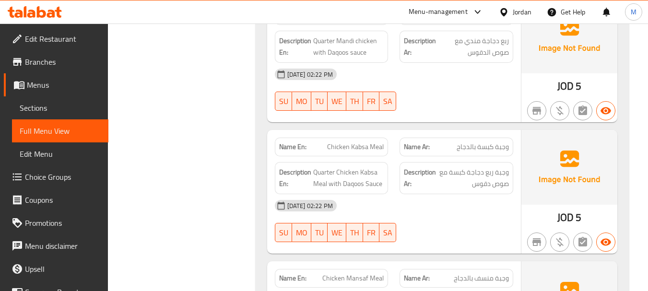
scroll to position [1125, 0]
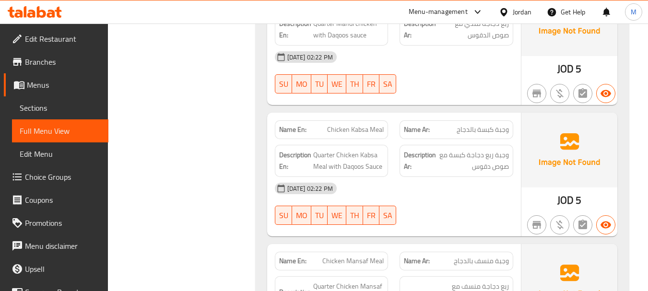
click at [429, 198] on div "[DATE] 02:22 PM" at bounding box center [394, 188] width 250 height 23
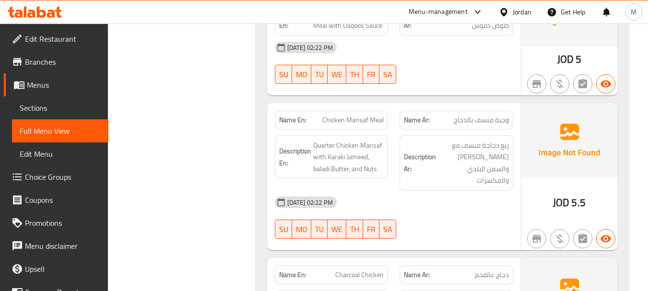
scroll to position [1269, 0]
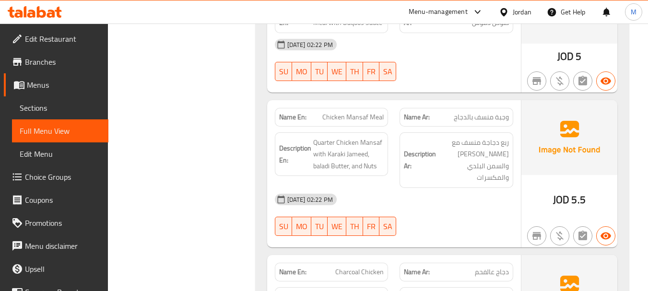
click at [437, 213] on div "[DATE] 02:22 PM SU MO TU WE TH FR SA" at bounding box center [394, 215] width 250 height 54
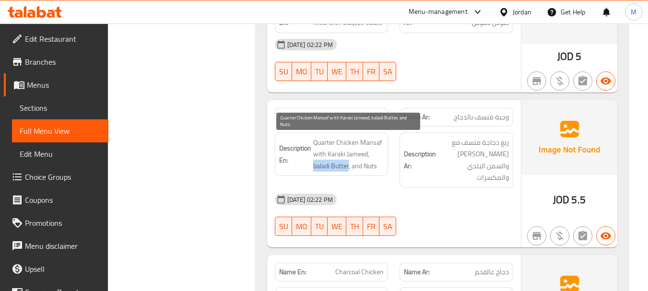
drag, startPoint x: 314, startPoint y: 166, endPoint x: 349, endPoint y: 164, distance: 35.1
click at [349, 164] on span "Quarter Chicken Mansaf with Karaki Jameed, baladi Butter, and Nuts" at bounding box center [348, 154] width 71 height 35
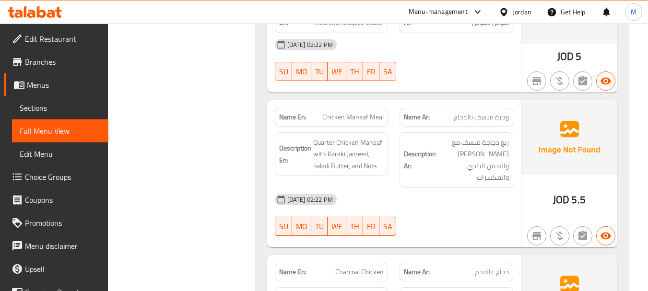
click at [400, 188] on div "[DATE] 02:22 PM" at bounding box center [394, 199] width 250 height 23
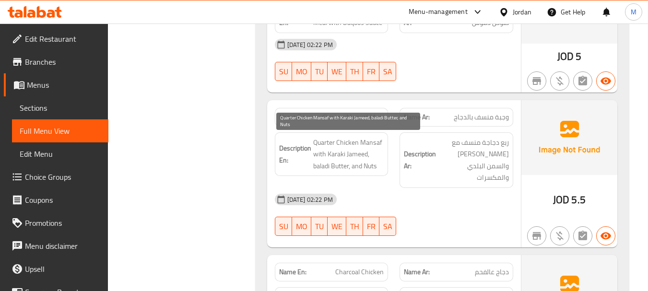
click at [345, 150] on span "Quarter Chicken Mansaf with Karaki Jameed, baladi Butter, and Nuts" at bounding box center [348, 154] width 71 height 35
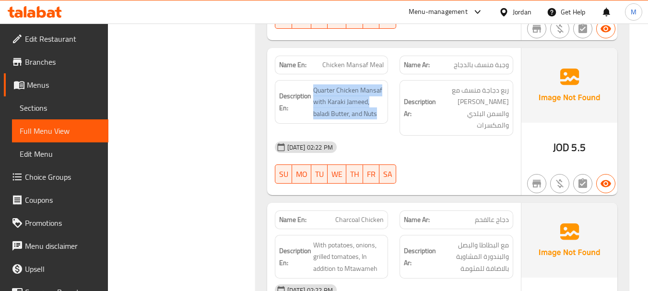
scroll to position [1365, 0]
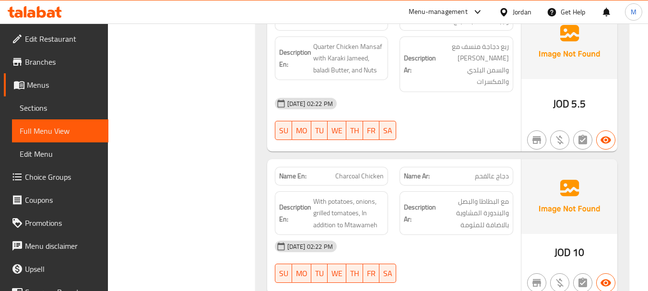
click at [445, 235] on div "[DATE] 02:22 PM" at bounding box center [394, 246] width 250 height 23
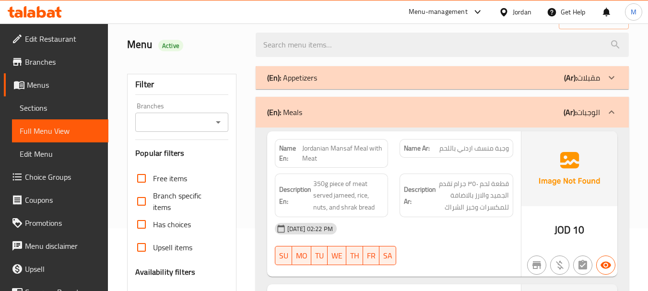
scroll to position [0, 0]
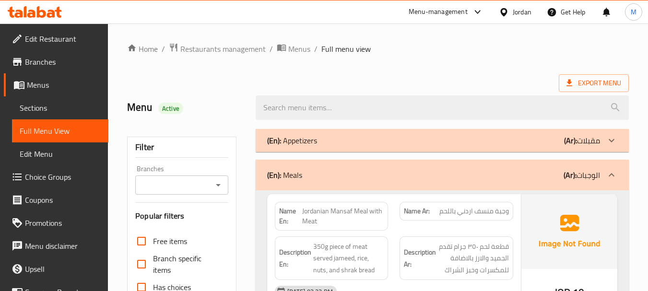
click at [411, 180] on div "(En): Meals (Ar): الوجبات" at bounding box center [433, 175] width 333 height 12
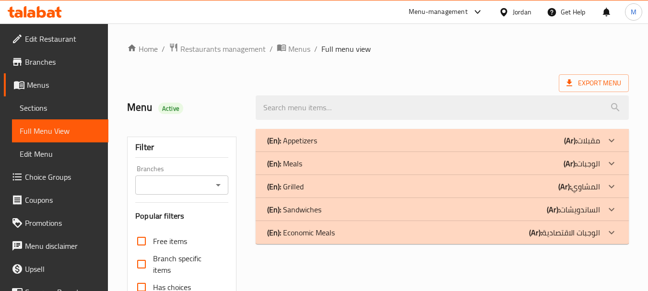
click at [315, 146] on div "(En): Grilled (Ar): المشاوي" at bounding box center [433, 141] width 333 height 12
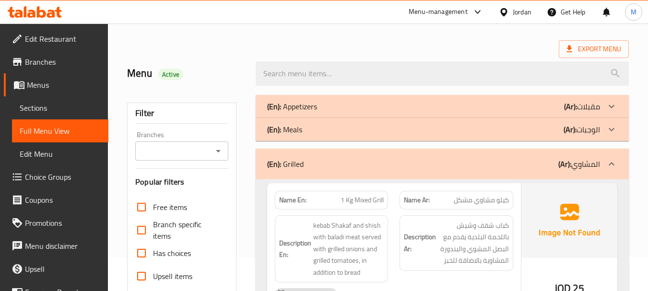
scroll to position [96, 0]
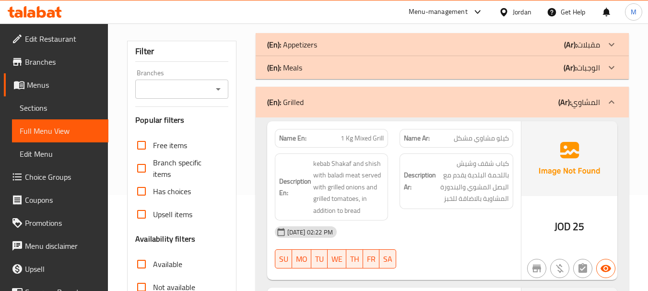
click at [388, 202] on div "Description En: kebab Shakaf and shish with baladi meat served with grilled oni…" at bounding box center [332, 187] width 114 height 68
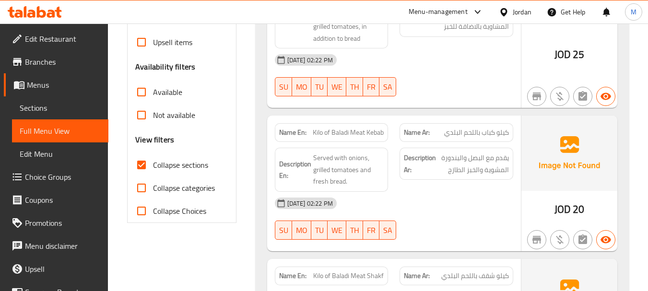
scroll to position [288, 0]
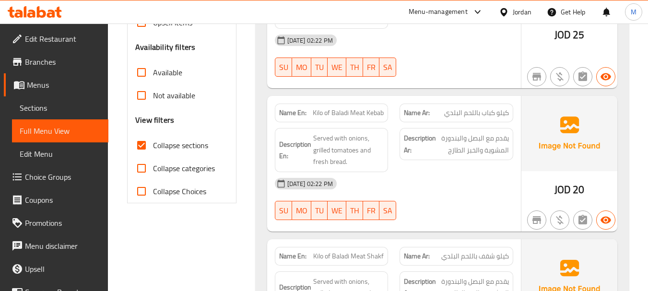
click at [476, 180] on div "[DATE] 02:22 PM" at bounding box center [394, 183] width 250 height 23
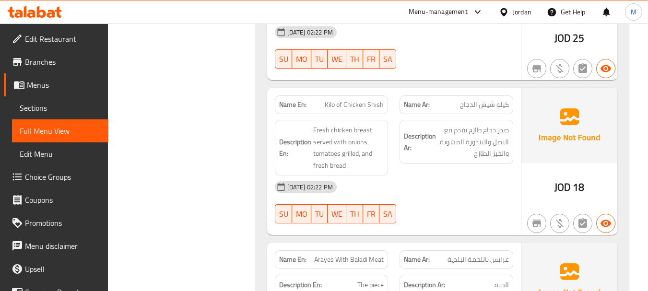
scroll to position [584, 0]
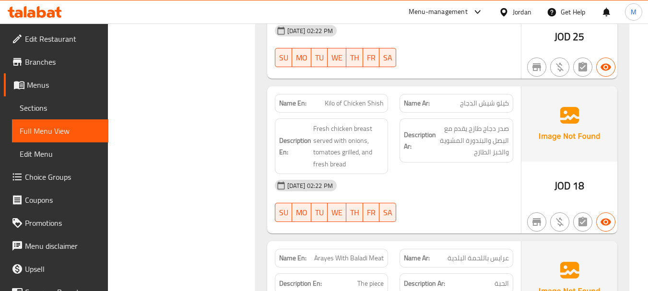
click at [409, 168] on div "Description Ar: صدر دجاج طازج يقدم مع البصل والبندورة المشوية والخبز الطازج" at bounding box center [456, 146] width 125 height 67
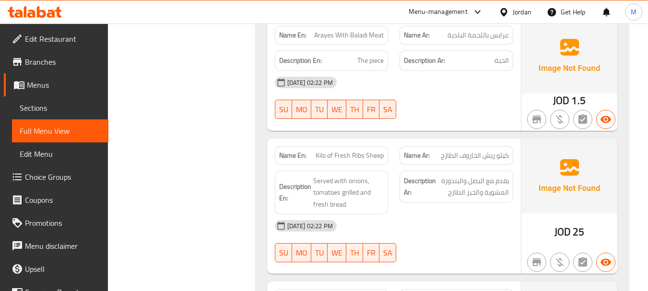
scroll to position [823, 0]
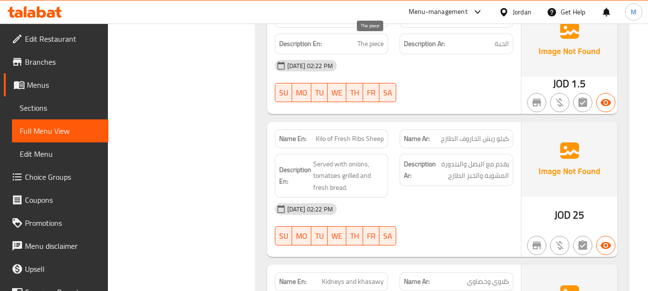
click at [362, 46] on span "The piece" at bounding box center [370, 44] width 26 height 12
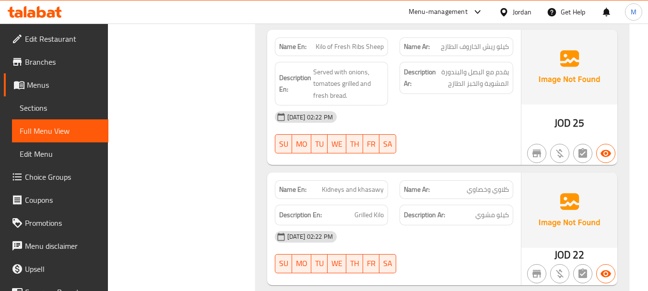
scroll to position [919, 0]
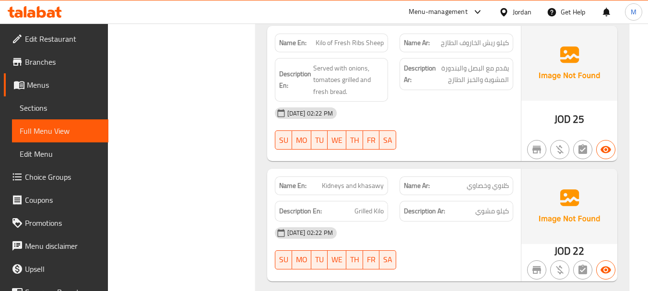
click at [431, 132] on div "[DATE] 02:22 PM SU MO TU WE TH FR SA" at bounding box center [394, 129] width 250 height 54
click at [328, 86] on span "Served with onions, tomatoes grilled and fresh bread." at bounding box center [348, 79] width 71 height 35
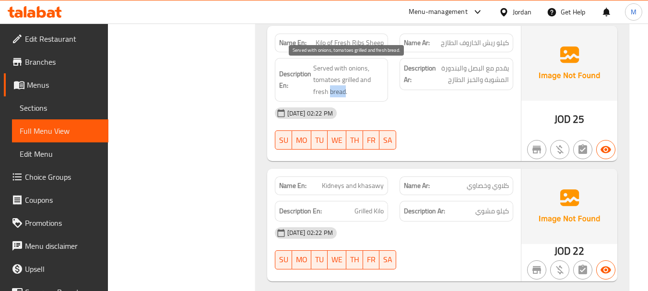
click at [328, 86] on span "Served with onions, tomatoes grilled and fresh bread." at bounding box center [348, 79] width 71 height 35
click at [332, 84] on span "Served with onions, tomatoes grilled and fresh bread." at bounding box center [348, 79] width 71 height 35
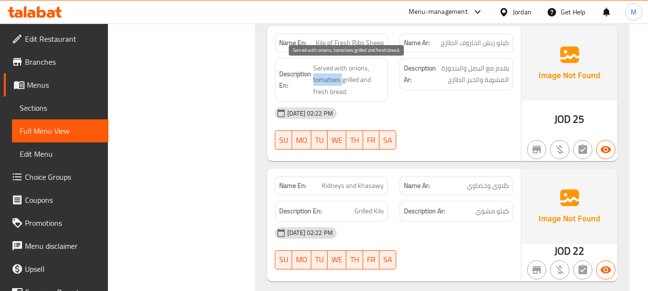
click at [332, 84] on span "Served with onions, tomatoes grilled and fresh bread." at bounding box center [348, 79] width 71 height 35
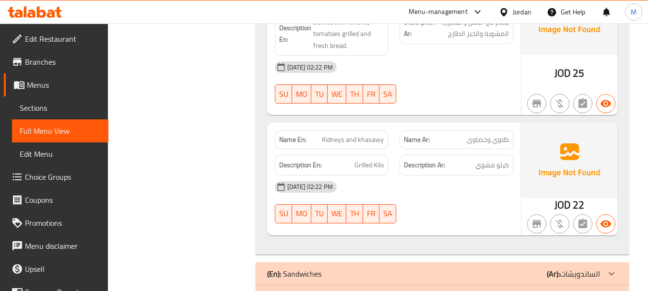
scroll to position [967, 0]
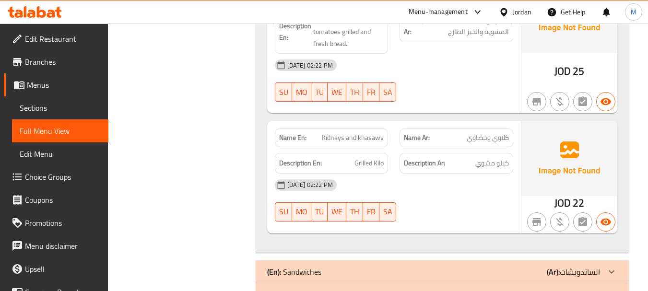
click at [420, 189] on div "[DATE] 02:22 PM" at bounding box center [394, 185] width 250 height 23
click at [467, 139] on span "كلاوي وخصاوي" at bounding box center [488, 138] width 42 height 10
drag, startPoint x: 467, startPoint y: 139, endPoint x: 486, endPoint y: 135, distance: 19.0
click at [486, 135] on span "كلاوي وخصاوي" at bounding box center [488, 138] width 42 height 10
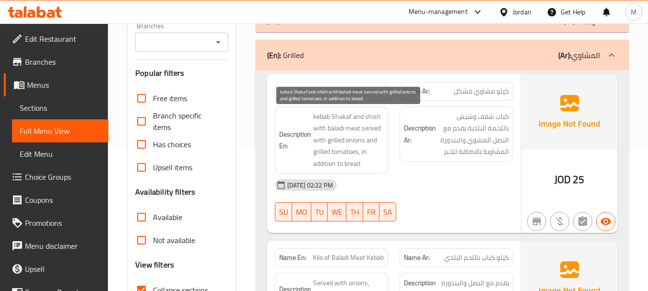
scroll to position [96, 0]
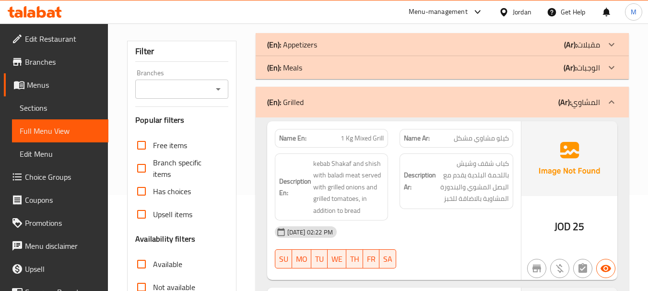
click at [330, 101] on div "(En): Grilled (Ar): المشاوي" at bounding box center [433, 102] width 333 height 12
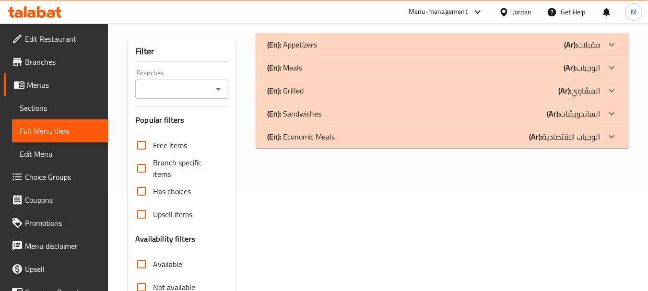
click at [317, 50] on p "(En): Sandwiches" at bounding box center [292, 45] width 50 height 12
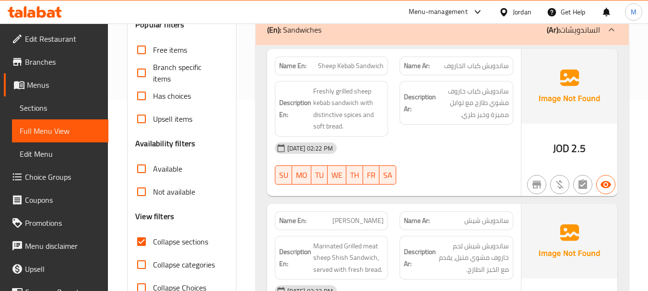
scroll to position [192, 0]
click at [403, 140] on div "[DATE] 02:22 PM" at bounding box center [394, 147] width 250 height 23
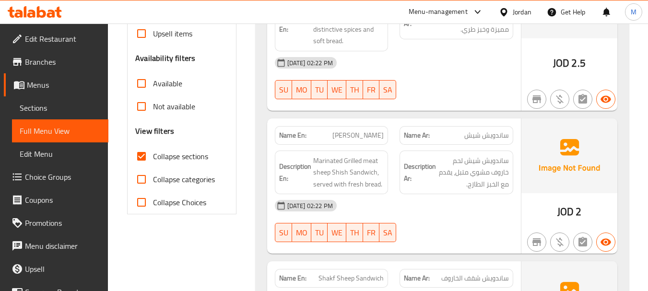
scroll to position [288, 0]
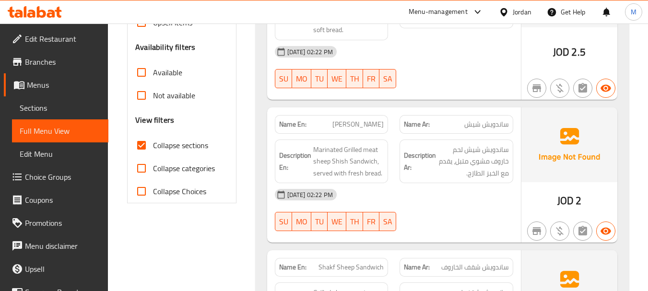
click at [424, 197] on div "[DATE] 02:22 PM" at bounding box center [394, 194] width 250 height 23
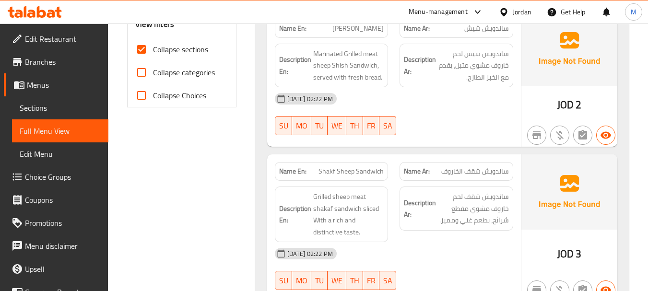
scroll to position [432, 0]
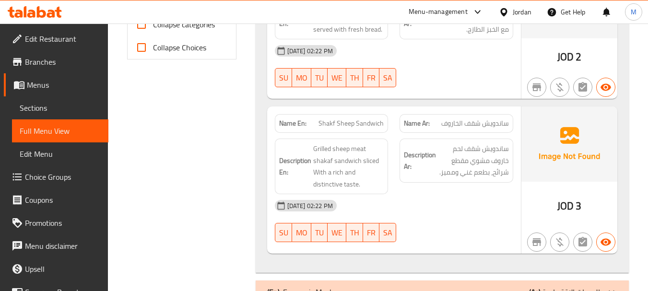
click at [437, 207] on div "[DATE] 02:22 PM" at bounding box center [394, 205] width 250 height 23
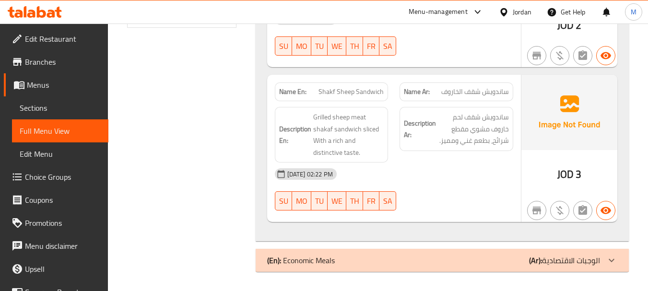
scroll to position [128, 0]
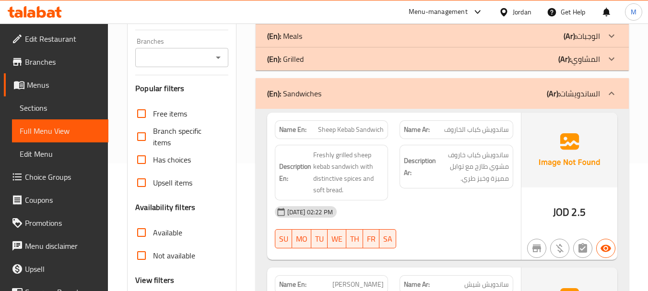
click at [315, 105] on div "(En): Sandwiches (Ar): الساندويشات" at bounding box center [442, 93] width 373 height 31
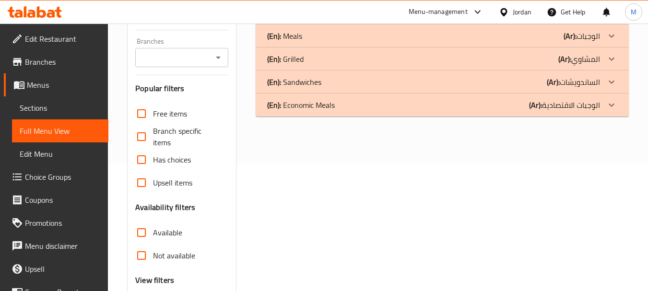
click at [313, 19] on p "(En): Economic Meals" at bounding box center [292, 13] width 50 height 12
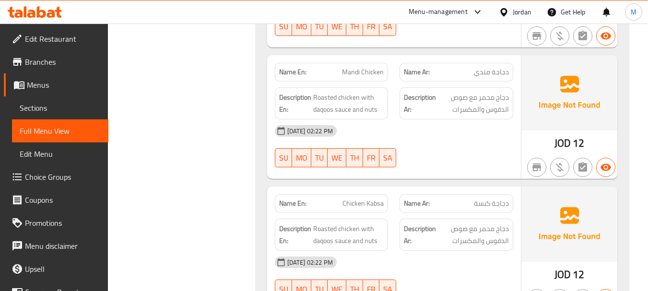
scroll to position [751, 0]
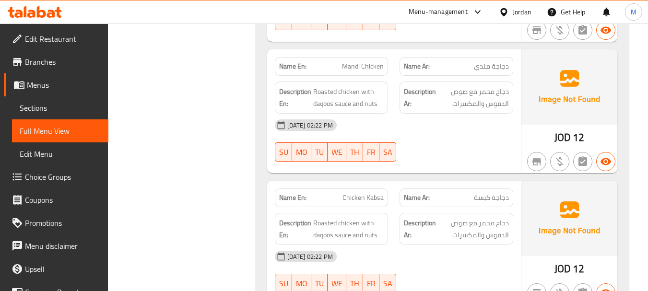
click at [361, 61] on div "Name En: Mandi Chicken" at bounding box center [332, 66] width 114 height 19
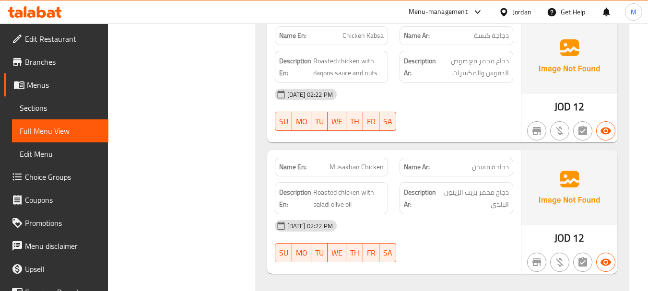
scroll to position [922, 0]
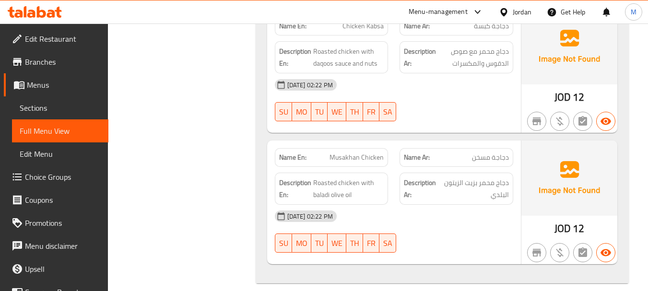
click at [444, 207] on div "[DATE] 02:22 PM" at bounding box center [394, 216] width 250 height 23
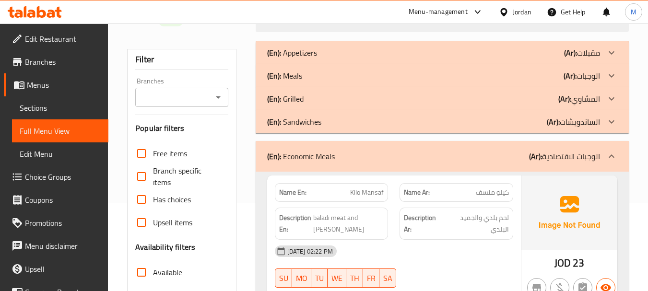
scroll to position [0, 0]
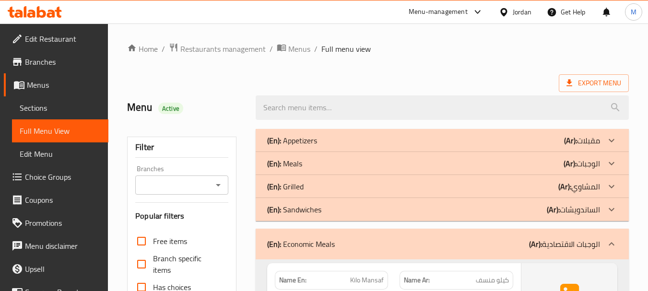
click at [57, 88] on span "Menus" at bounding box center [64, 85] width 74 height 12
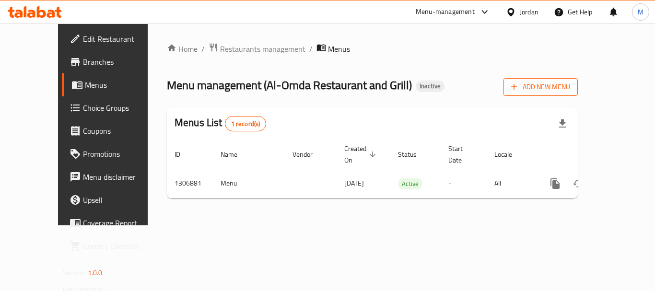
click at [570, 92] on span "Add New Menu" at bounding box center [540, 87] width 59 height 12
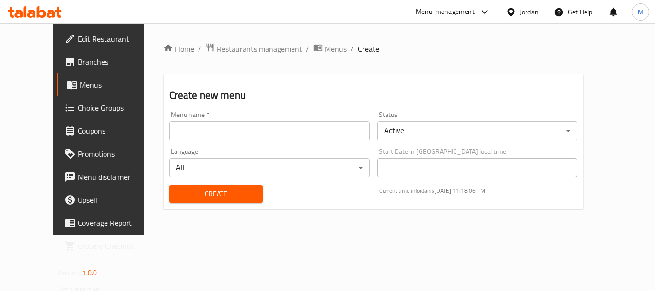
click at [356, 77] on div "Create new menu Menu name   * Menu name * Status Active ​ Language All ​ Start …" at bounding box center [373, 141] width 420 height 134
click at [325, 48] on span "Menus" at bounding box center [336, 49] width 22 height 12
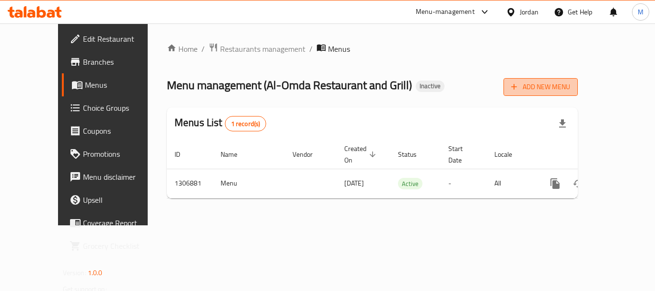
click at [570, 90] on span "Add New Menu" at bounding box center [540, 87] width 59 height 12
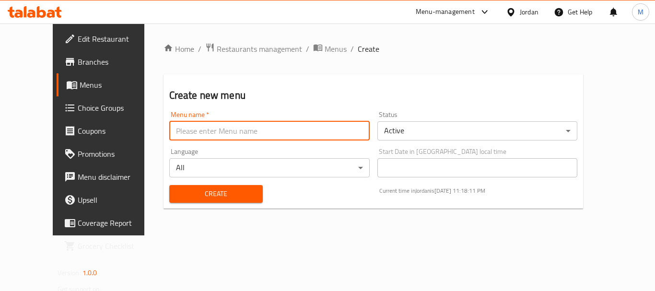
click at [320, 133] on input "text" at bounding box center [269, 130] width 200 height 19
paste input "340975002"
type input "340975002"
click at [180, 196] on span "Create" at bounding box center [216, 194] width 78 height 12
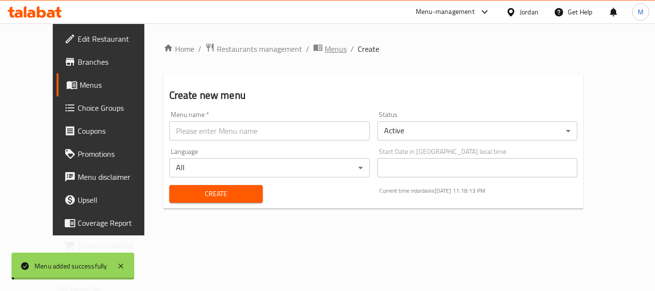
click at [325, 46] on span "Menus" at bounding box center [336, 49] width 22 height 12
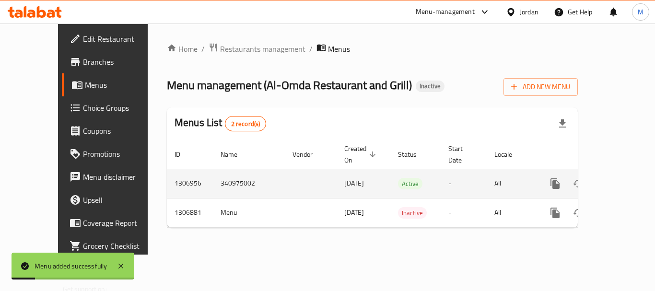
click at [620, 179] on icon "enhanced table" at bounding box center [624, 183] width 9 height 9
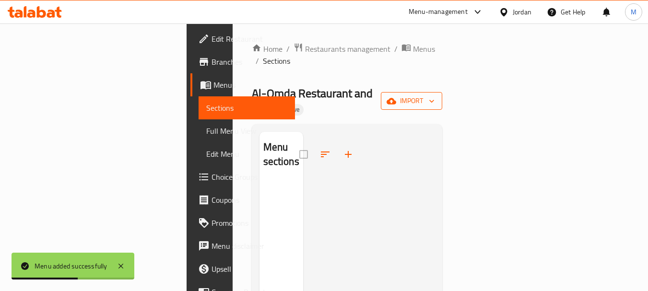
click at [442, 92] on button "import" at bounding box center [411, 101] width 61 height 18
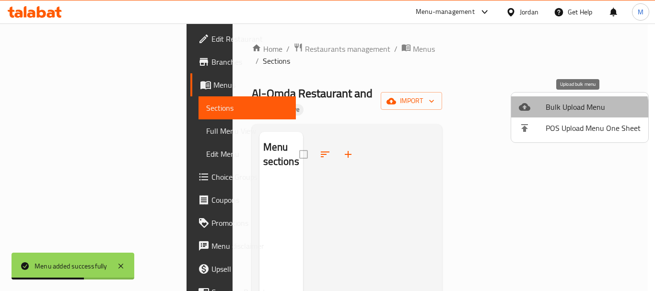
click at [572, 113] on span "Bulk Upload Menu" at bounding box center [593, 107] width 95 height 12
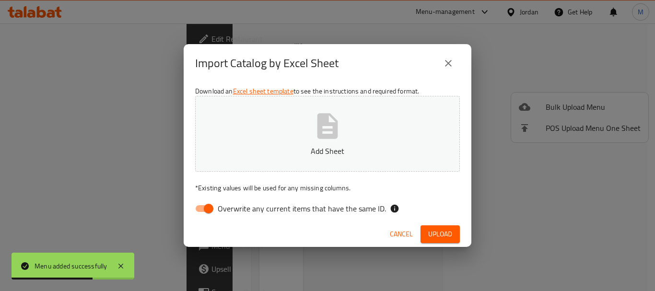
click at [217, 211] on input "Overwrite any current items that have the same ID." at bounding box center [208, 208] width 55 height 18
checkbox input "false"
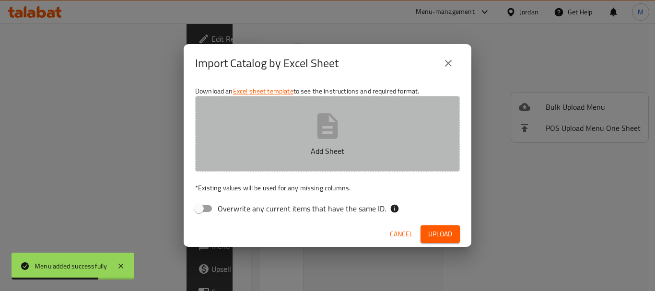
click at [262, 136] on button "Add Sheet" at bounding box center [327, 134] width 265 height 76
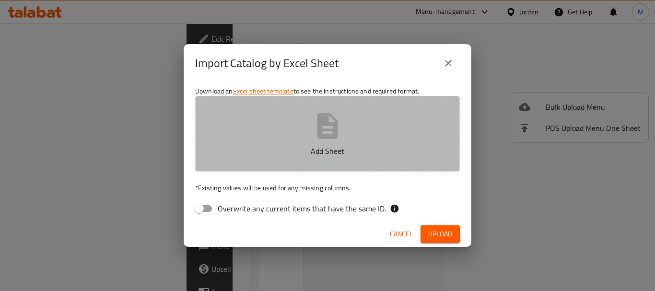
click at [329, 141] on icon "button" at bounding box center [327, 126] width 31 height 31
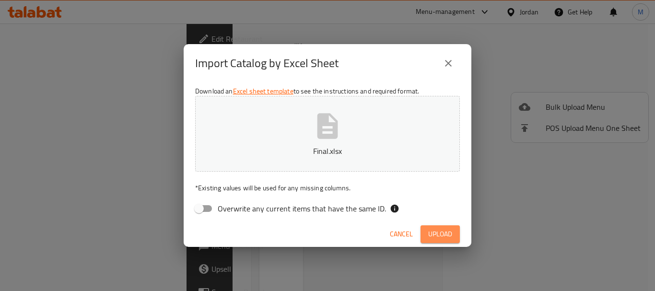
click at [441, 237] on span "Upload" at bounding box center [440, 234] width 24 height 12
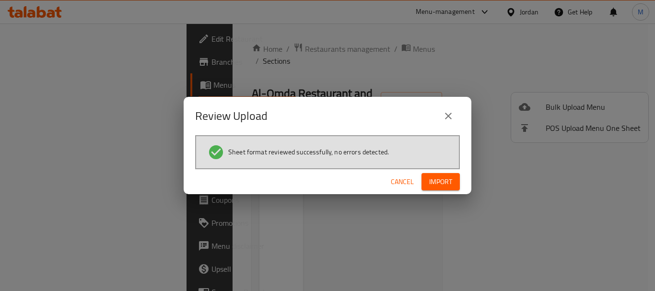
click at [442, 183] on span "Import" at bounding box center [440, 182] width 23 height 12
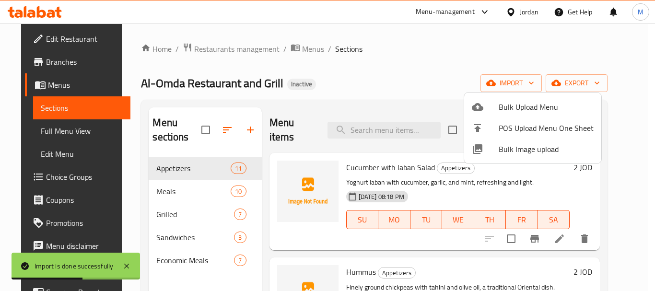
click at [119, 150] on div at bounding box center [327, 145] width 655 height 291
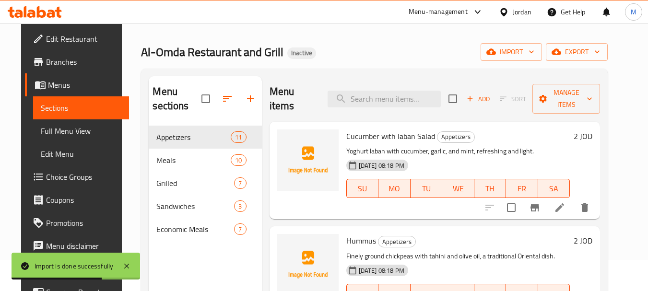
scroll to position [48, 0]
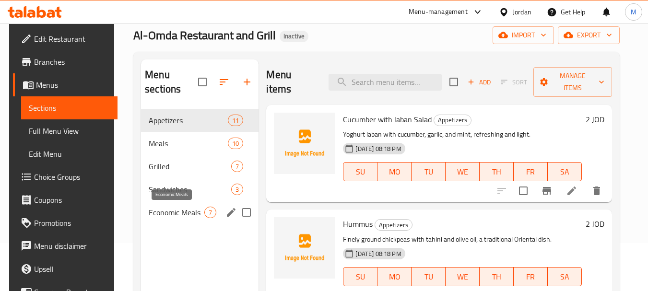
click at [151, 210] on span "Economic Meals" at bounding box center [177, 213] width 56 height 12
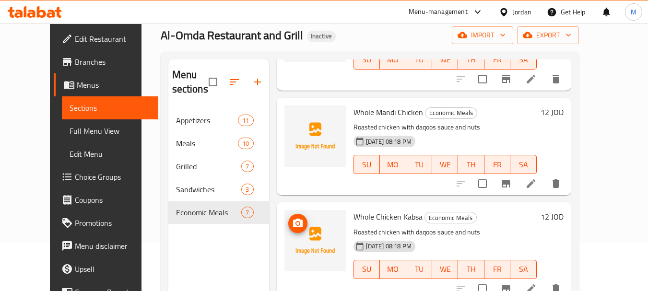
scroll to position [480, 0]
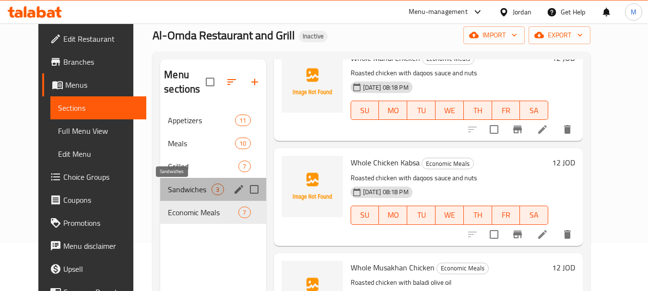
click at [168, 192] on span "Sandwiches" at bounding box center [190, 190] width 44 height 12
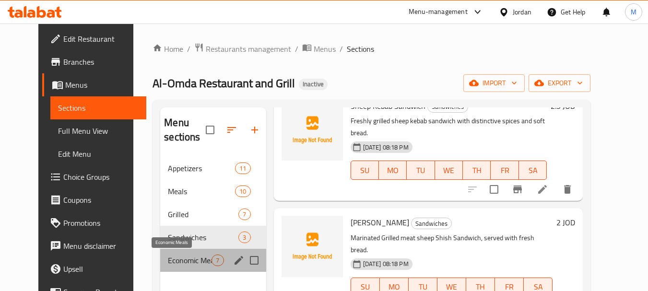
click at [168, 265] on span "Economic Meals" at bounding box center [190, 261] width 44 height 12
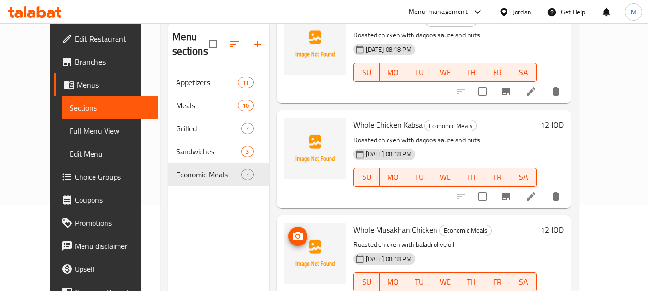
scroll to position [134, 0]
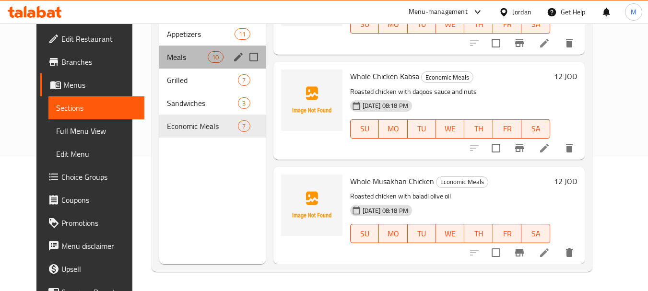
click at [159, 63] on div "Meals 10" at bounding box center [212, 57] width 106 height 23
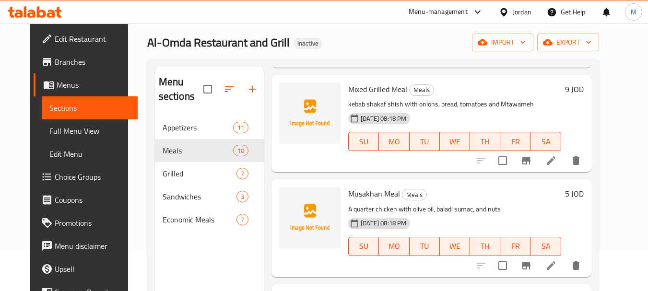
scroll to position [38, 0]
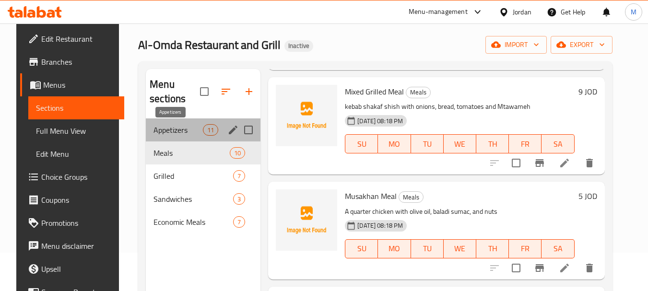
click at [159, 130] on span "Appetizers" at bounding box center [177, 130] width 49 height 12
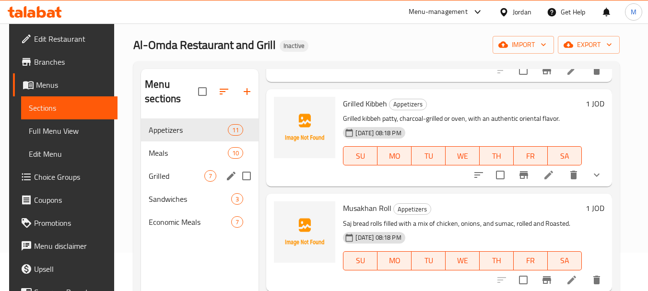
scroll to position [923, 0]
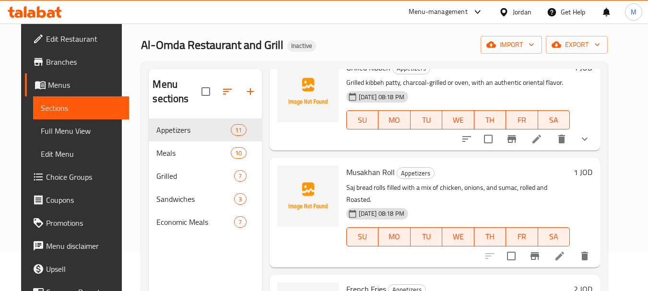
click at [42, 136] on span "Full Menu View" at bounding box center [81, 131] width 81 height 12
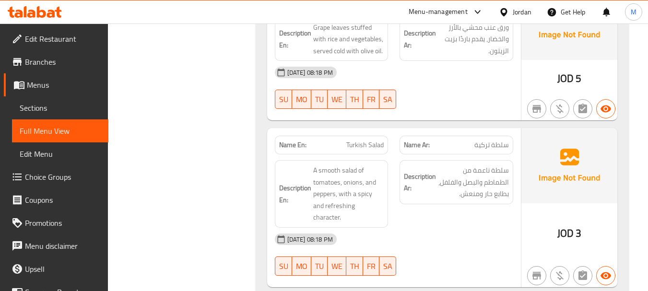
scroll to position [326, 0]
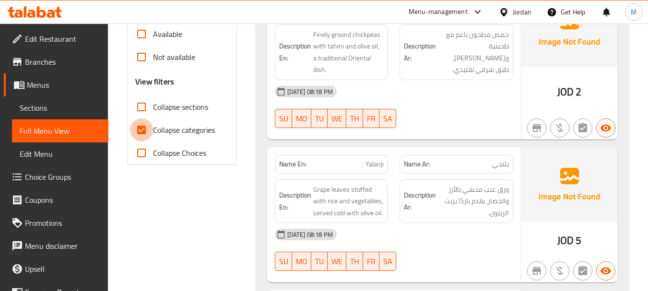
click at [144, 139] on input "Collapse categories" at bounding box center [141, 129] width 23 height 23
checkbox input "false"
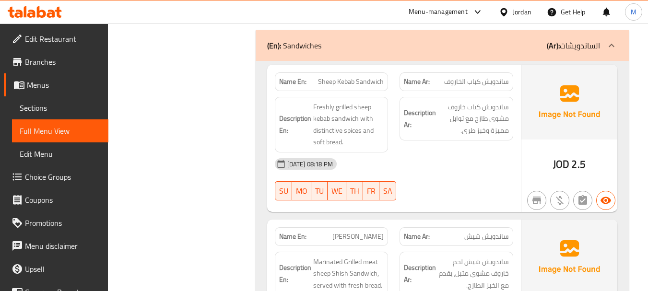
scroll to position [4532, 0]
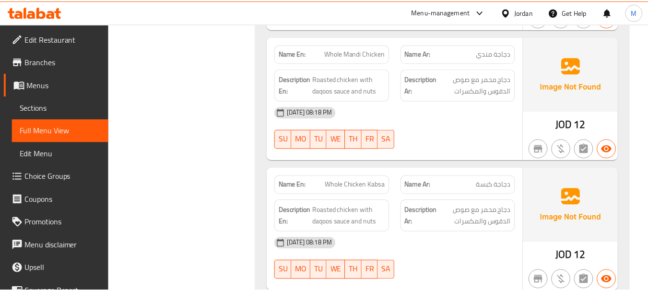
scroll to position [5745, 0]
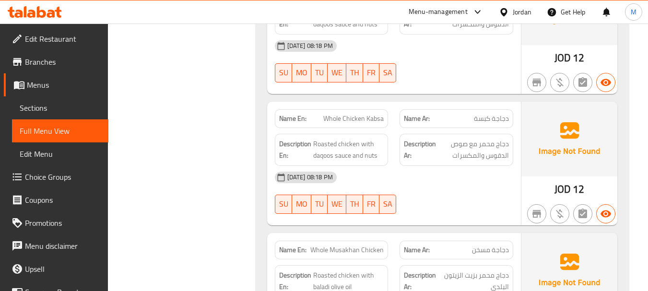
click at [41, 38] on span "Edit Restaurant" at bounding box center [63, 39] width 76 height 12
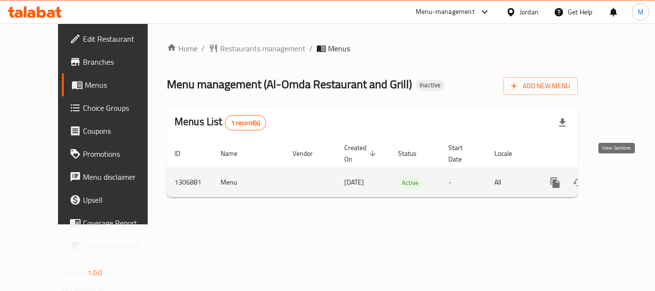
click at [619, 177] on icon "enhanced table" at bounding box center [625, 183] width 12 height 12
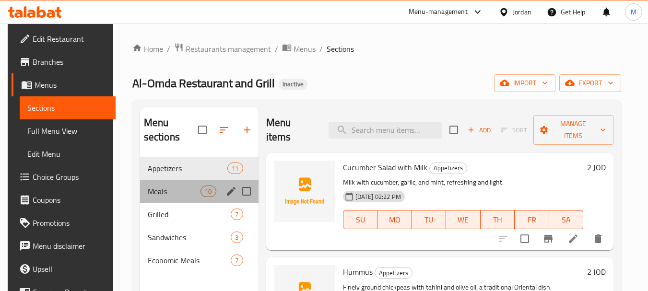
click at [163, 197] on div "Meals 10" at bounding box center [199, 191] width 118 height 23
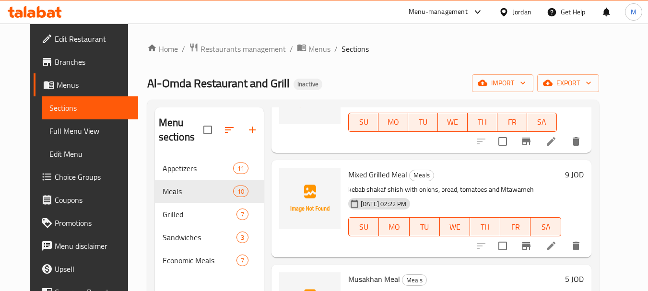
scroll to position [432, 0]
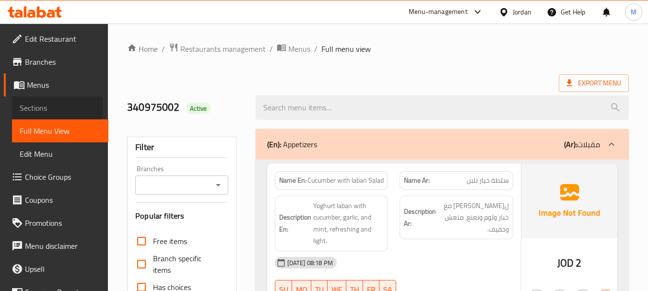
click at [38, 106] on span "Sections" at bounding box center [60, 108] width 81 height 12
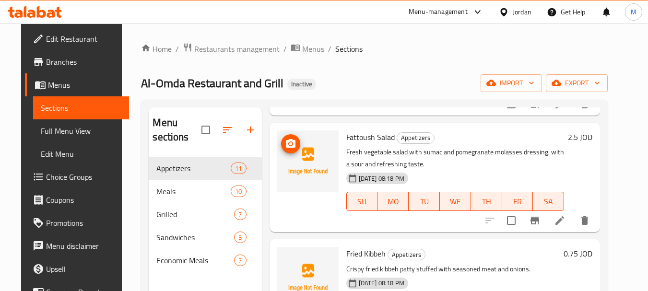
scroll to position [671, 0]
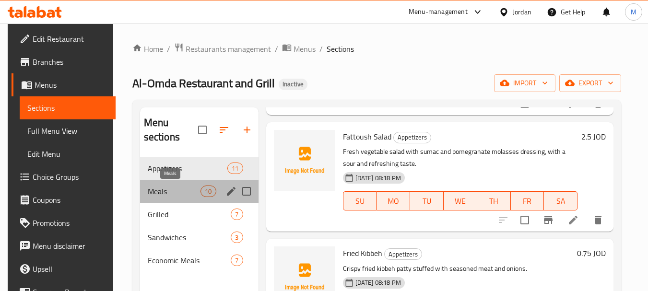
click at [165, 193] on span "Meals" at bounding box center [174, 192] width 53 height 12
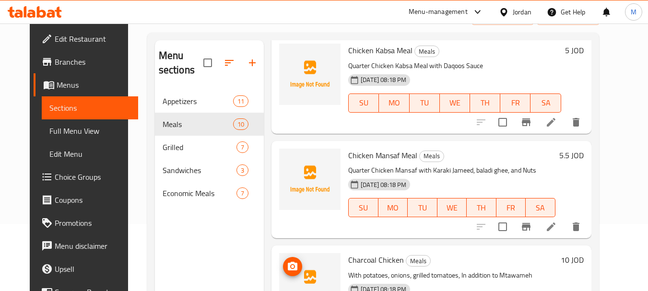
scroll to position [134, 0]
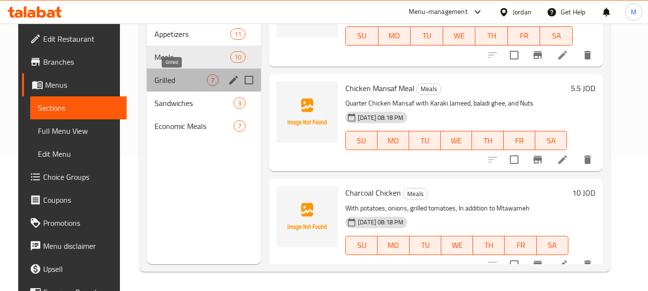
click at [167, 80] on span "Grilled" at bounding box center [180, 80] width 52 height 12
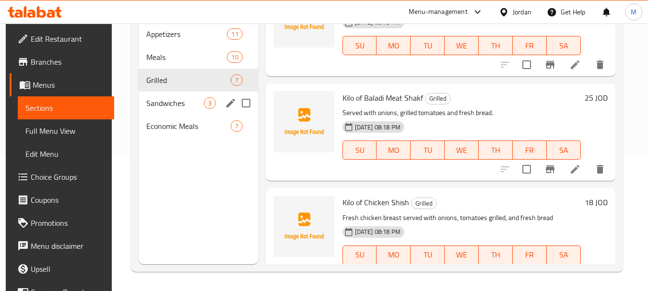
click at [155, 104] on span "Sandwiches" at bounding box center [174, 103] width 57 height 12
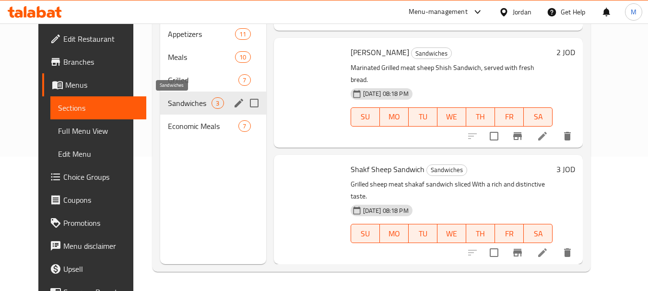
scroll to position [61, 0]
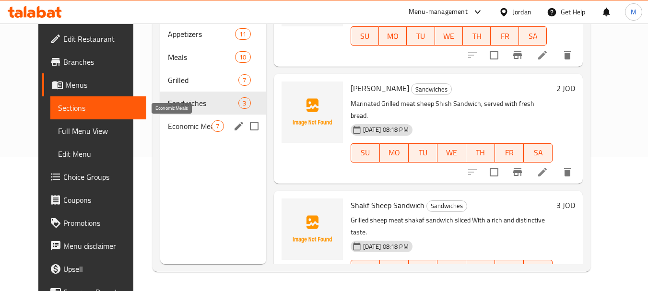
click at [168, 127] on span "Economic Meals" at bounding box center [190, 126] width 44 height 12
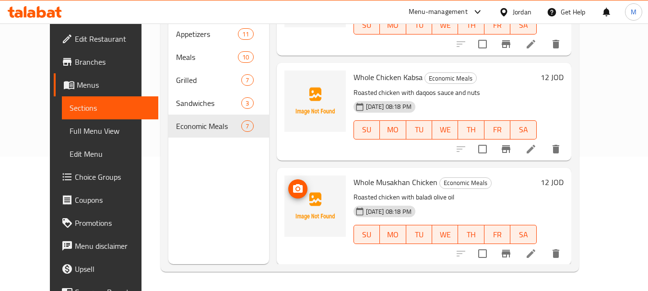
scroll to position [480, 0]
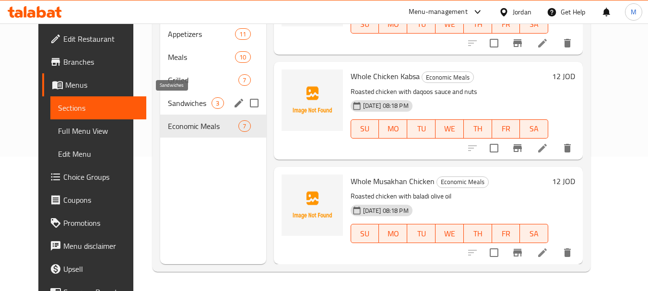
click at [170, 105] on span "Sandwiches" at bounding box center [190, 103] width 44 height 12
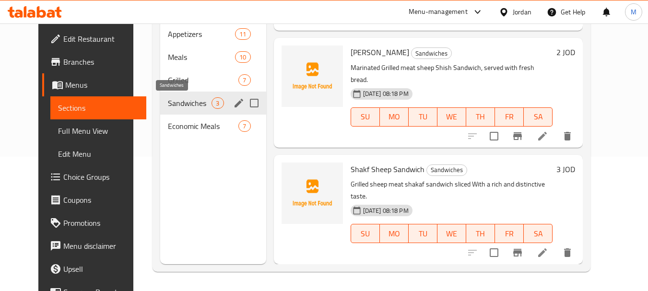
scroll to position [61, 0]
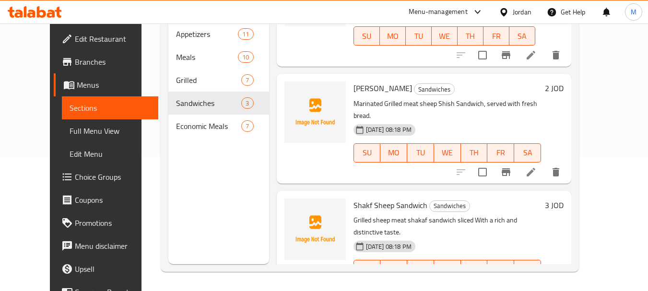
click at [379, 81] on span "[PERSON_NAME]" at bounding box center [382, 88] width 58 height 14
copy h6 "Sandwich"
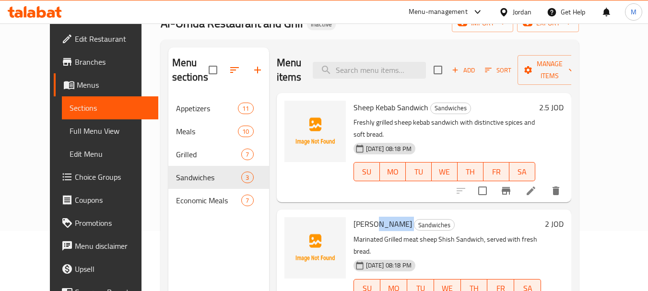
scroll to position [0, 0]
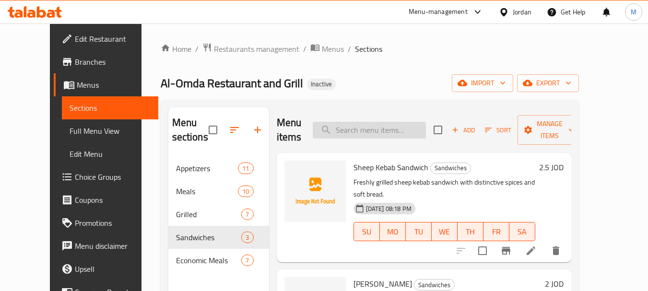
click at [369, 132] on input "search" at bounding box center [369, 130] width 113 height 17
paste input "Sandwich"
type input "Sandwich"
